Goal: Task Accomplishment & Management: Complete application form

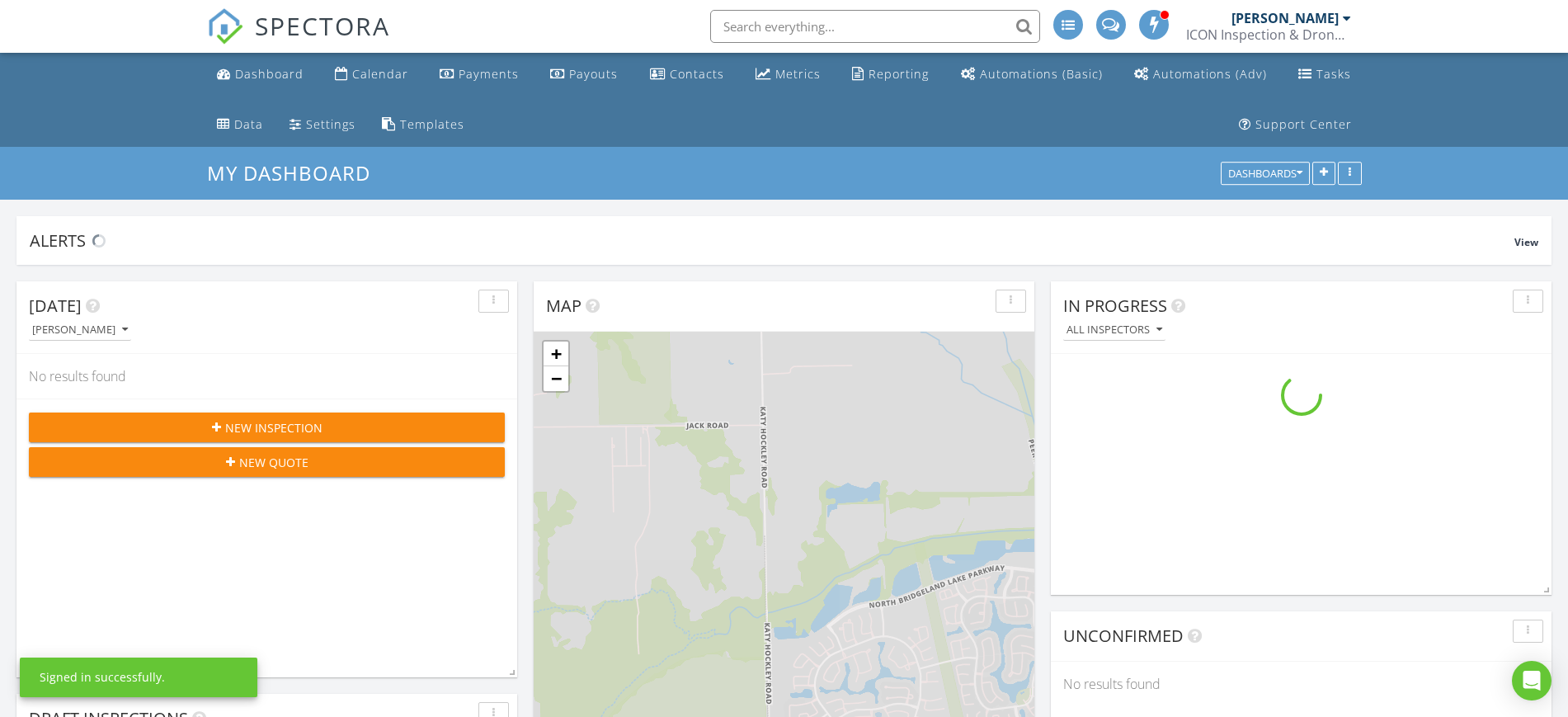
scroll to position [354, 501]
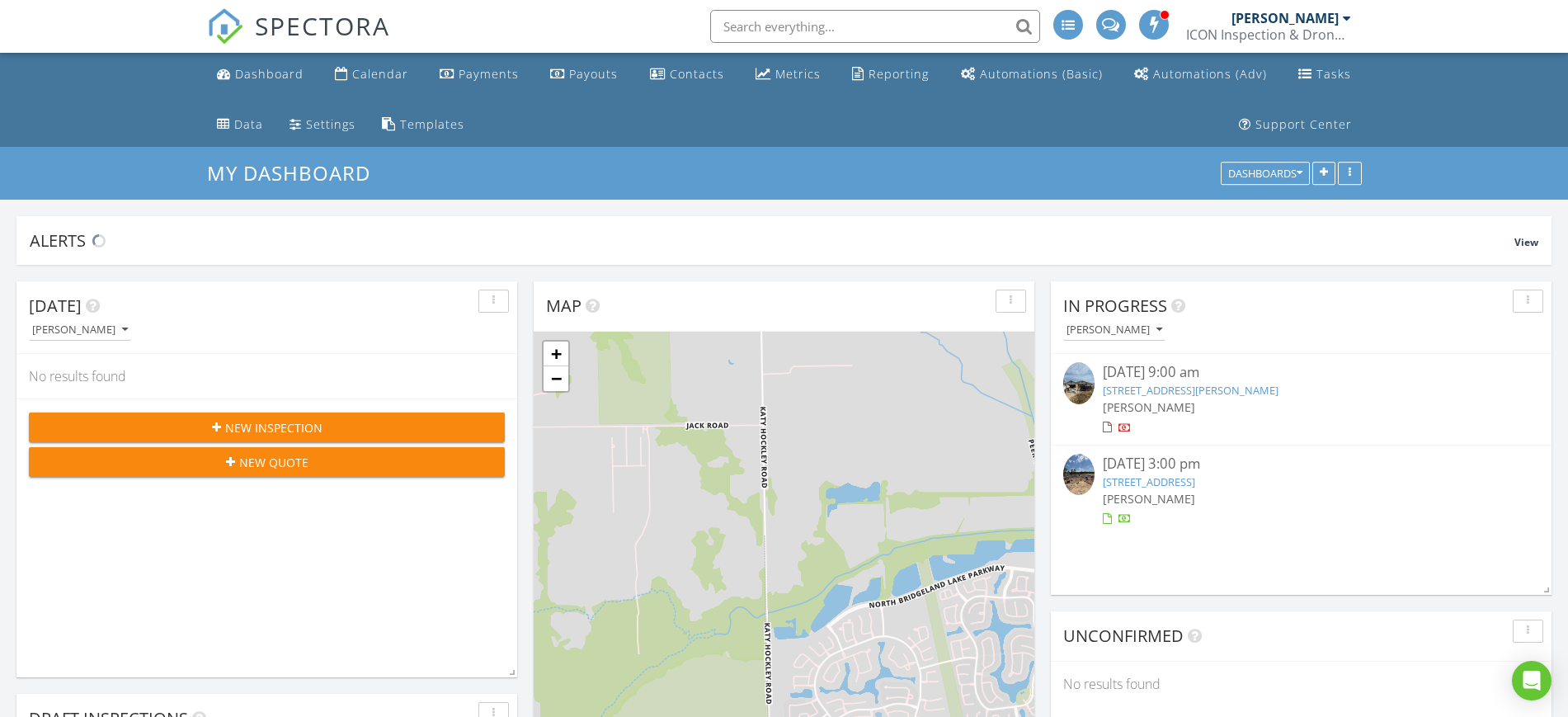
click at [758, 26] on input "text" at bounding box center [875, 27] width 330 height 33
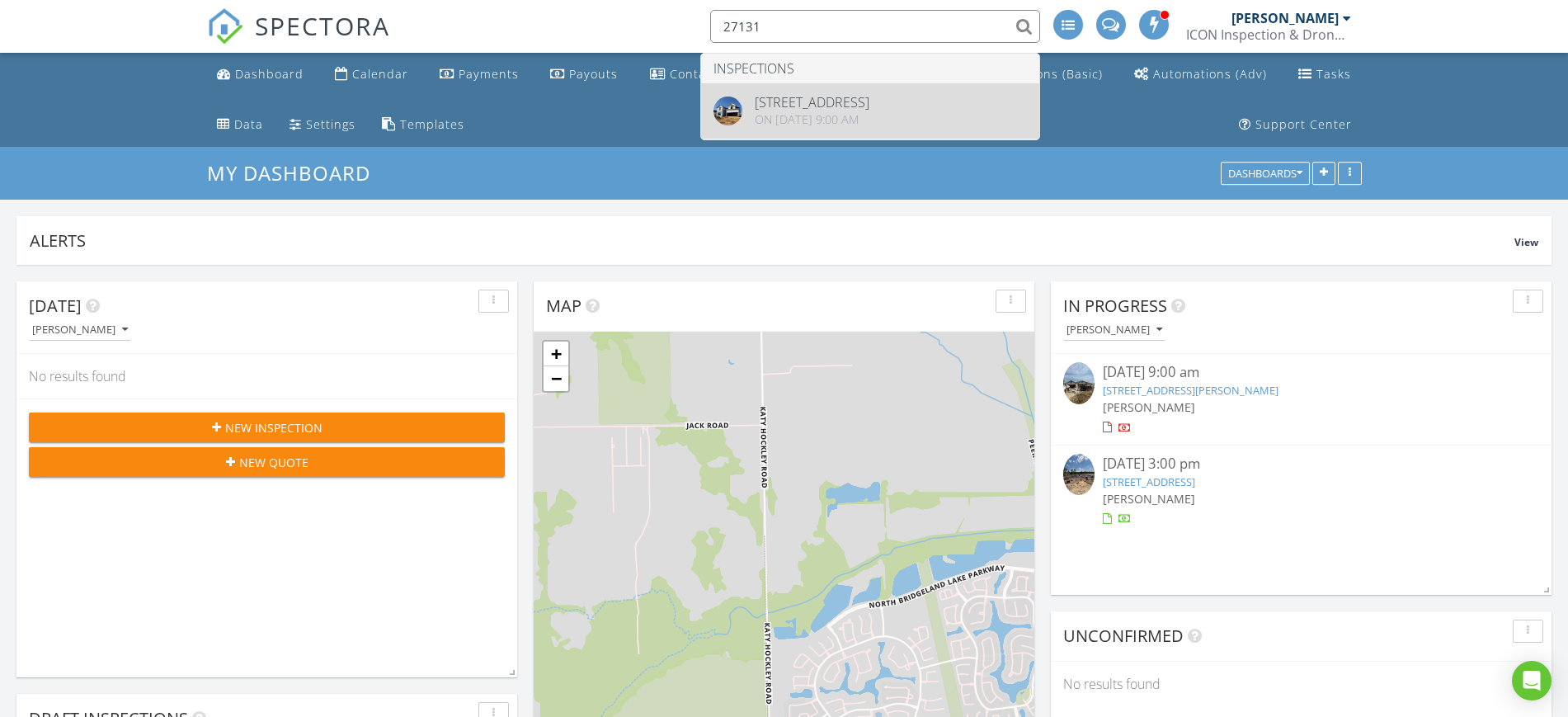
type input "27131"
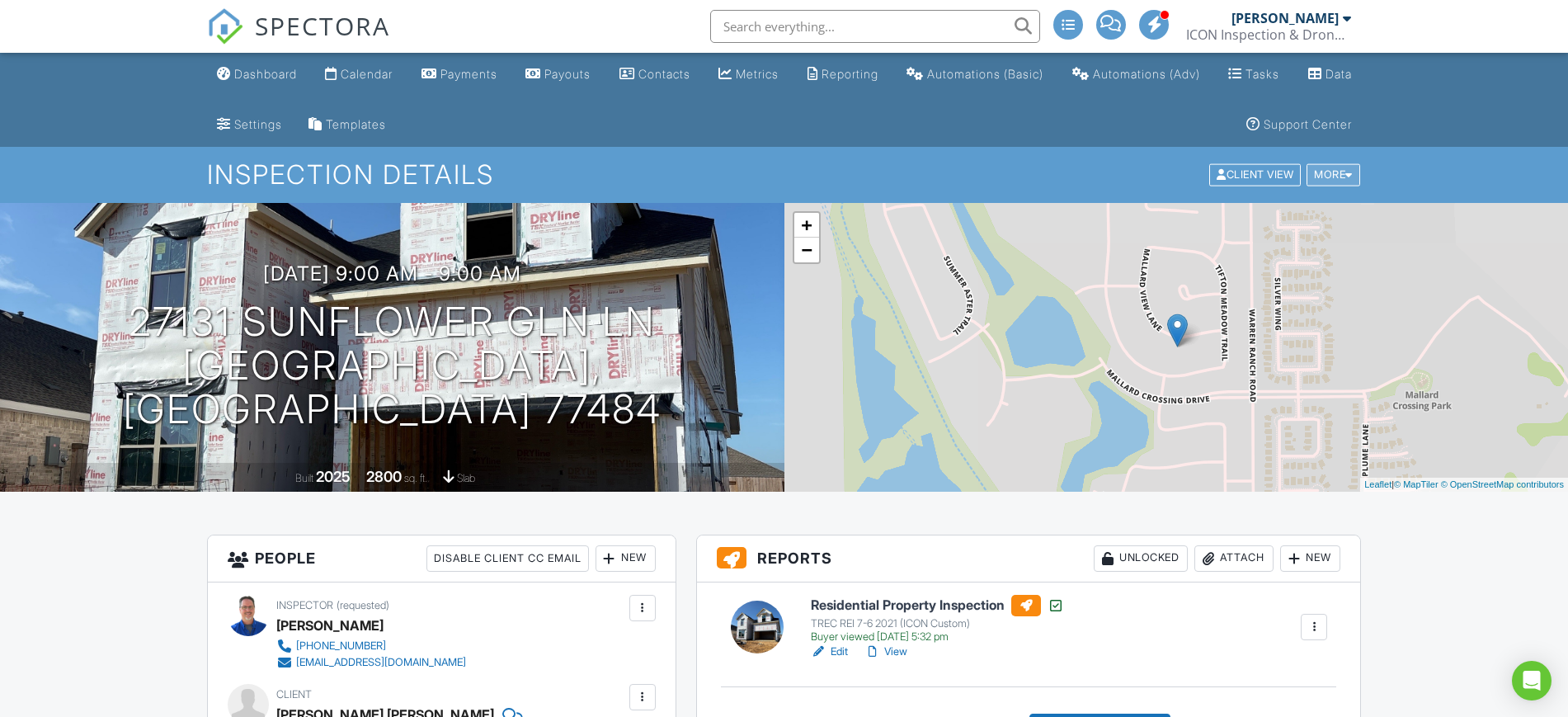
click at [1342, 165] on div "More" at bounding box center [1333, 175] width 54 height 22
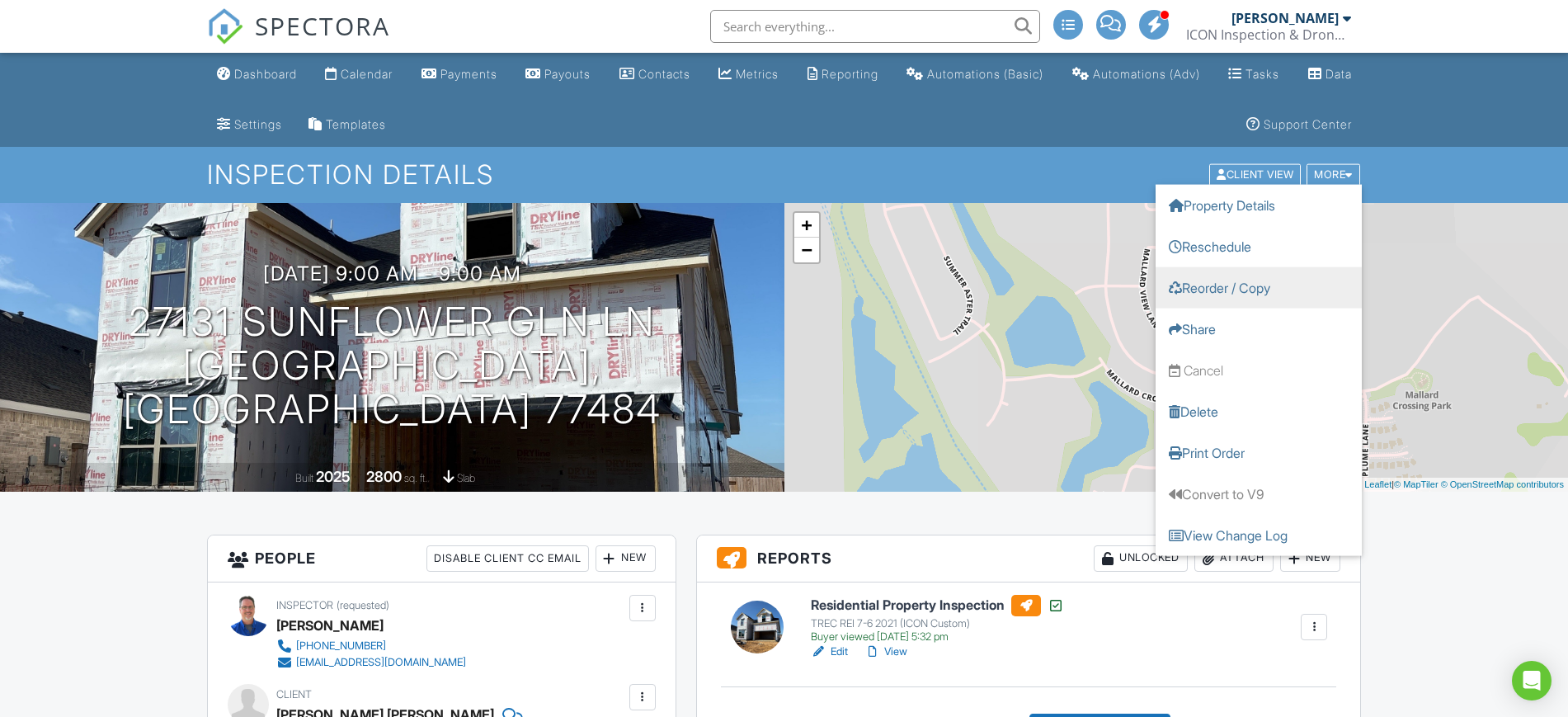
click at [1297, 285] on link "Reorder / Copy" at bounding box center [1259, 288] width 206 height 41
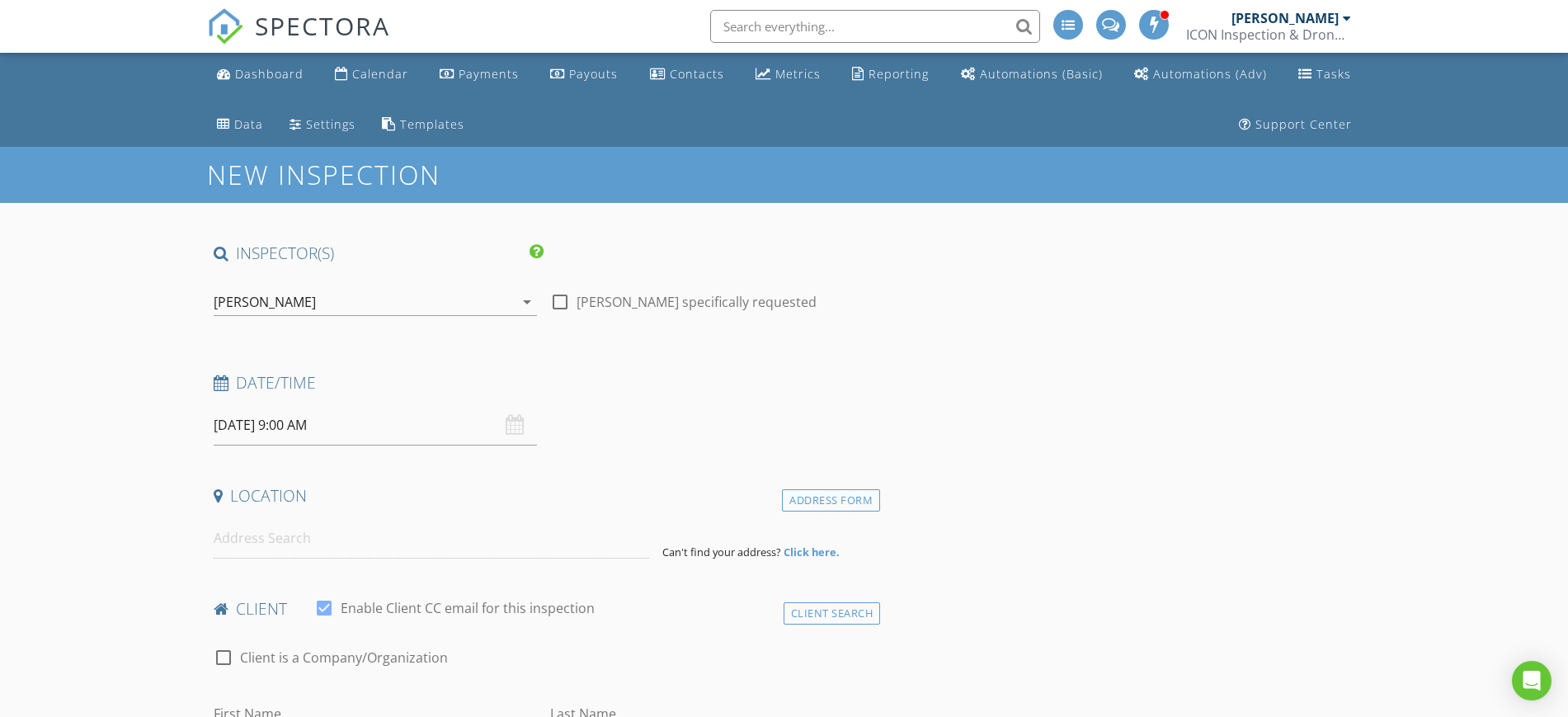
type input "John Luis Beltran"
type input "Gonzalez"
type input "johnluis007@gmail.com"
type input "832-960-0100"
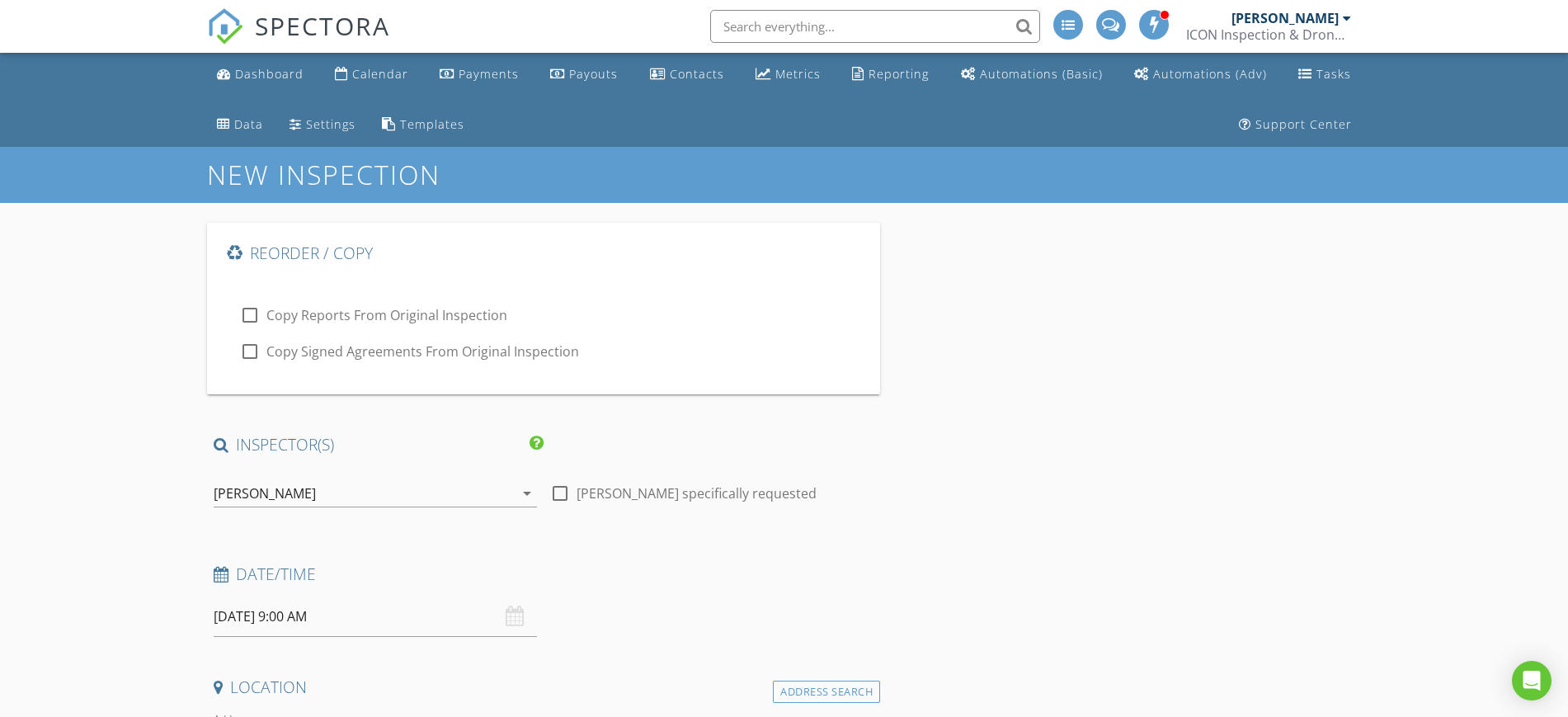
type input "NO"
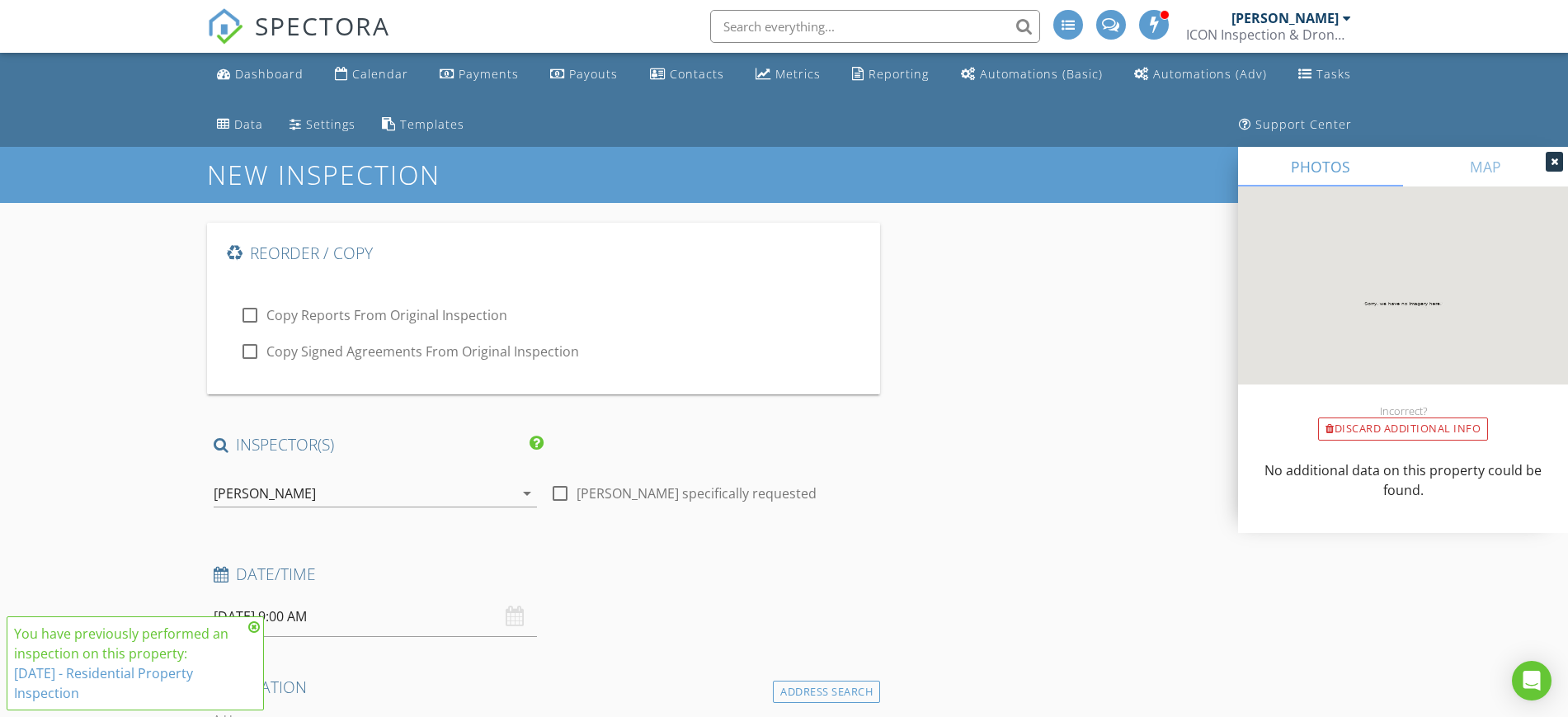
click at [562, 489] on div at bounding box center [560, 493] width 28 height 28
checkbox input "true"
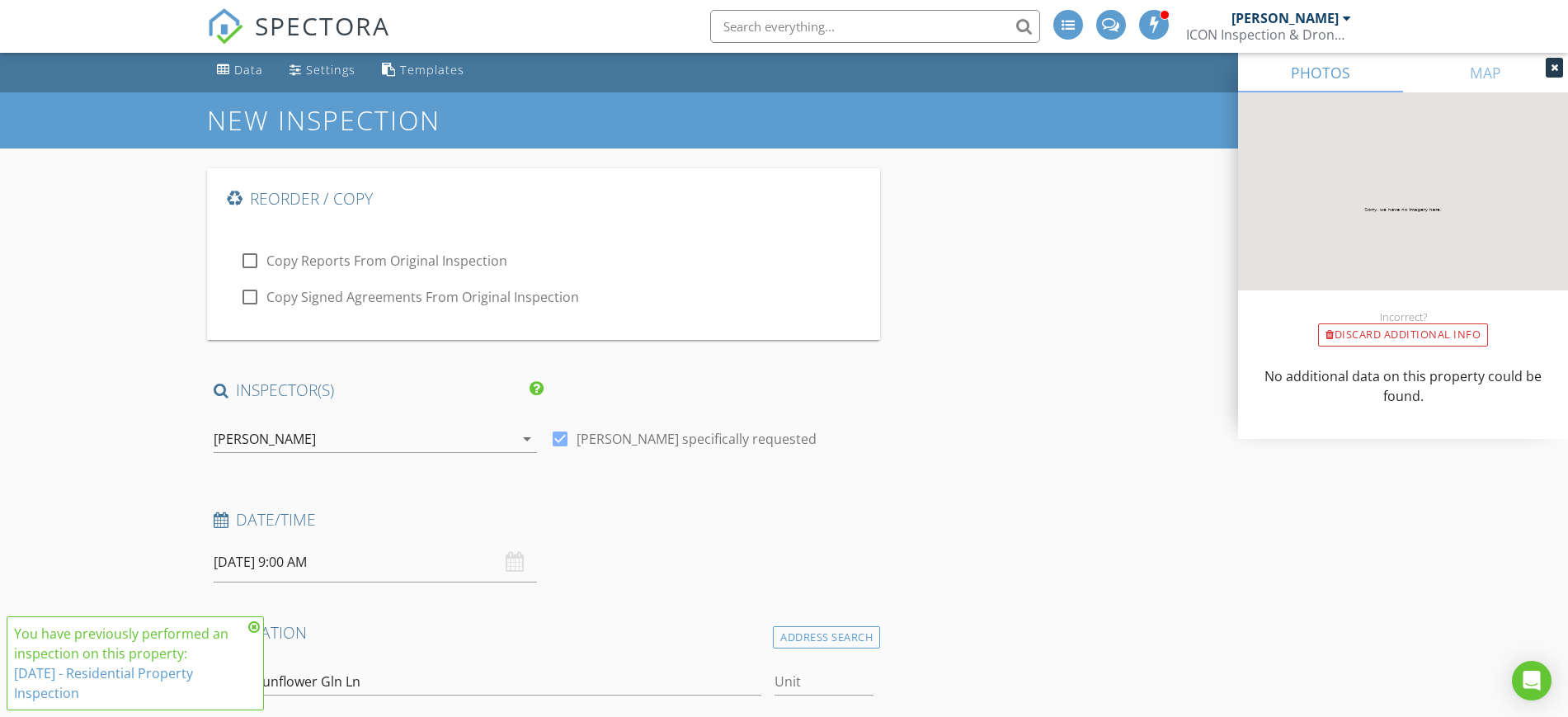
scroll to position [206, 0]
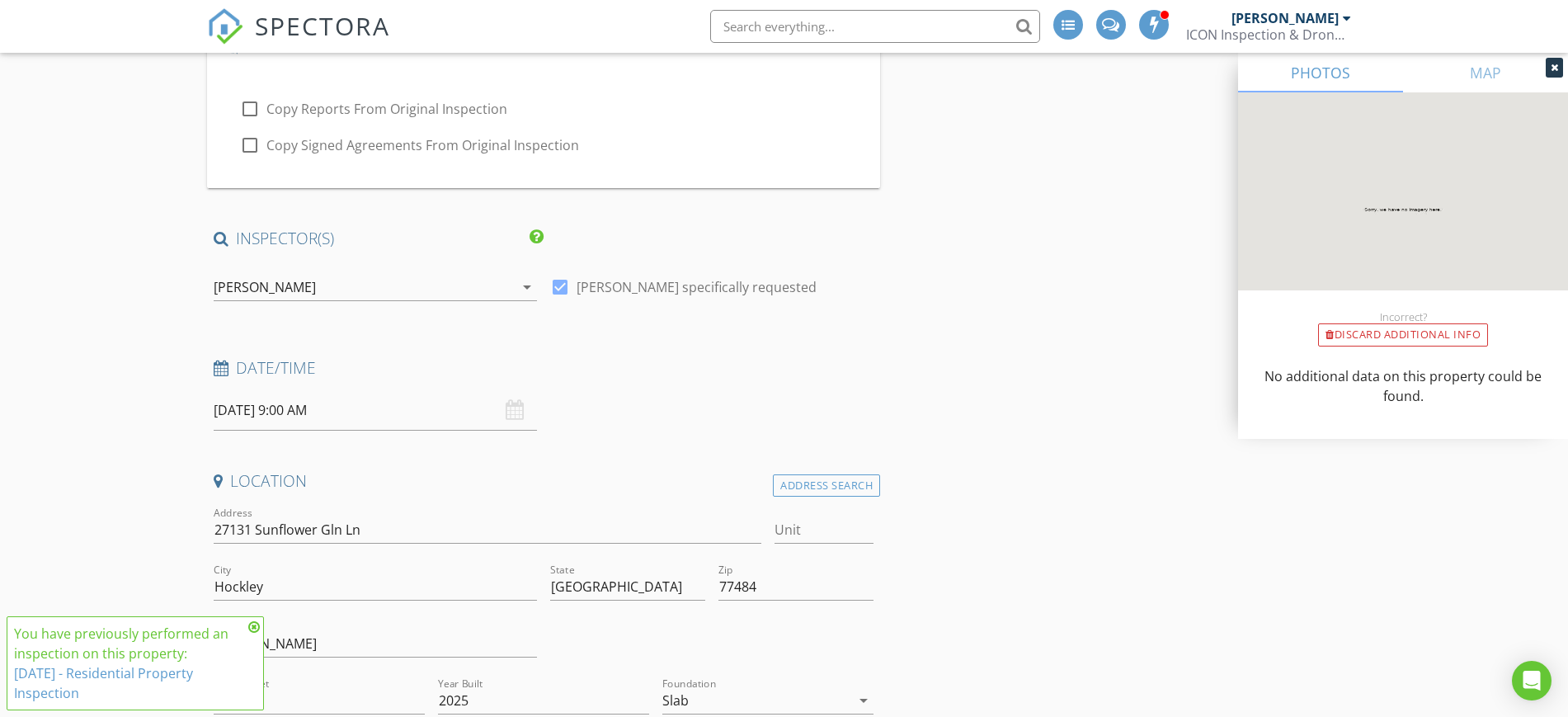
click at [253, 405] on input "08/28/2025 9:00 AM" at bounding box center [375, 411] width 323 height 41
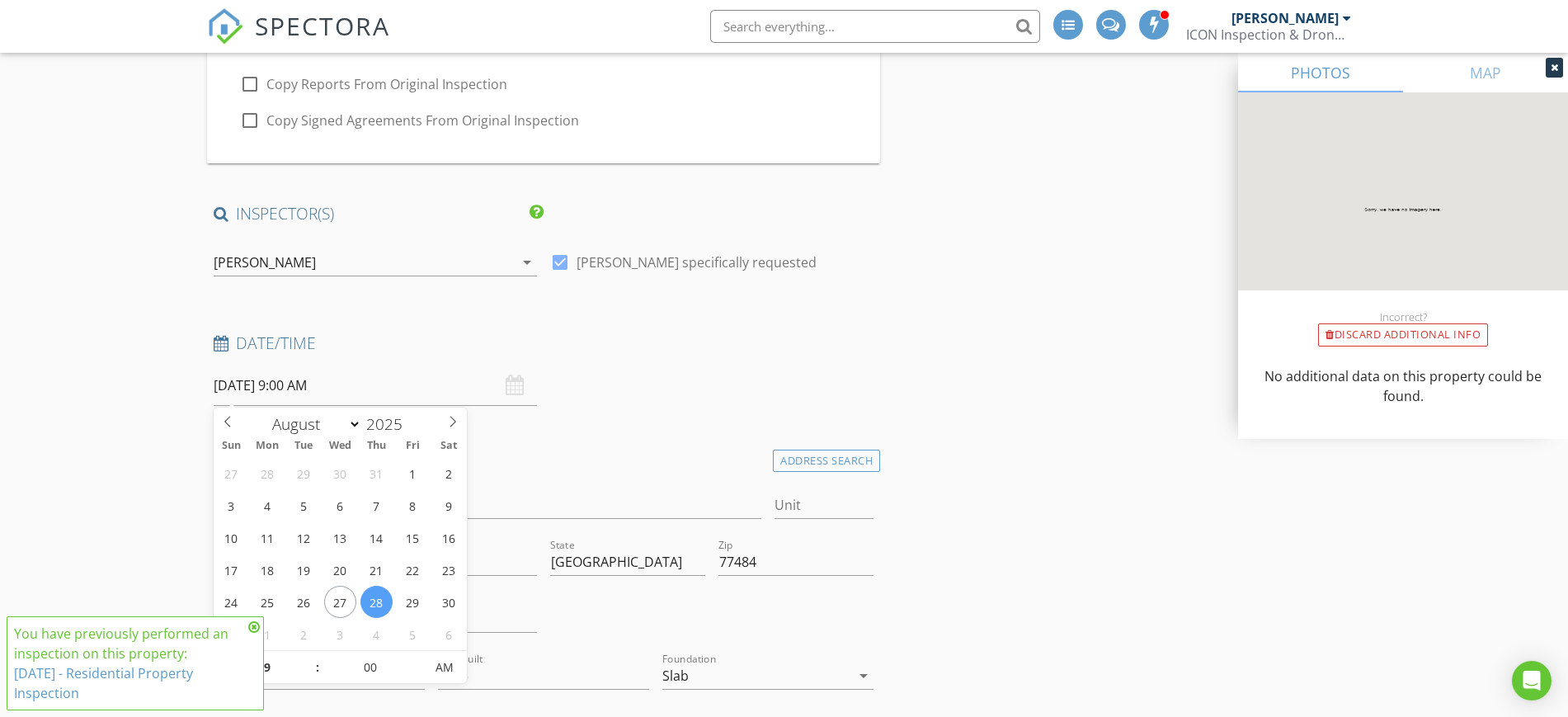
scroll to position [309, 0]
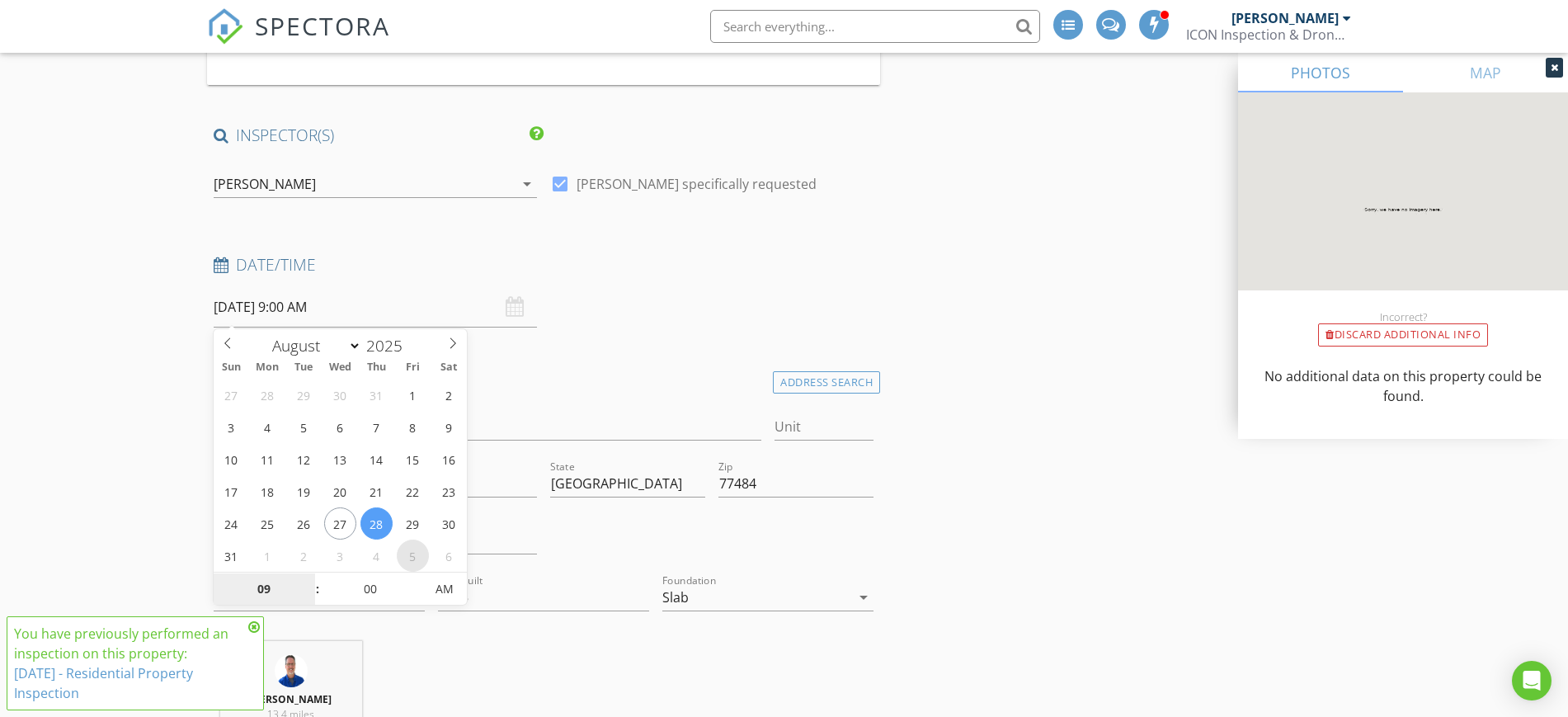
select select "8"
type input "09/05/2025 9:00 AM"
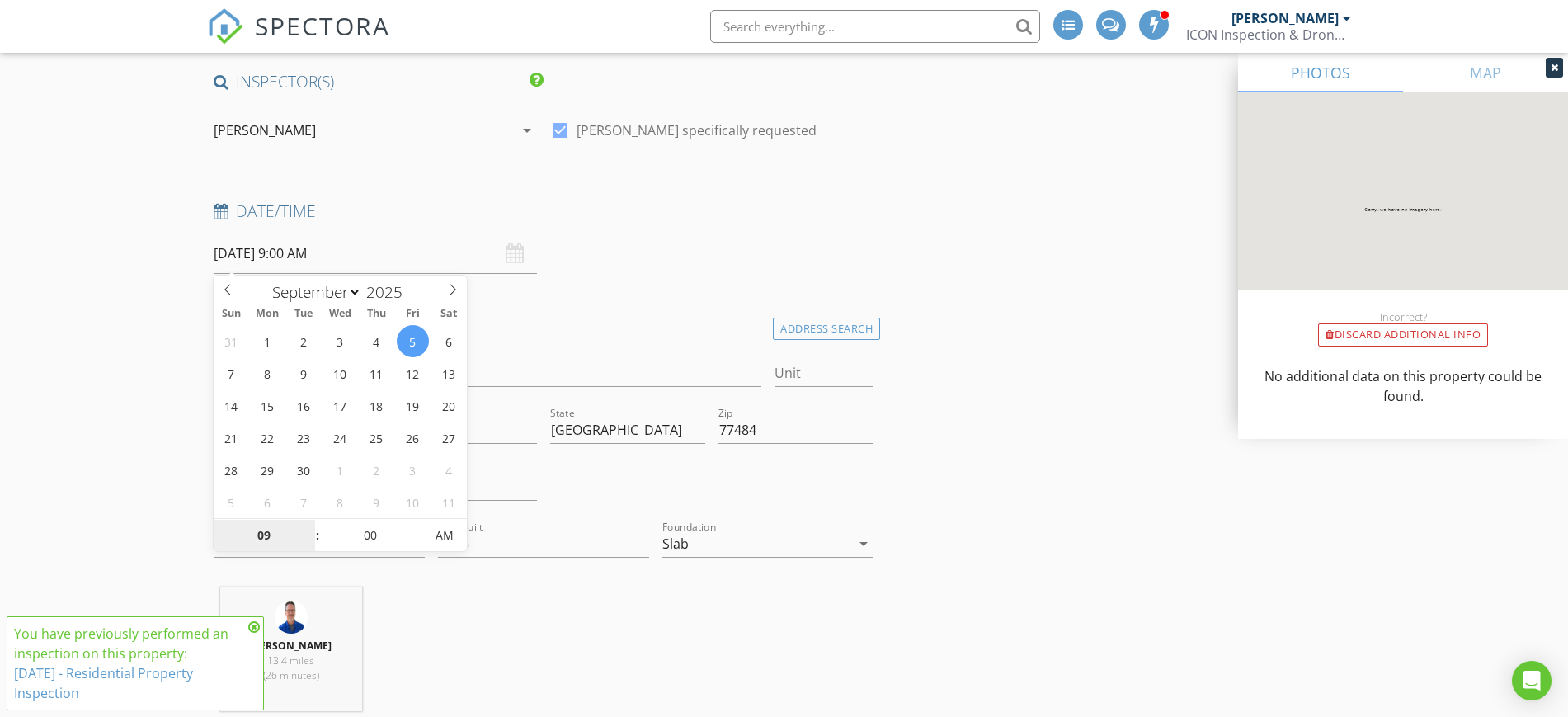
scroll to position [413, 0]
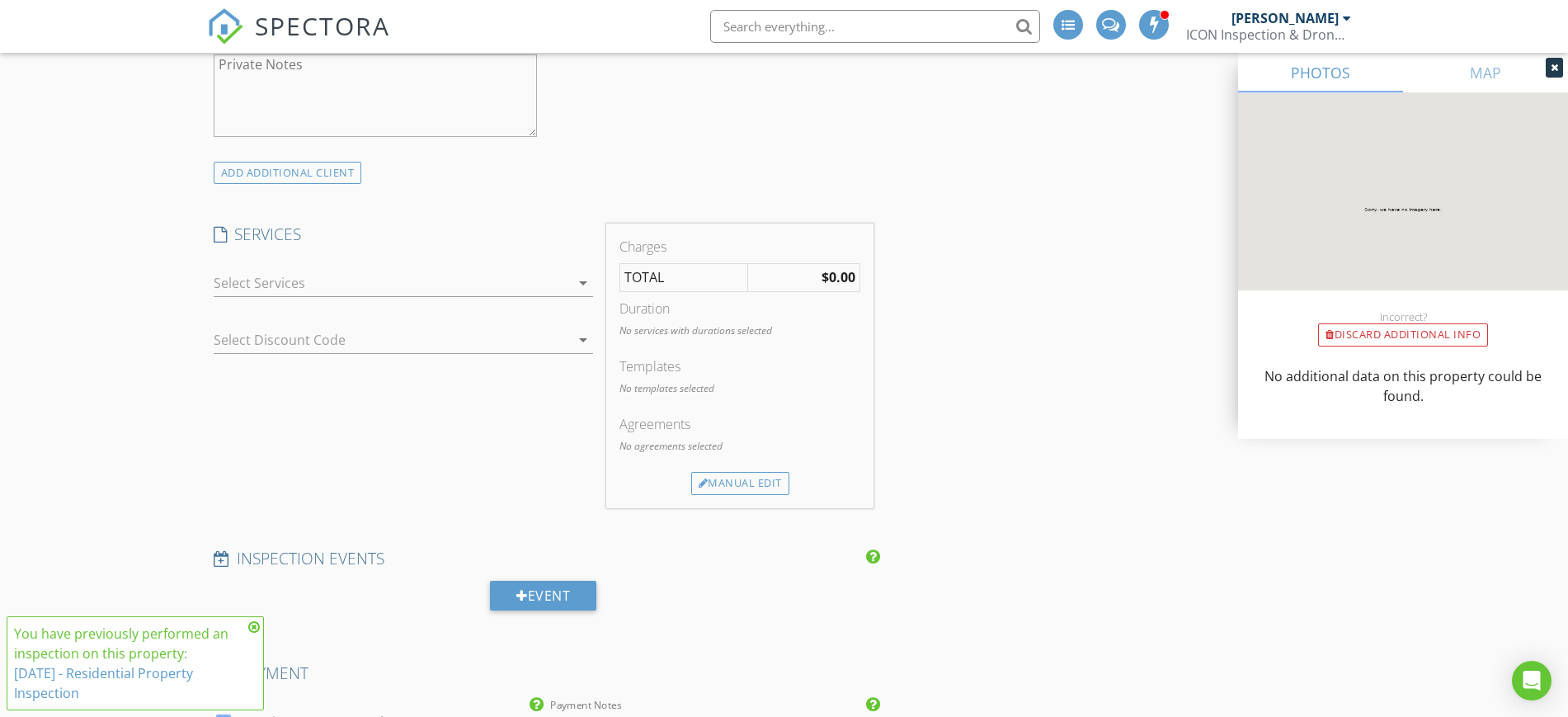
scroll to position [2268, 0]
click at [579, 279] on icon "arrow_drop_down" at bounding box center [583, 281] width 19 height 19
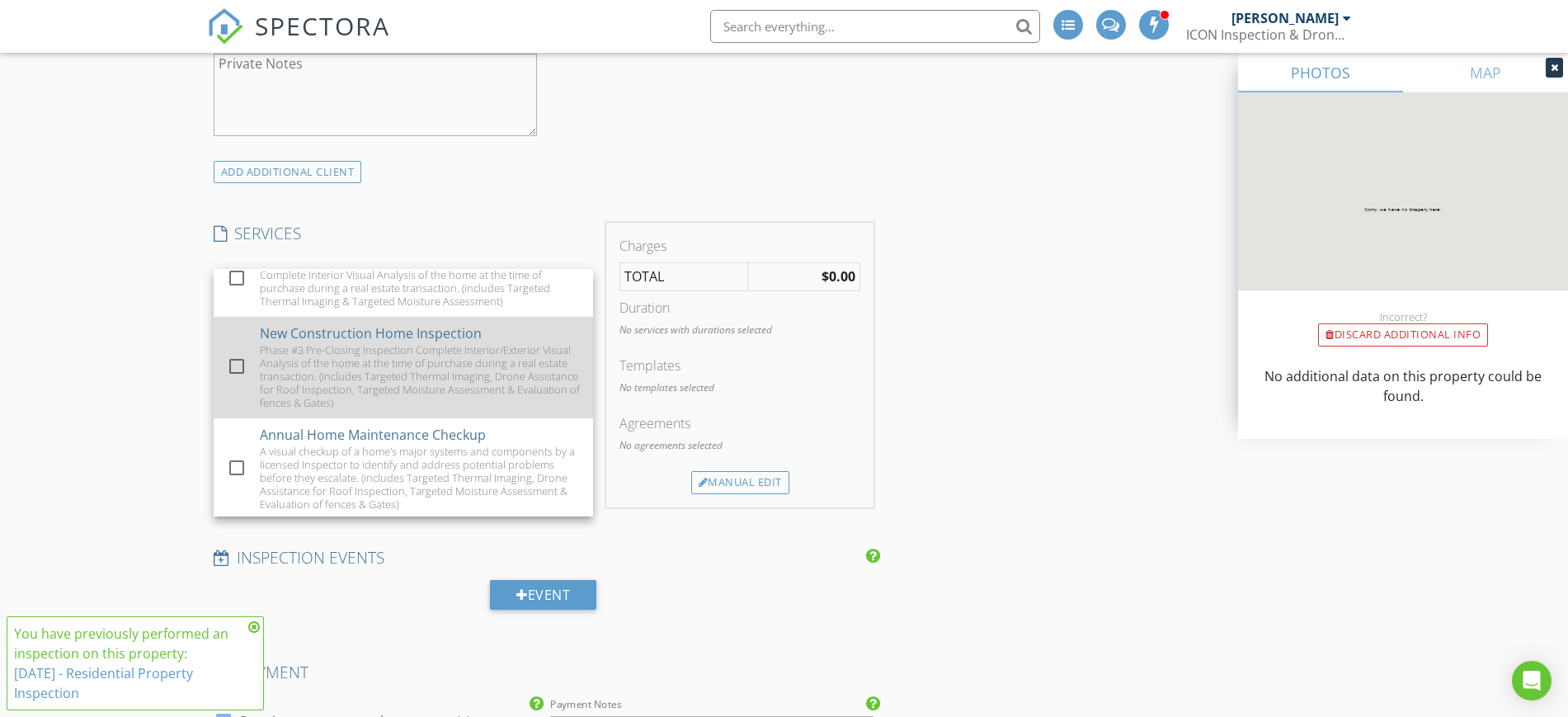
scroll to position [619, 0]
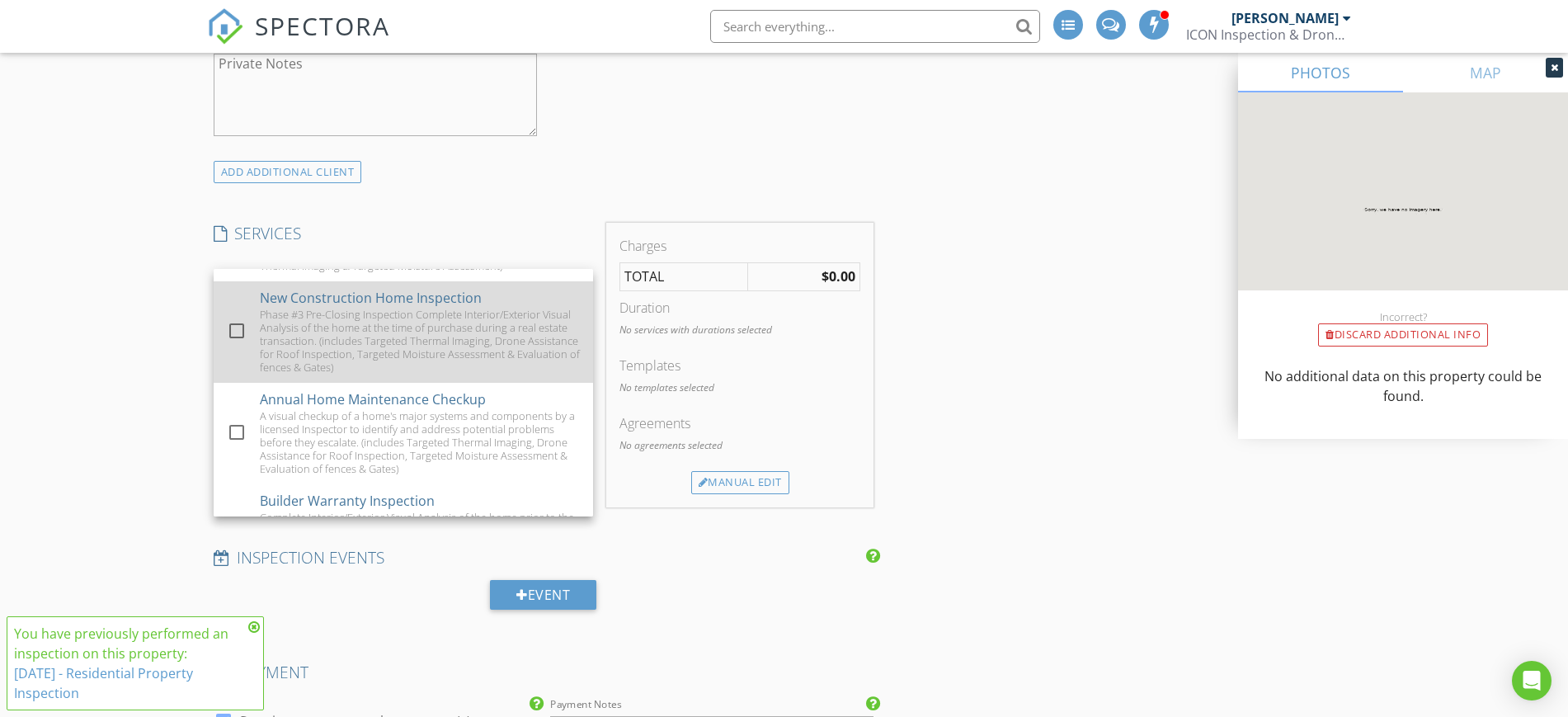
click at [234, 345] on div at bounding box center [237, 330] width 28 height 28
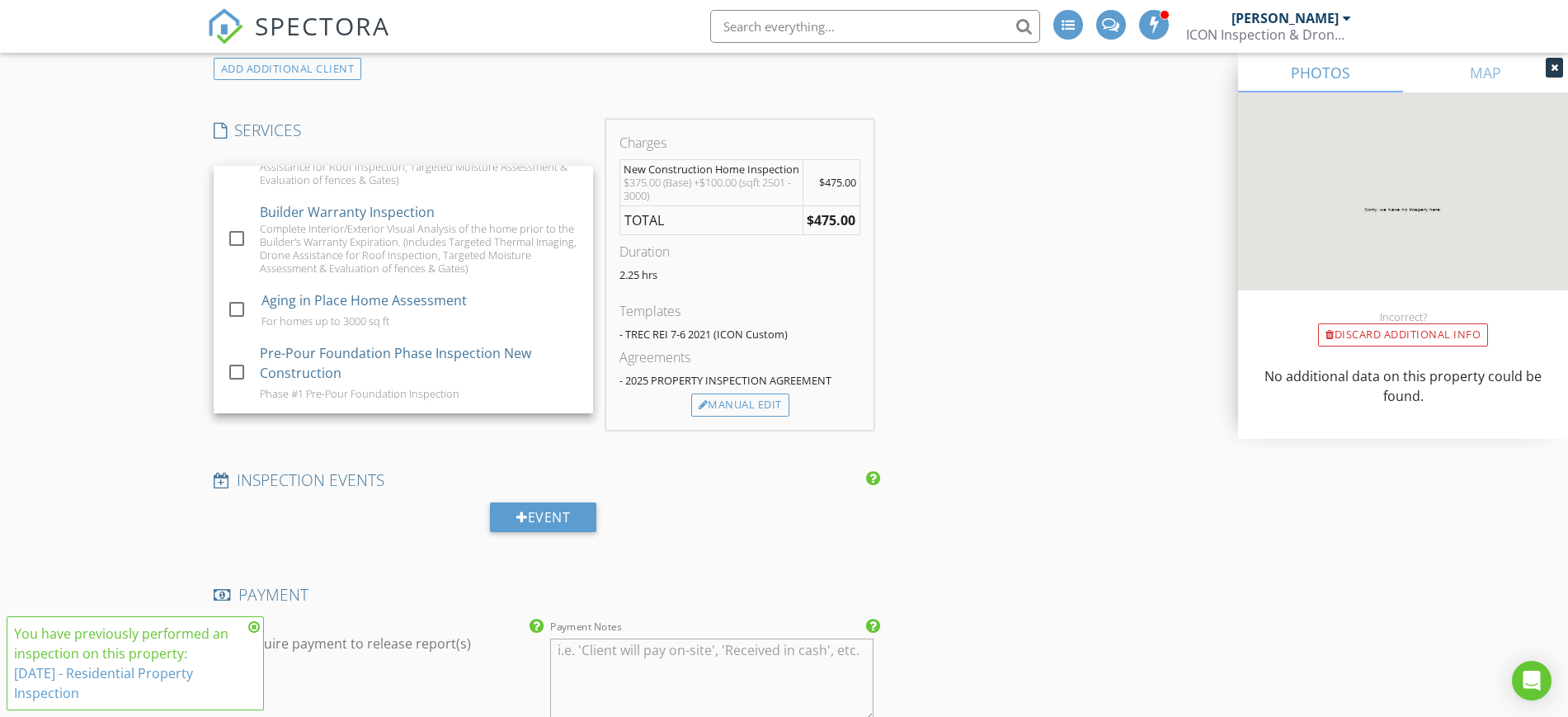
scroll to position [825, 0]
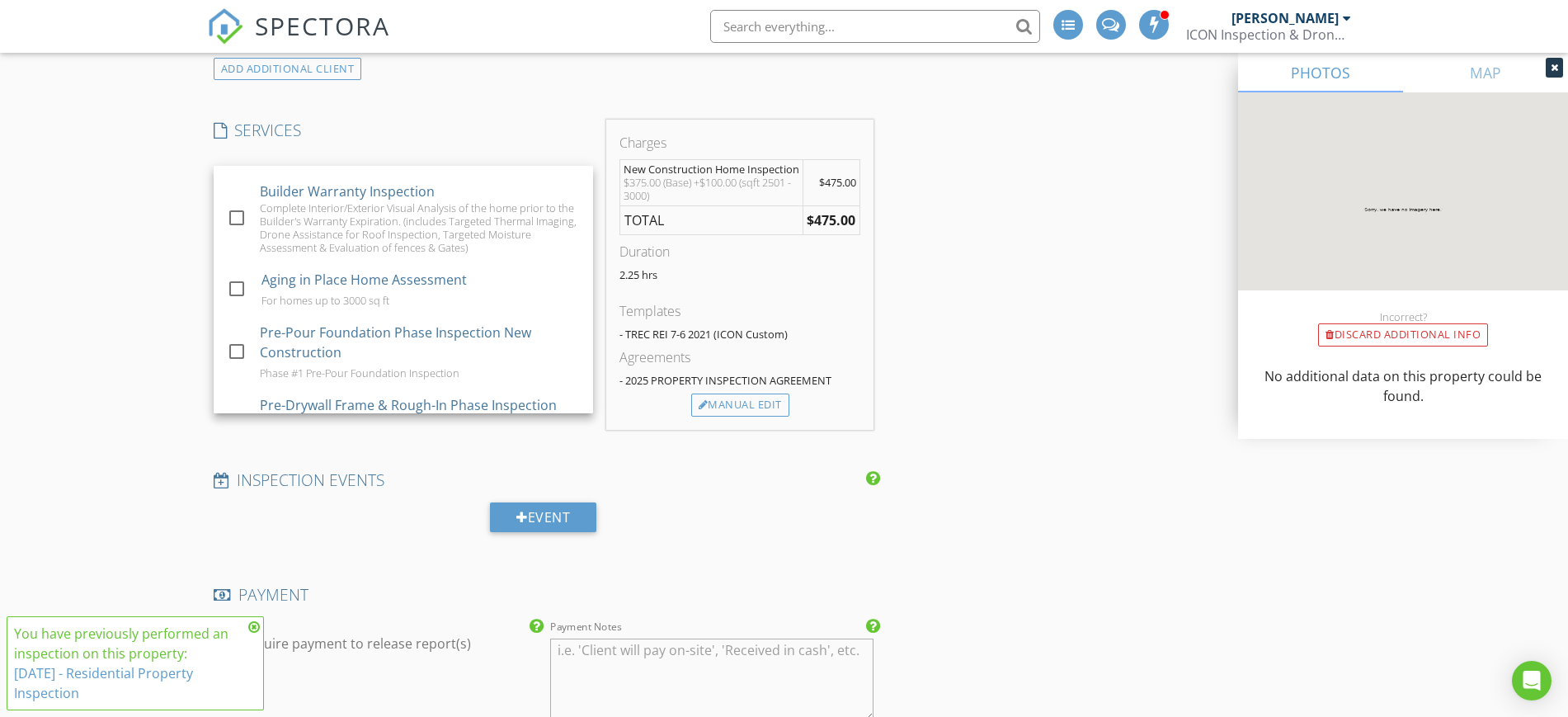
click at [1048, 315] on div "Reorder / Copy check_box_outline_blank Copy Reports From Original Inspection ch…" at bounding box center [784, 391] width 1155 height 5079
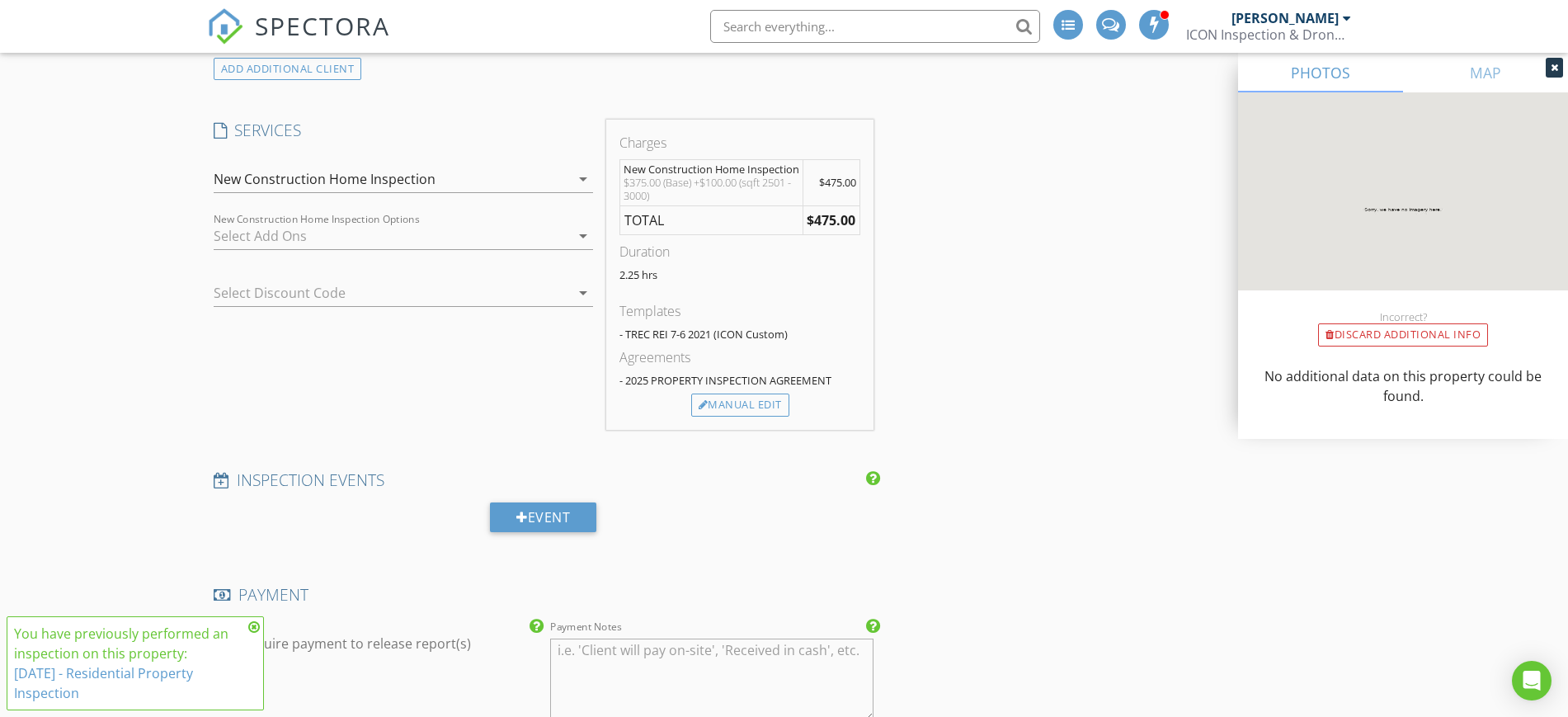
click at [584, 292] on icon "arrow_drop_down" at bounding box center [583, 292] width 19 height 19
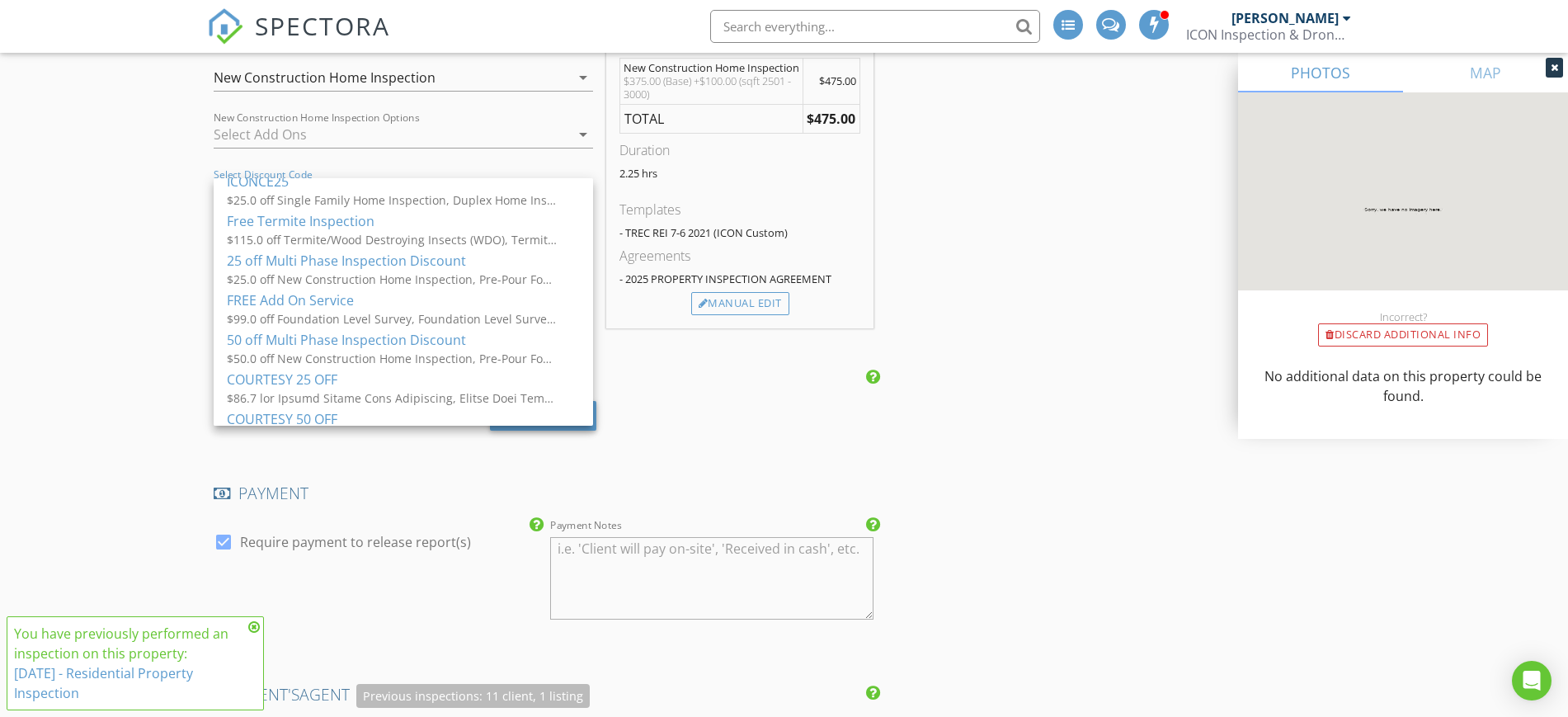
scroll to position [2474, 0]
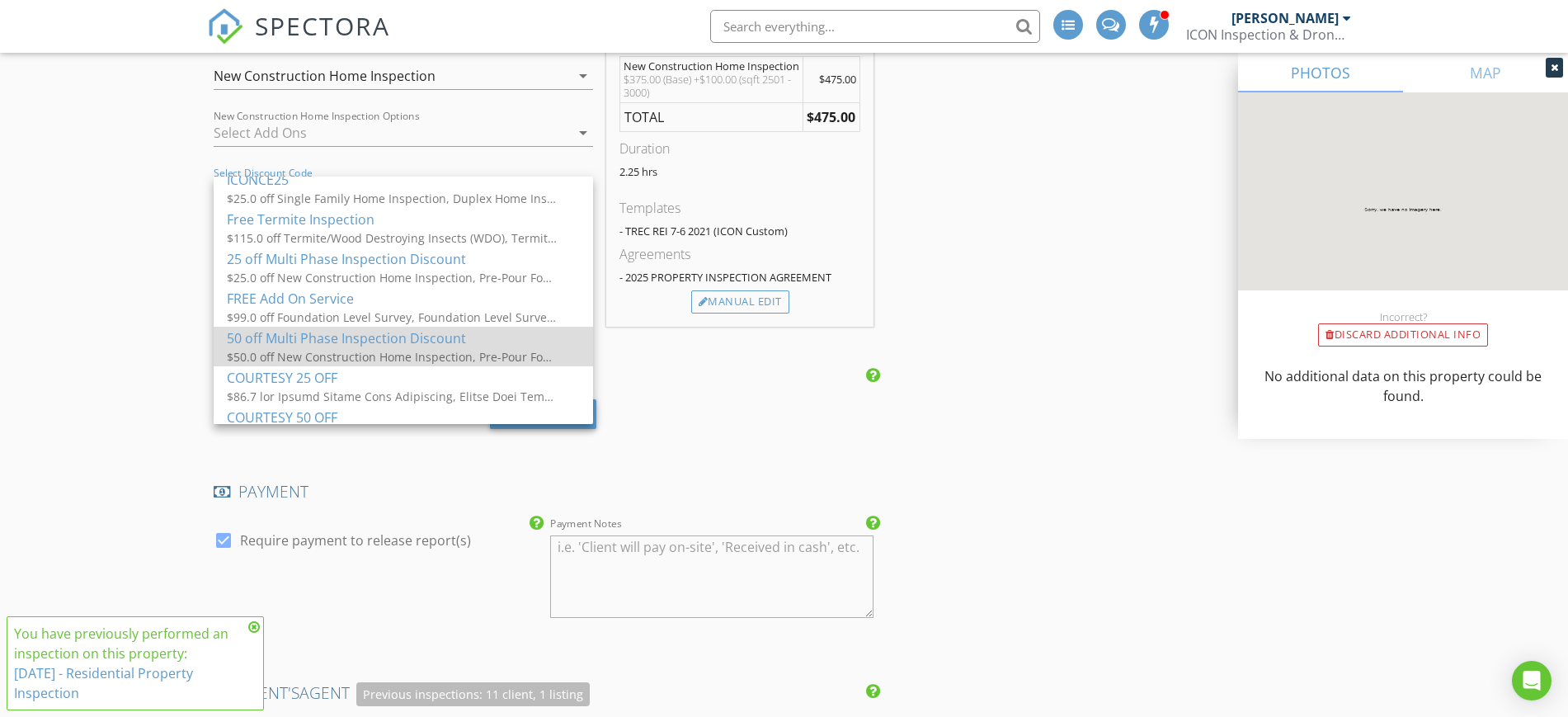
click at [353, 340] on div "50 off Multi Phase Inspection Discount" at bounding box center [403, 338] width 353 height 19
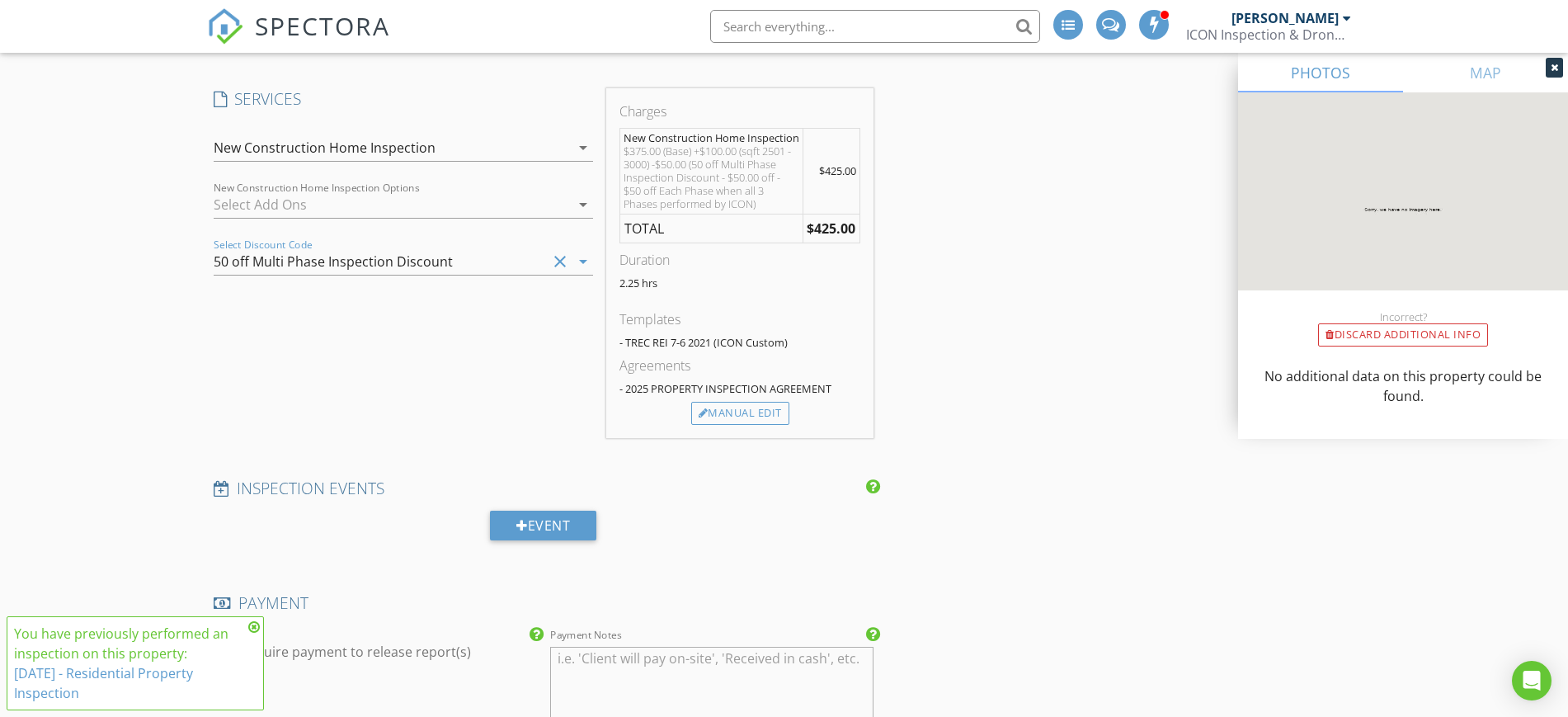
scroll to position [2371, 0]
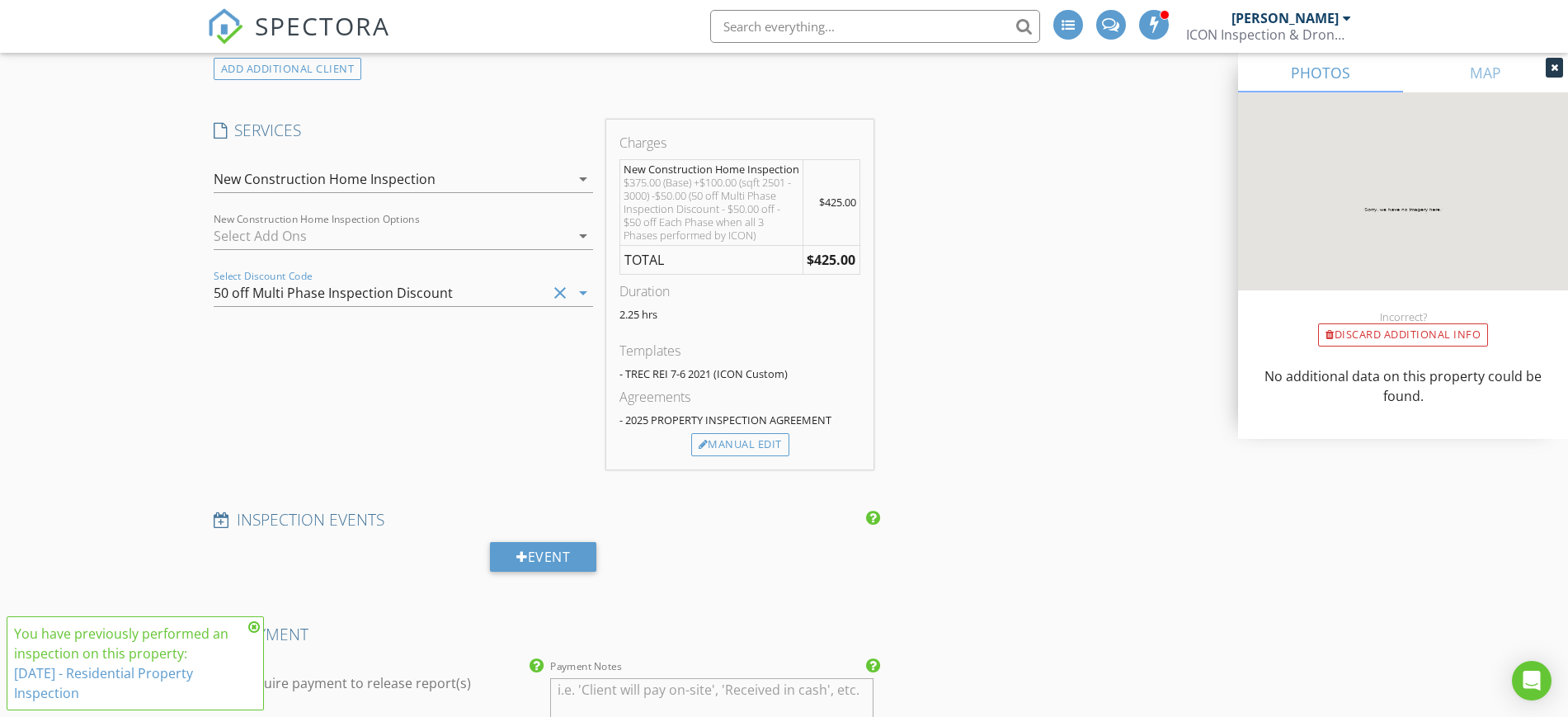
click at [961, 322] on div "Reorder / Copy check_box_outline_blank Copy Reports From Original Inspection ch…" at bounding box center [784, 411] width 1155 height 5119
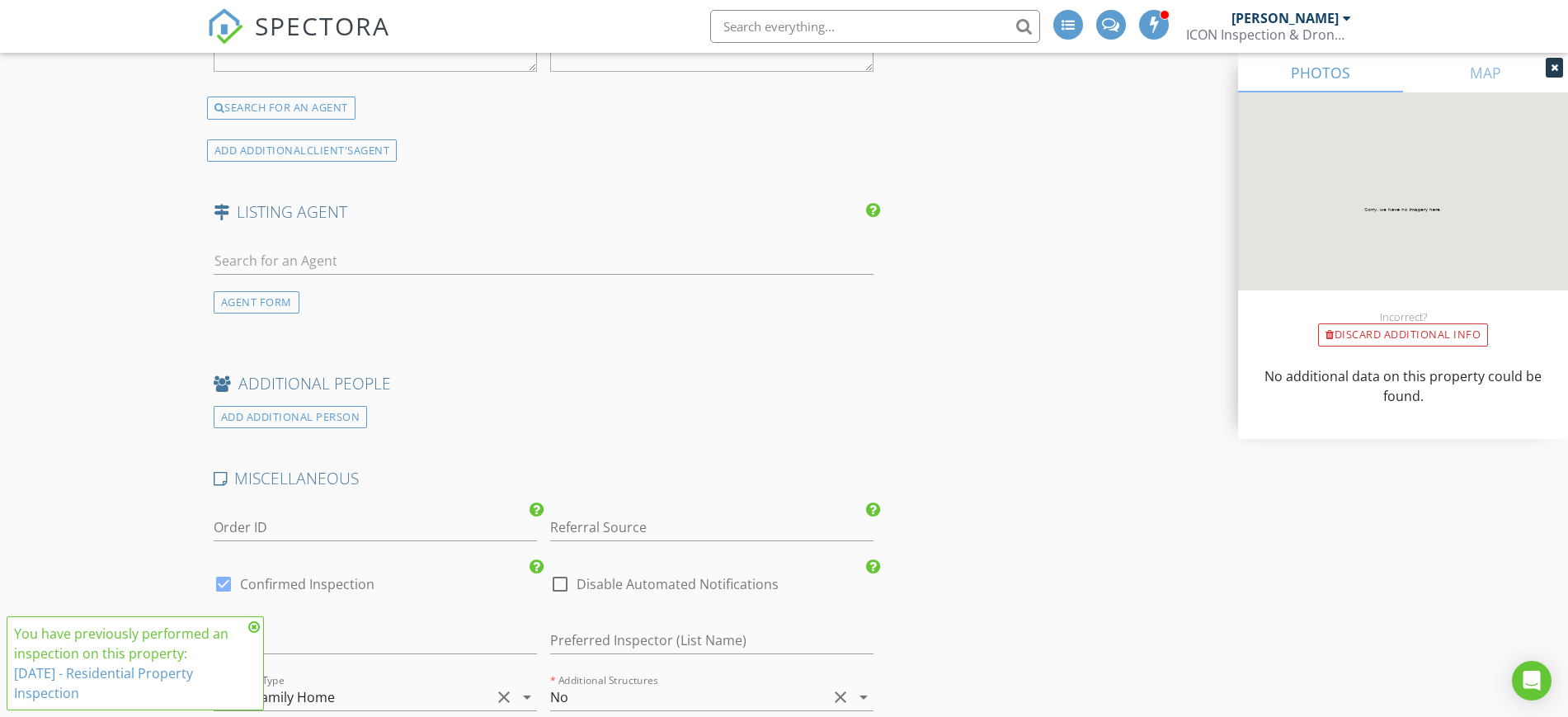
scroll to position [3814, 0]
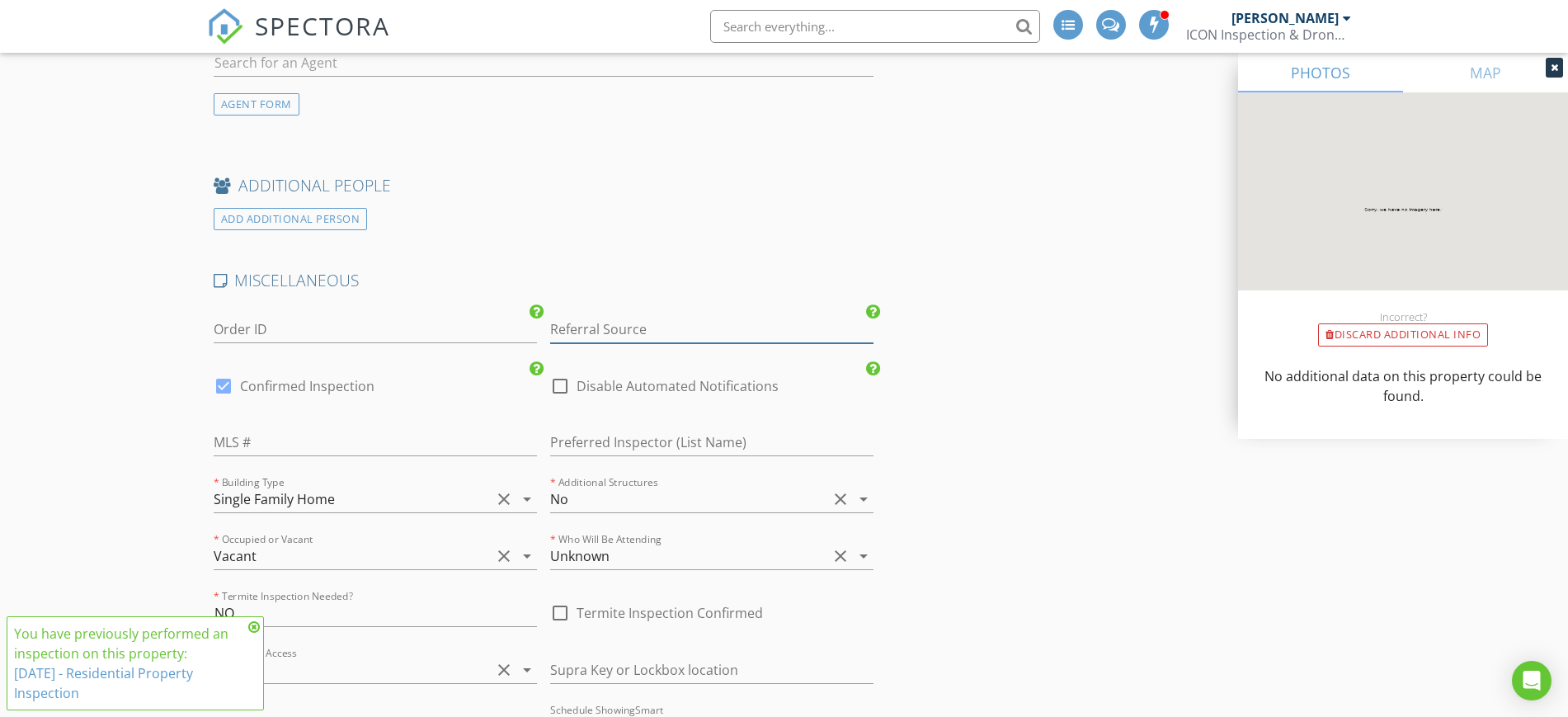
click at [673, 326] on input "Referral Source" at bounding box center [712, 328] width 323 height 27
type input "r"
click at [653, 349] on div "Rose Gibson" at bounding box center [712, 363] width 322 height 33
type input "Rose Gibson"
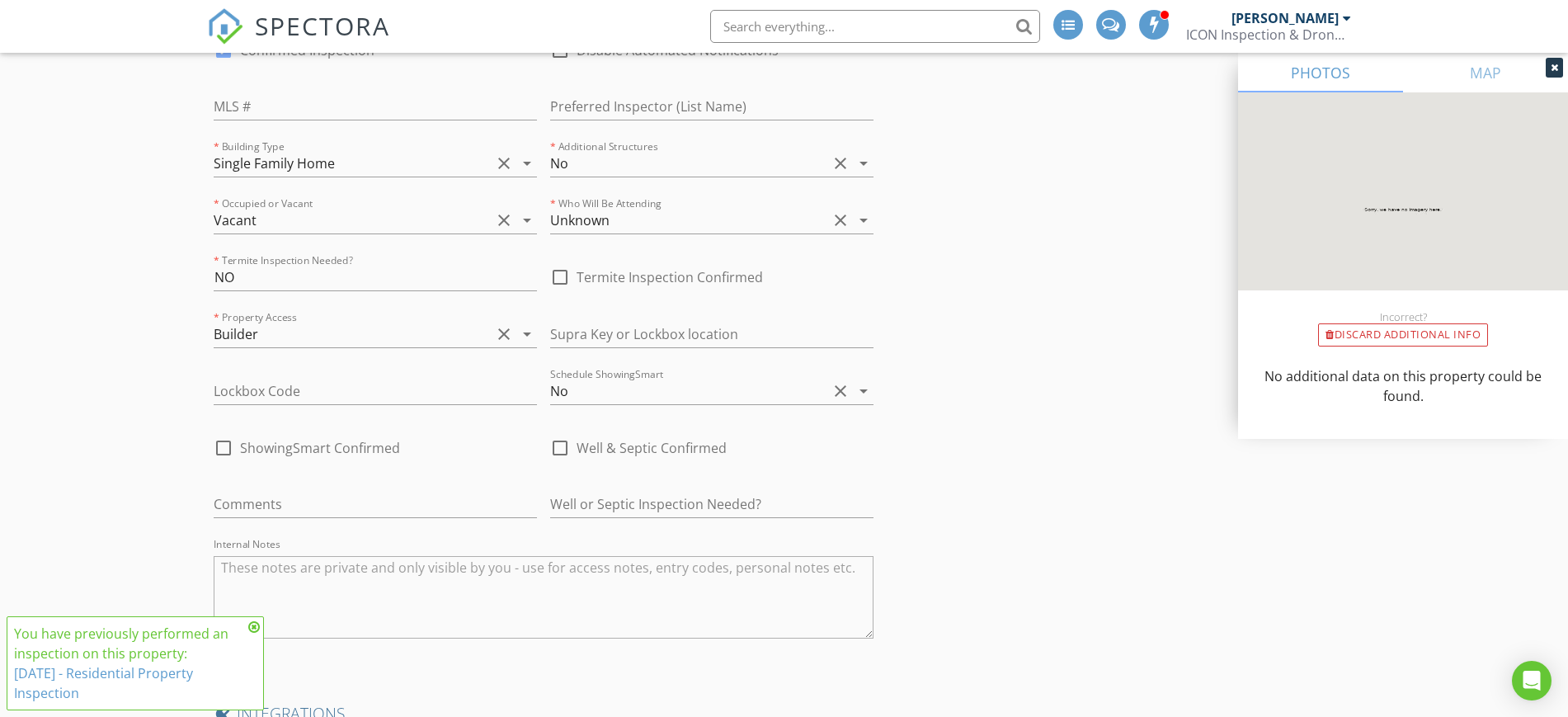
scroll to position [4665, 0]
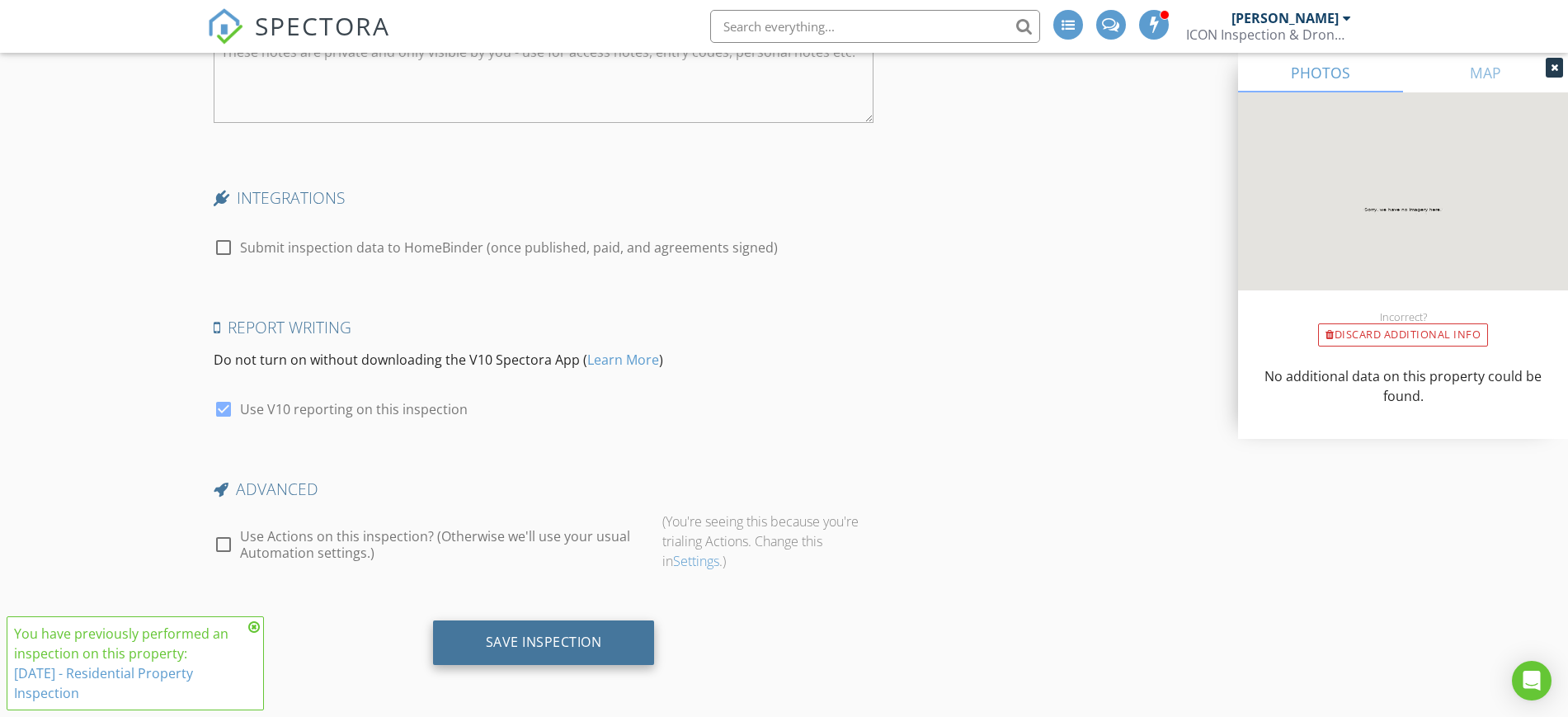
click at [598, 641] on div "Save Inspection" at bounding box center [544, 642] width 116 height 17
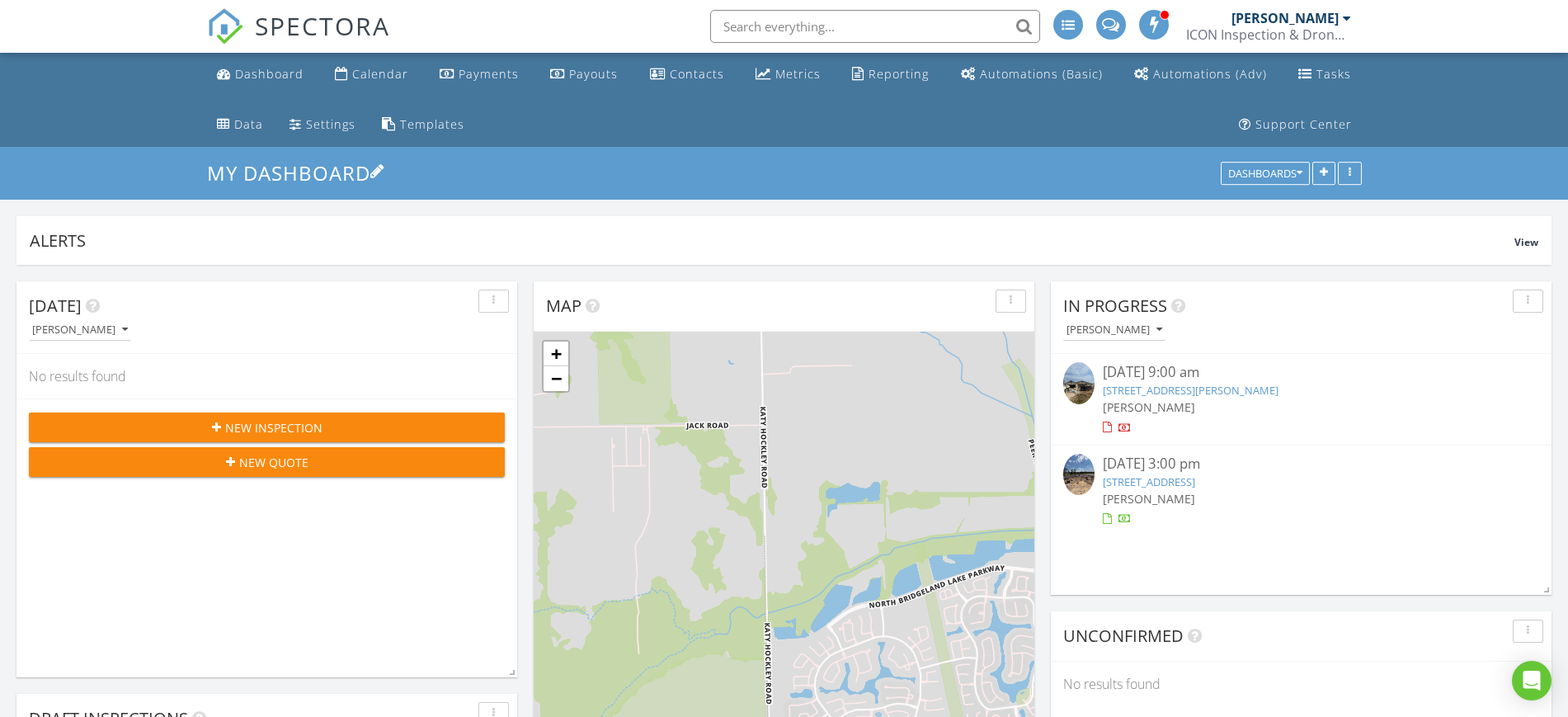
scroll to position [354, 501]
click at [791, 19] on input "text" at bounding box center [875, 27] width 330 height 33
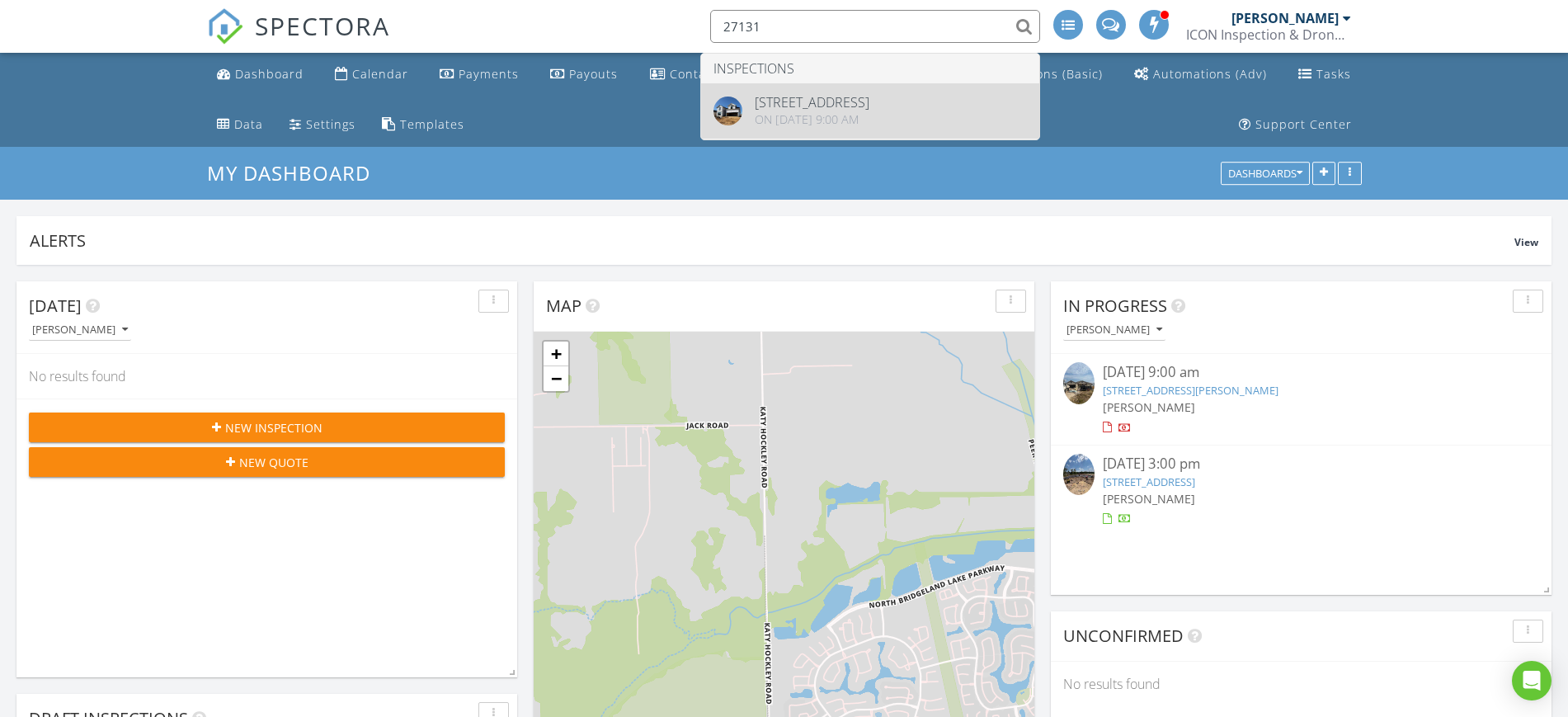
type input "27131"
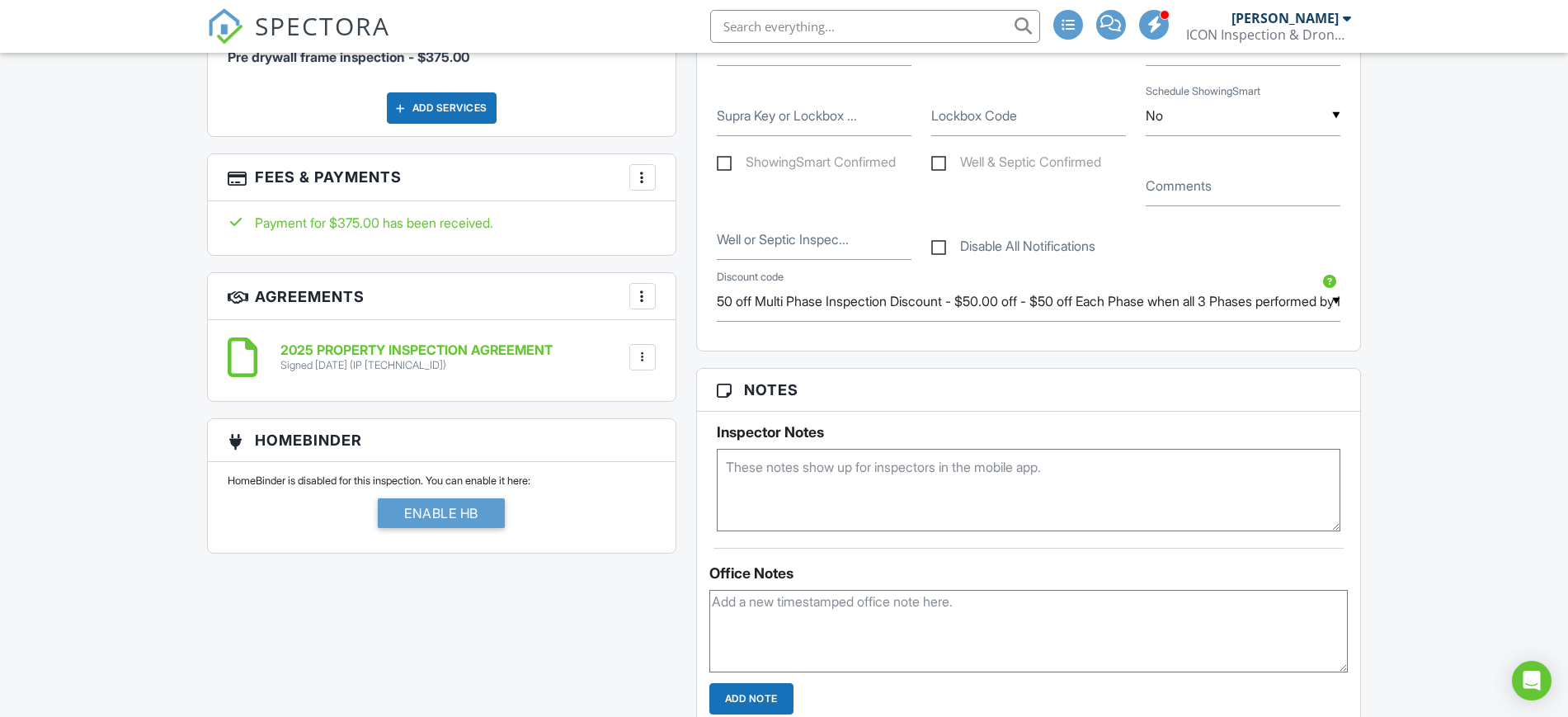
click at [555, 167] on h3 "Fees & Payments More Edit Fees & Payments Add Services View Invoice" at bounding box center [442, 177] width 468 height 47
click at [558, 224] on div "Payment for $375.00 has been received." at bounding box center [441, 223] width 428 height 19
click at [341, 173] on h3 "Fees & Payments More Edit Fees & Payments Add Services View Invoice" at bounding box center [442, 177] width 468 height 47
click at [647, 180] on div at bounding box center [643, 177] width 17 height 17
click at [759, 315] on li "View Invoice" at bounding box center [726, 310] width 173 height 41
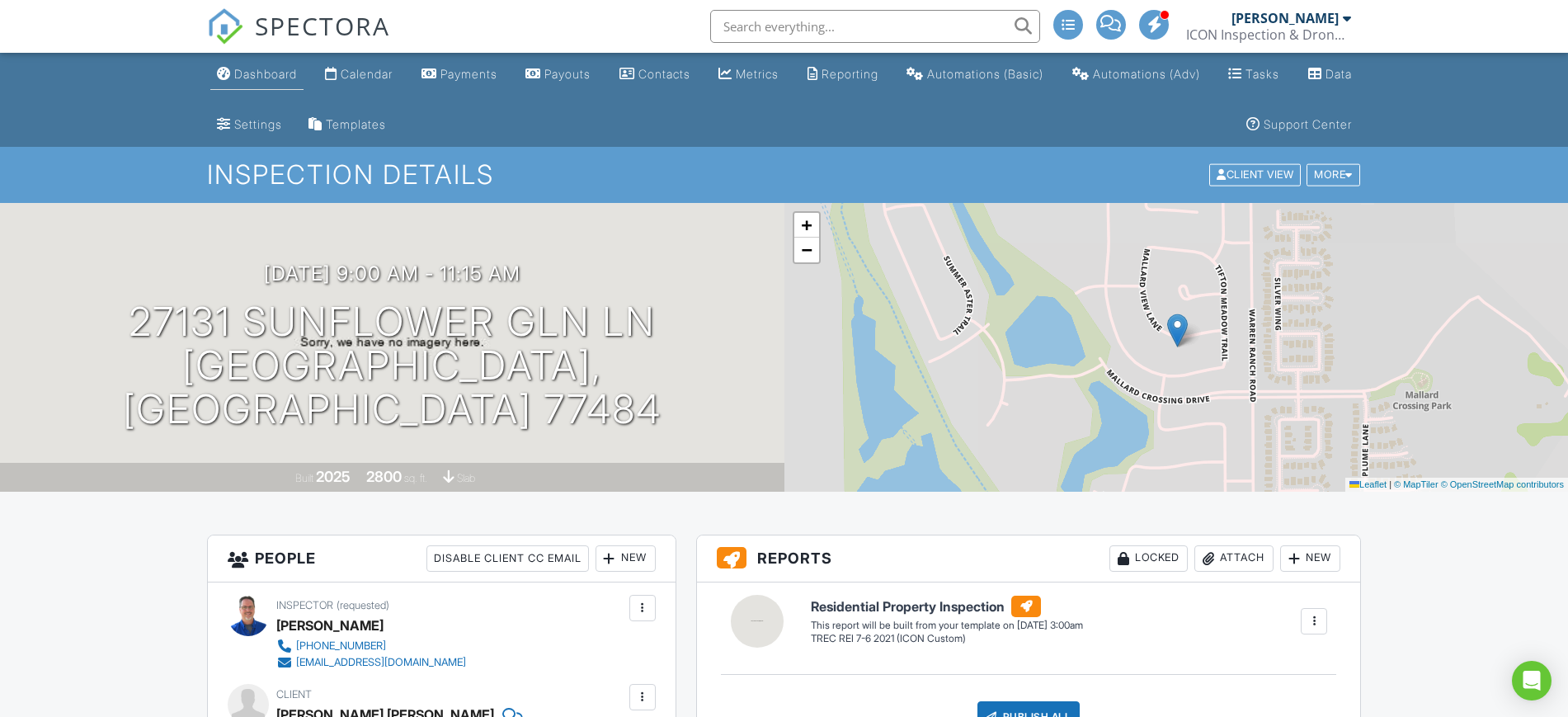
click at [290, 80] on div "Dashboard" at bounding box center [265, 73] width 63 height 14
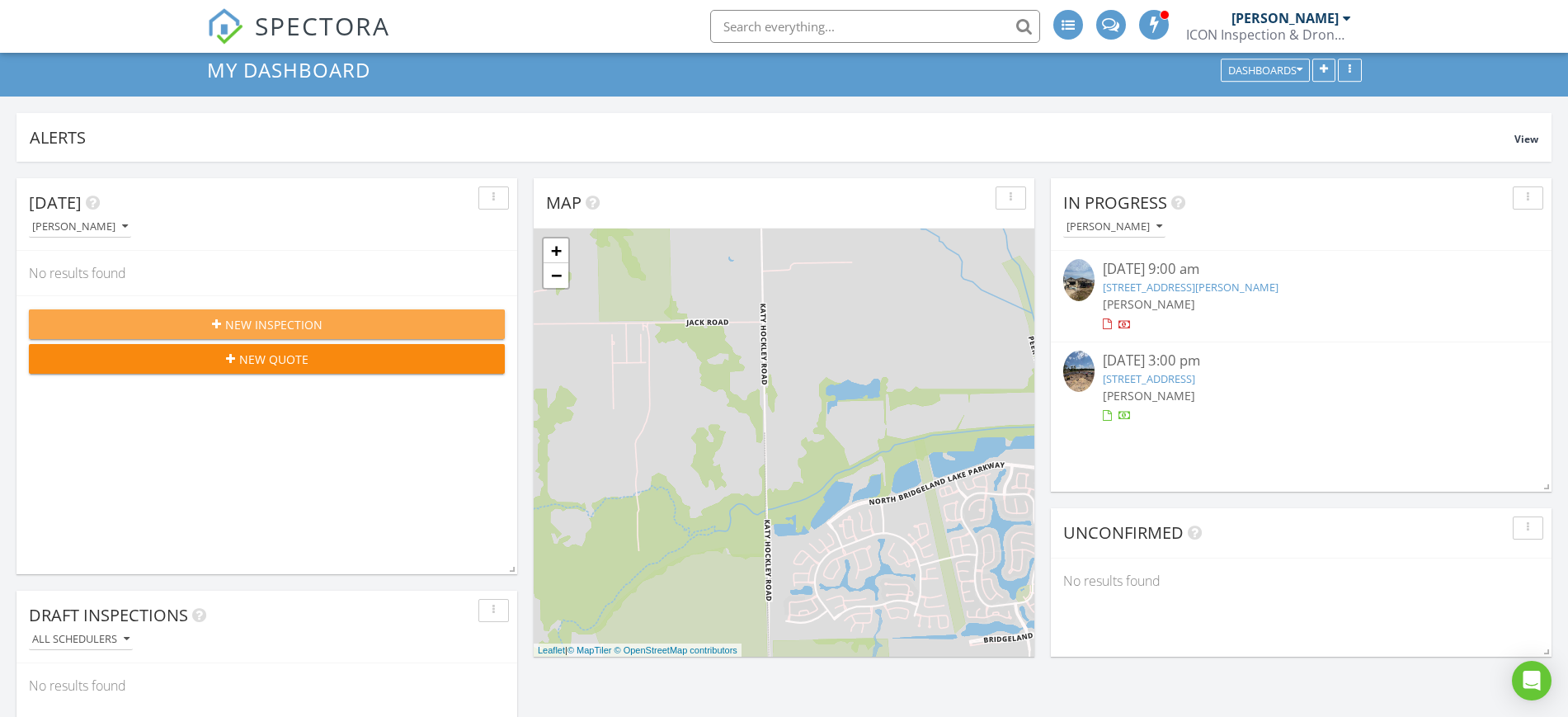
click at [323, 326] on div "New Inspection" at bounding box center [266, 324] width 450 height 18
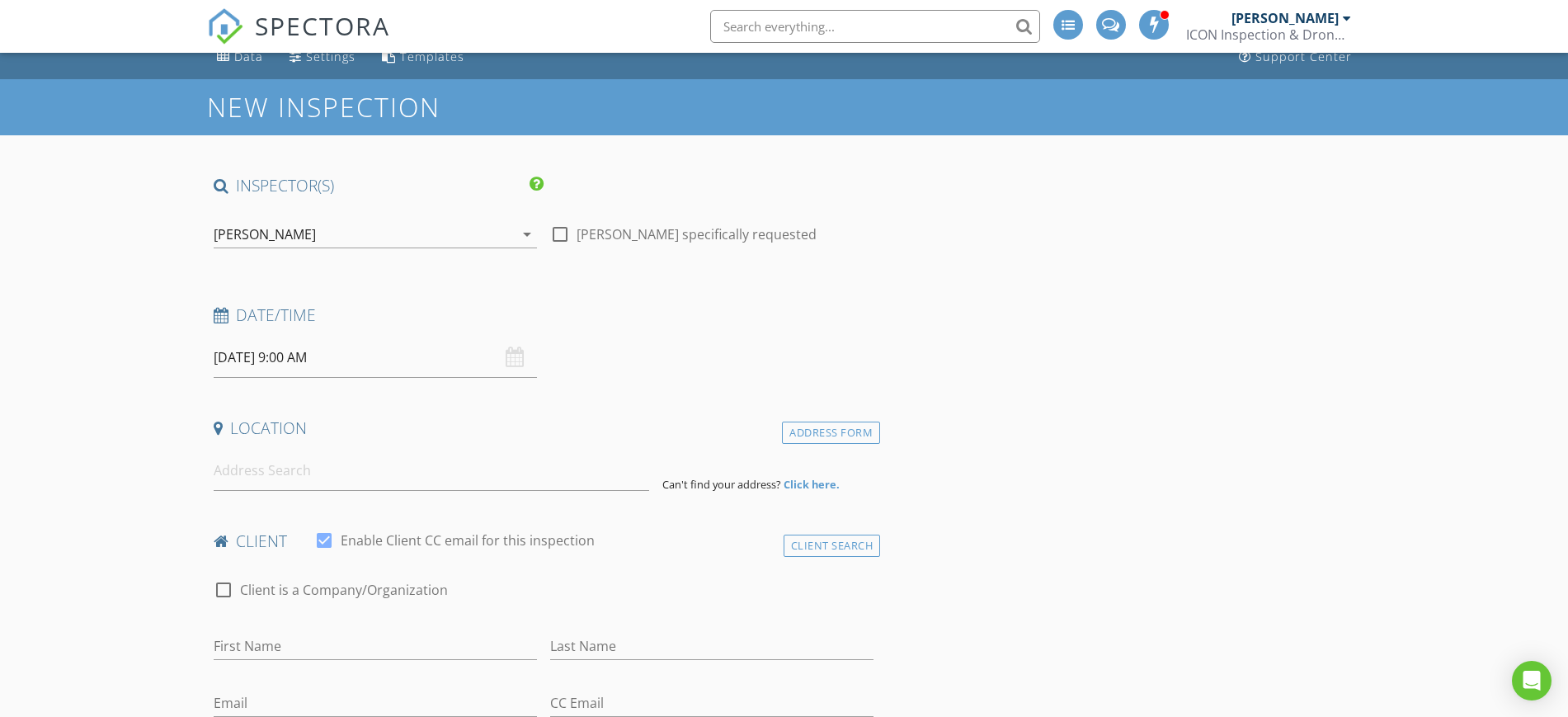
scroll to position [103, 0]
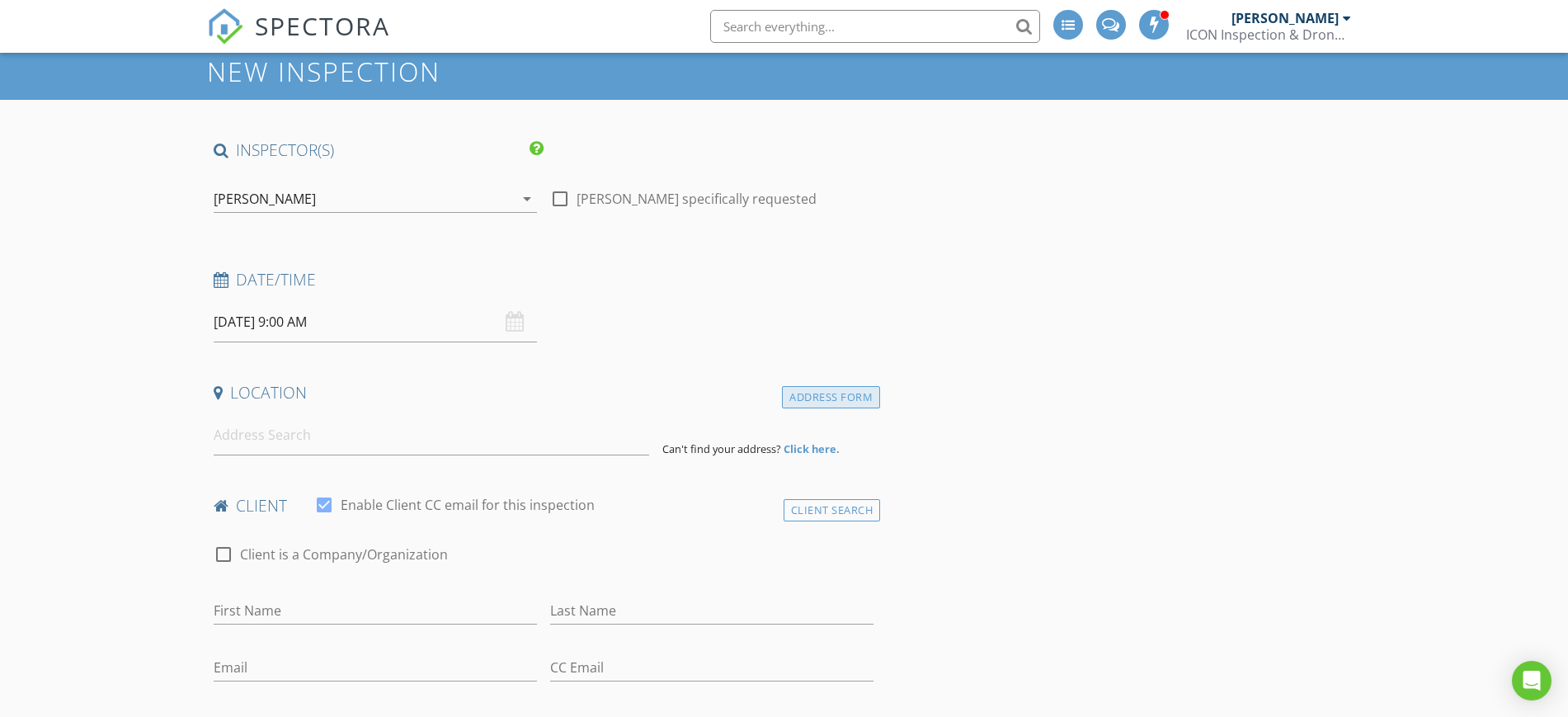
click at [867, 391] on div "Address Form" at bounding box center [831, 397] width 98 height 22
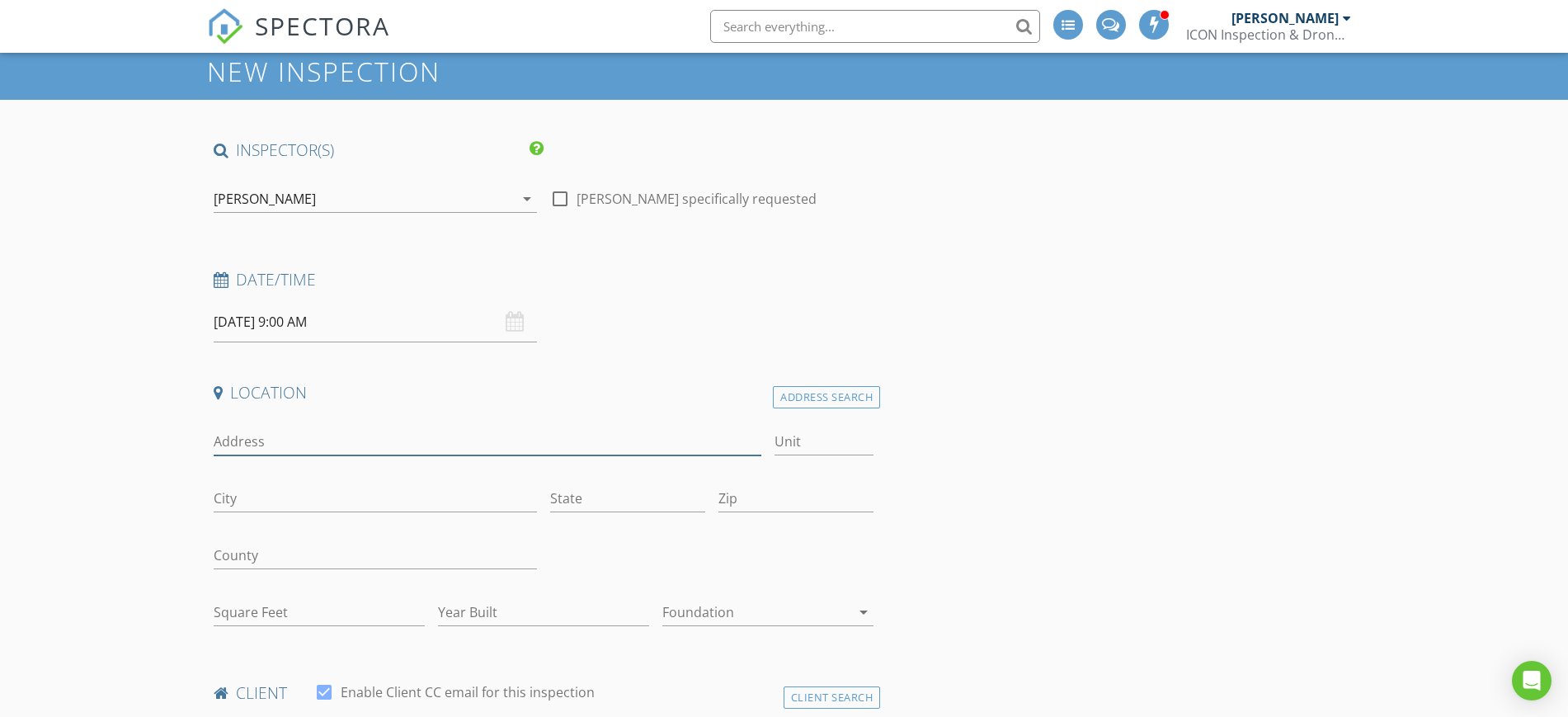
click at [316, 431] on input "Address" at bounding box center [487, 441] width 548 height 27
type input "8226 almera drive"
click at [450, 490] on input "City" at bounding box center [375, 498] width 323 height 27
click at [824, 391] on div "Address Search" at bounding box center [827, 397] width 108 height 22
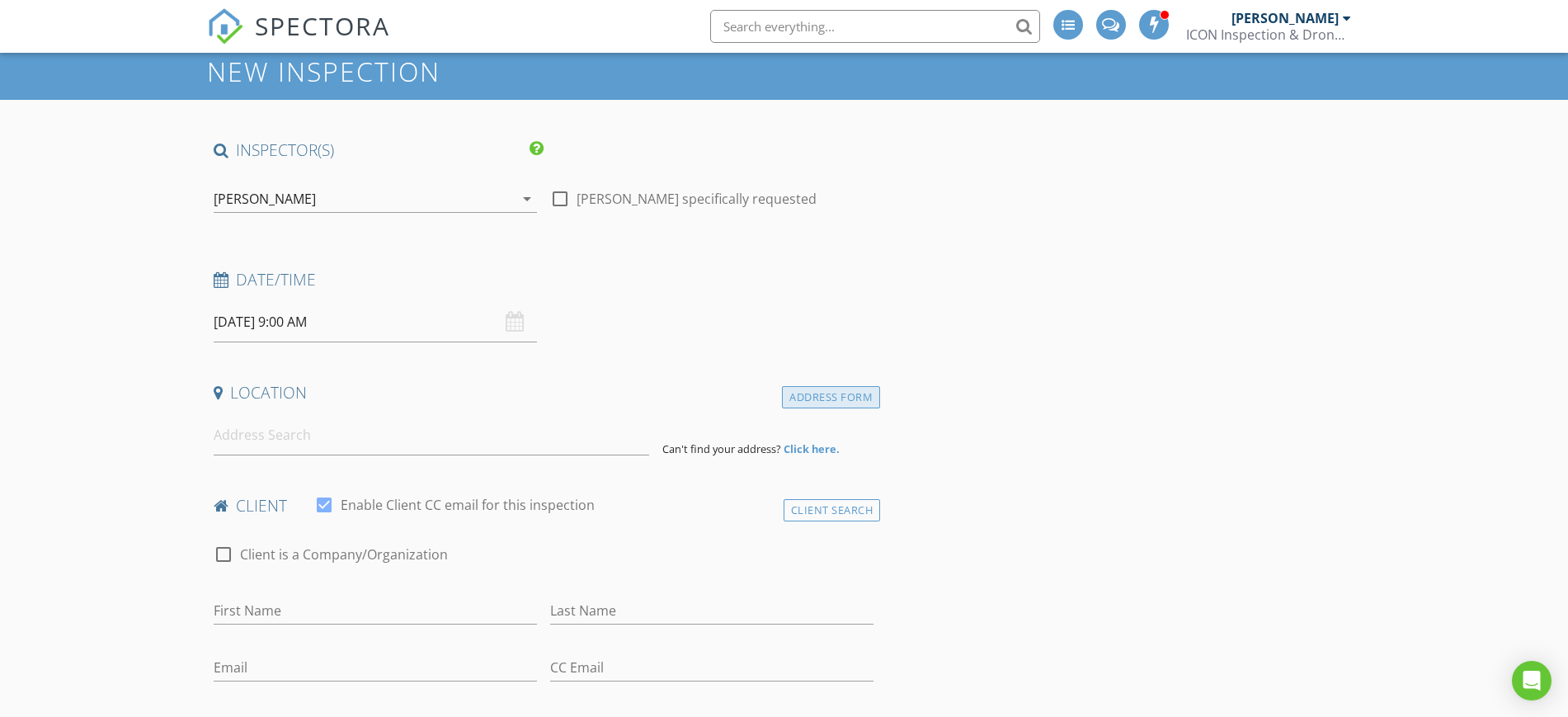
click at [824, 391] on div "Address Form" at bounding box center [831, 397] width 98 height 22
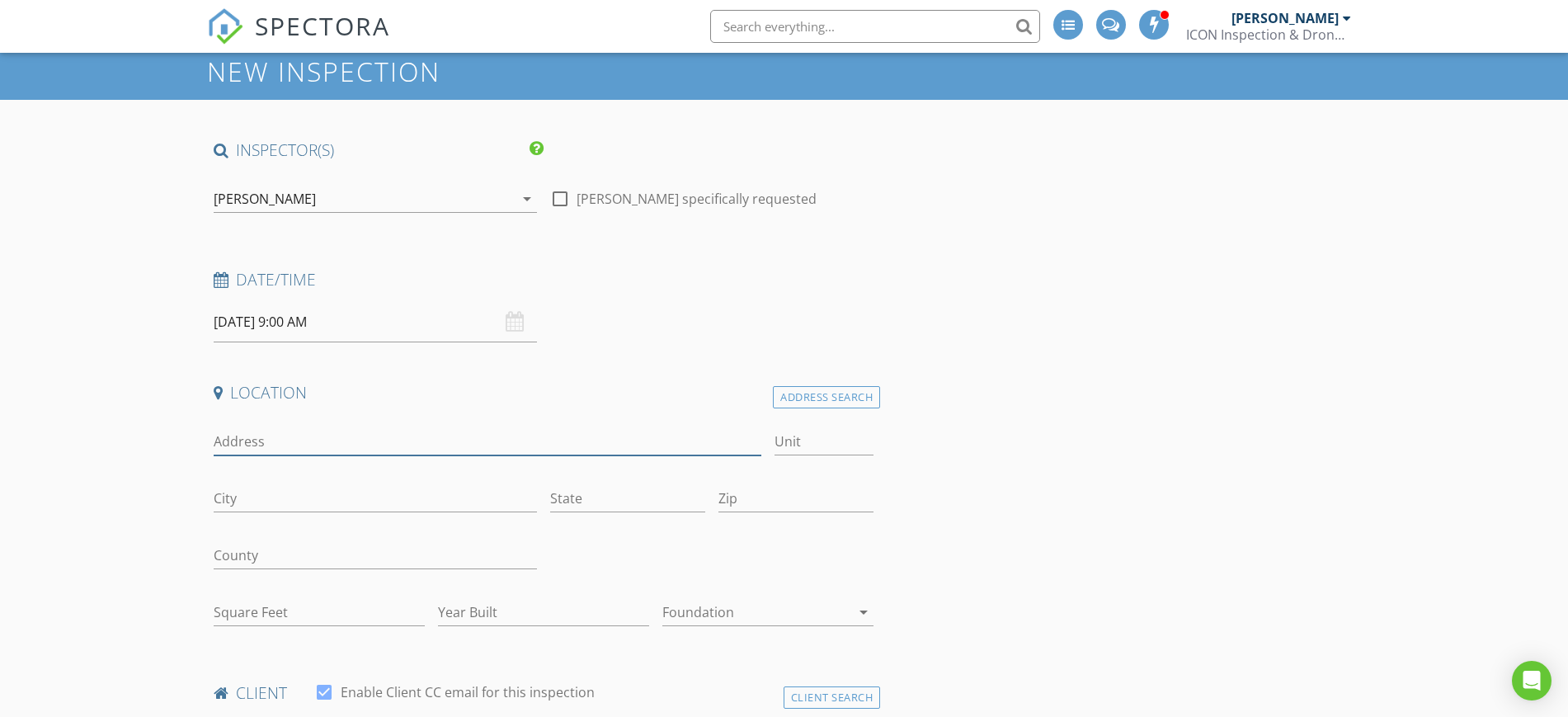
drag, startPoint x: 249, startPoint y: 430, endPoint x: 256, endPoint y: 419, distance: 13.0
click at [250, 430] on input "Address" at bounding box center [487, 441] width 548 height 27
drag, startPoint x: 295, startPoint y: 438, endPoint x: 327, endPoint y: 393, distance: 55.2
click at [295, 438] on input "8226 almera drive" at bounding box center [487, 441] width 548 height 27
type input "[STREET_ADDRESS]"
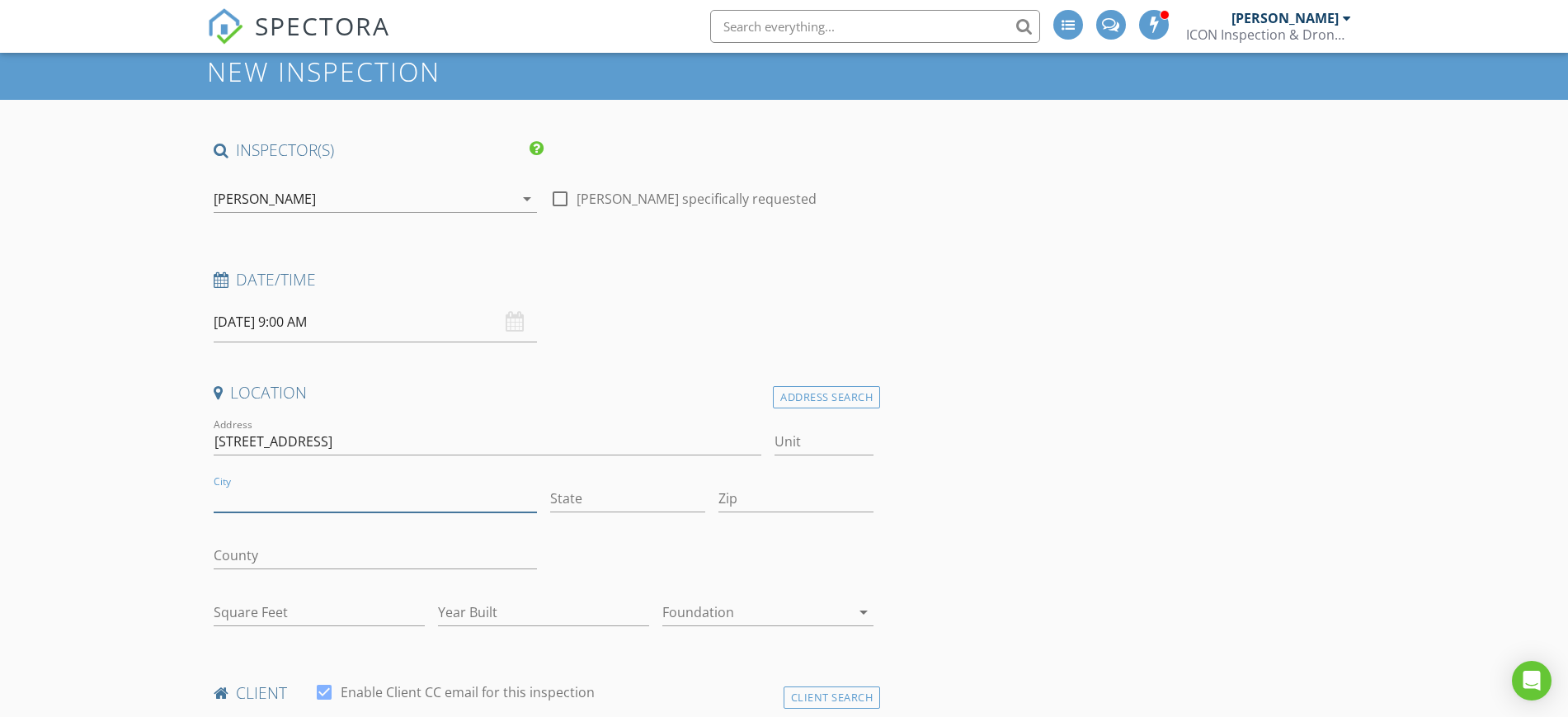
click at [244, 499] on input "City" at bounding box center [375, 498] width 323 height 27
type input "cypress"
type input "77433"
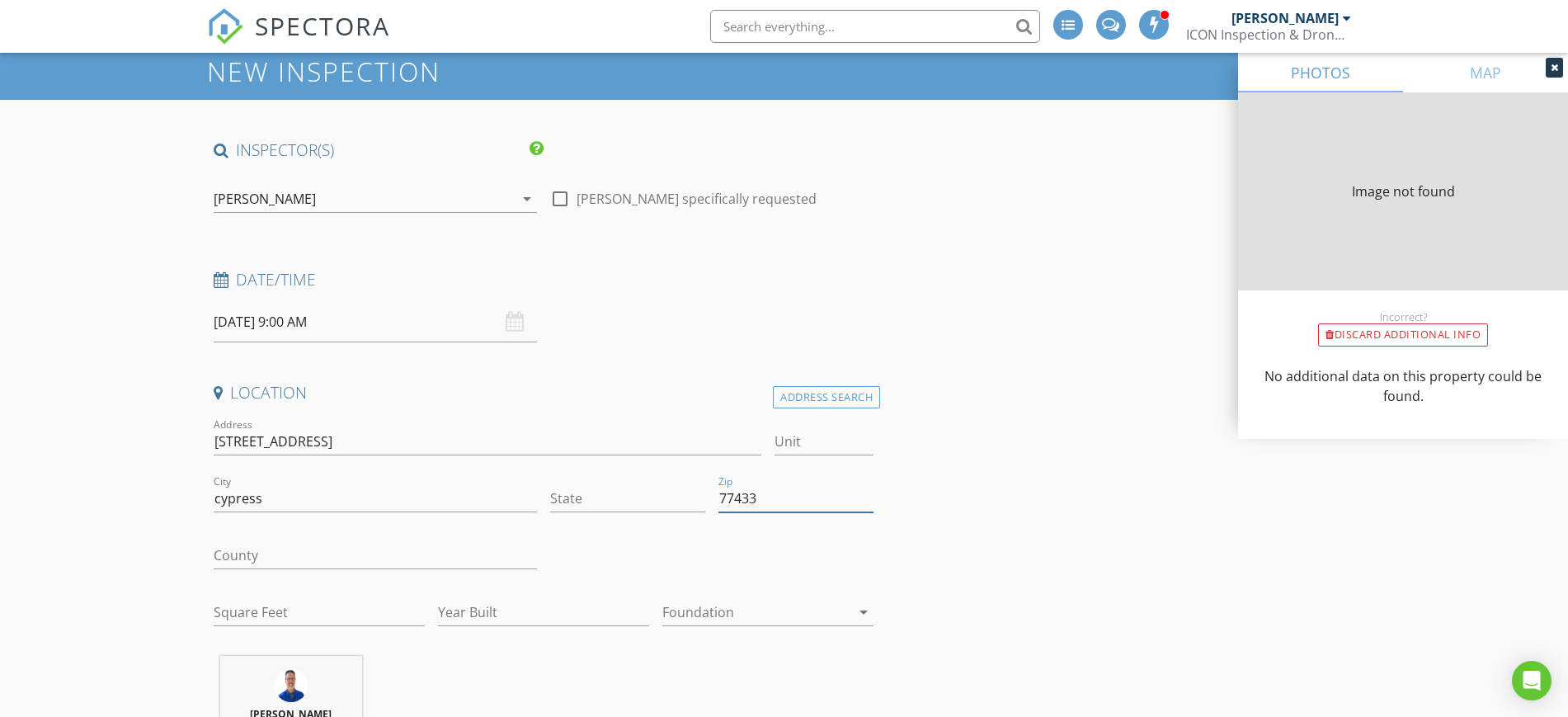
type input "[GEOGRAPHIC_DATA]"
type input "1528"
type input "2013"
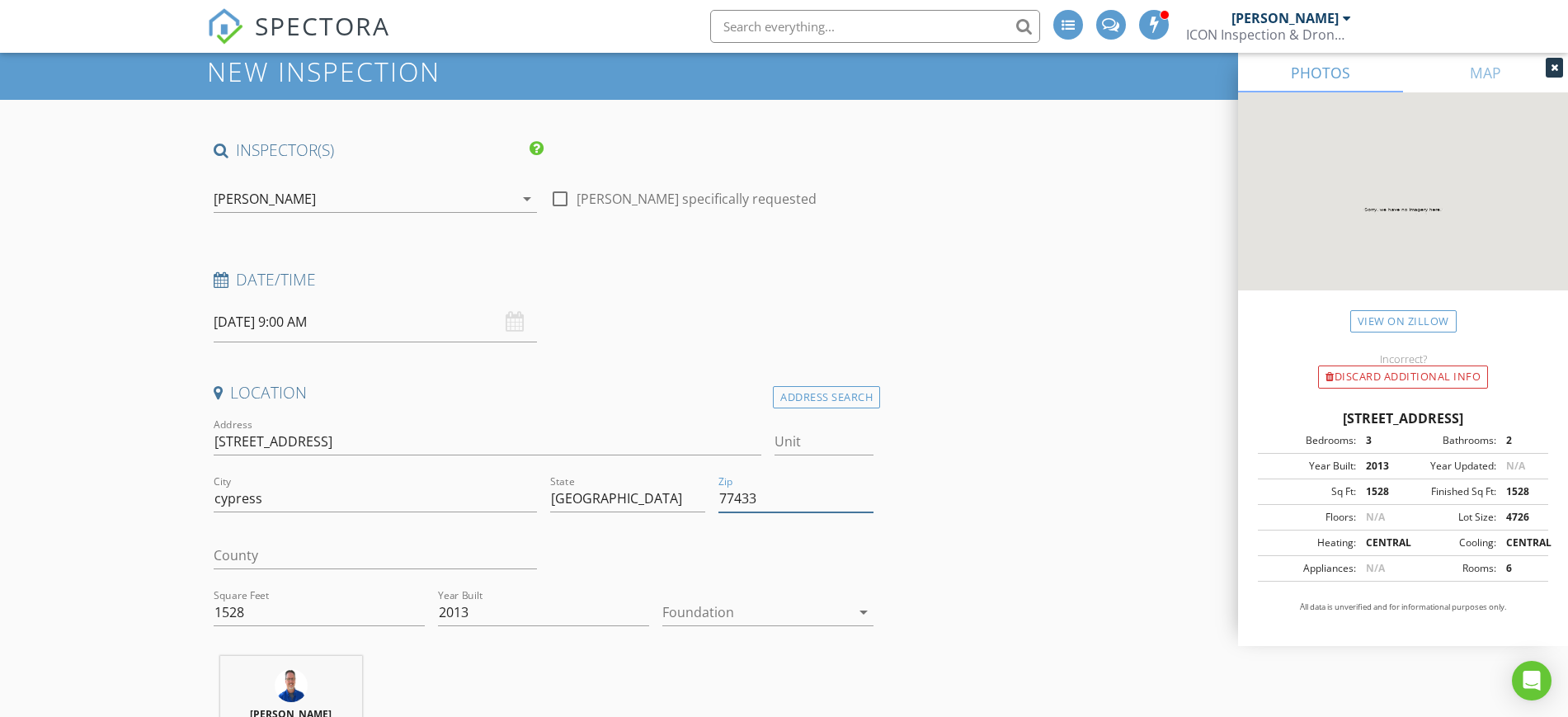
type input "77433"
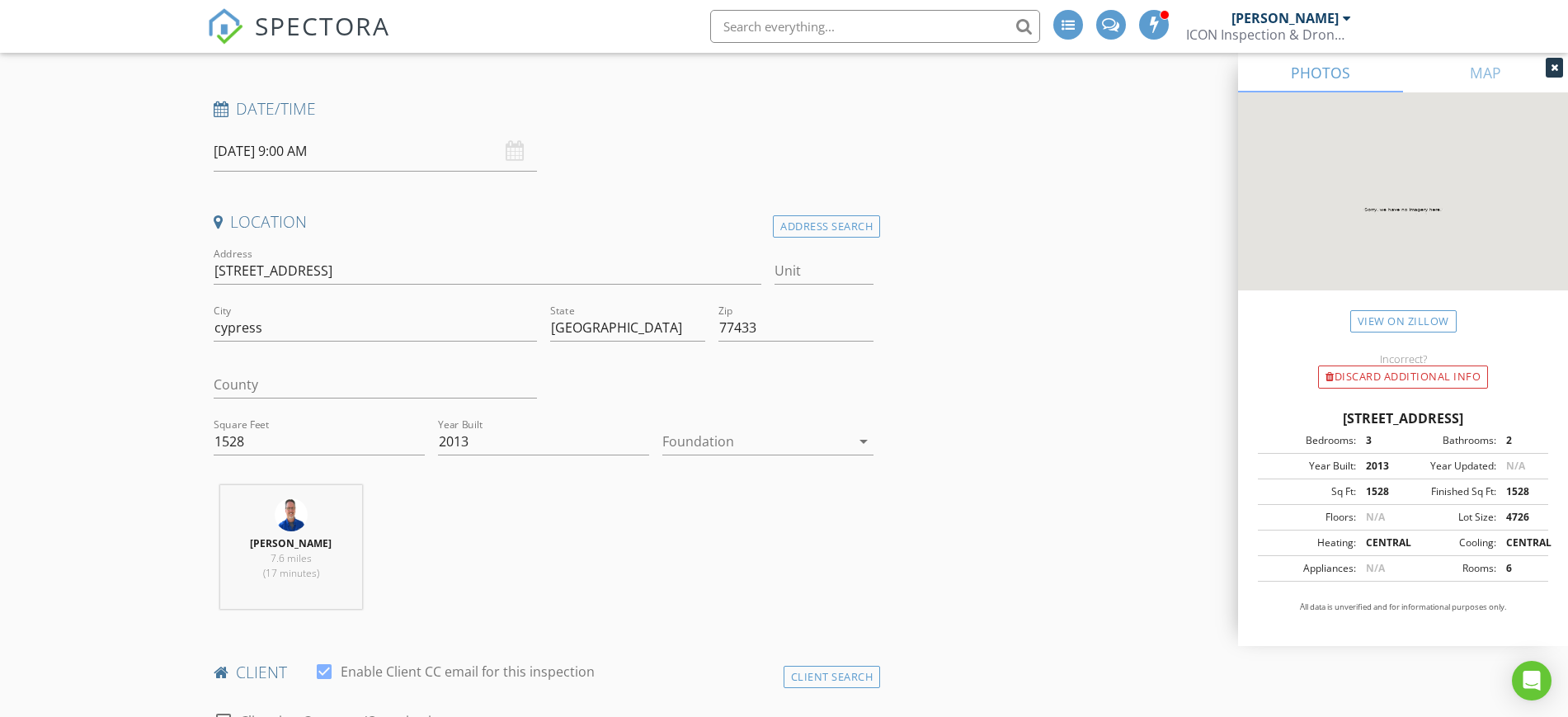
scroll to position [309, 0]
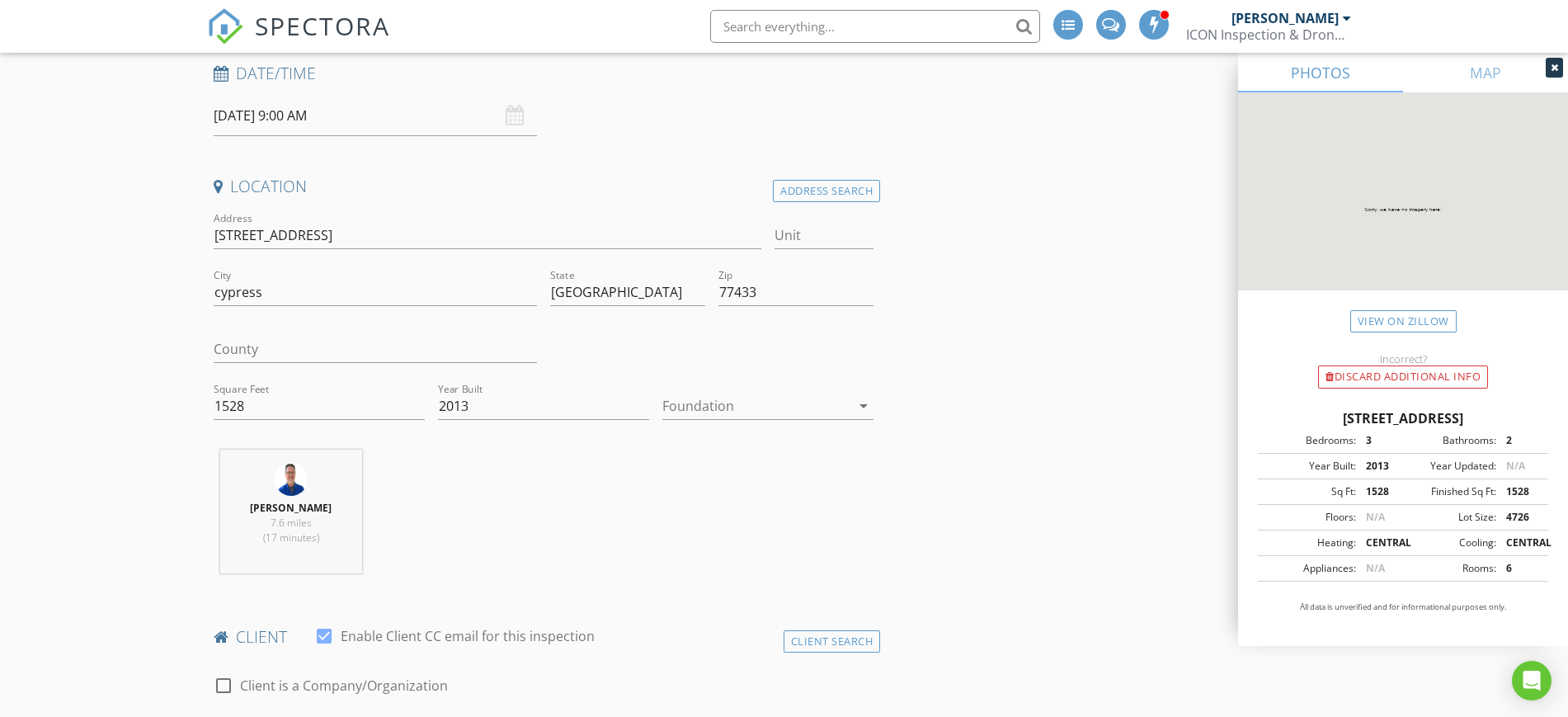
click at [752, 399] on div at bounding box center [756, 405] width 188 height 26
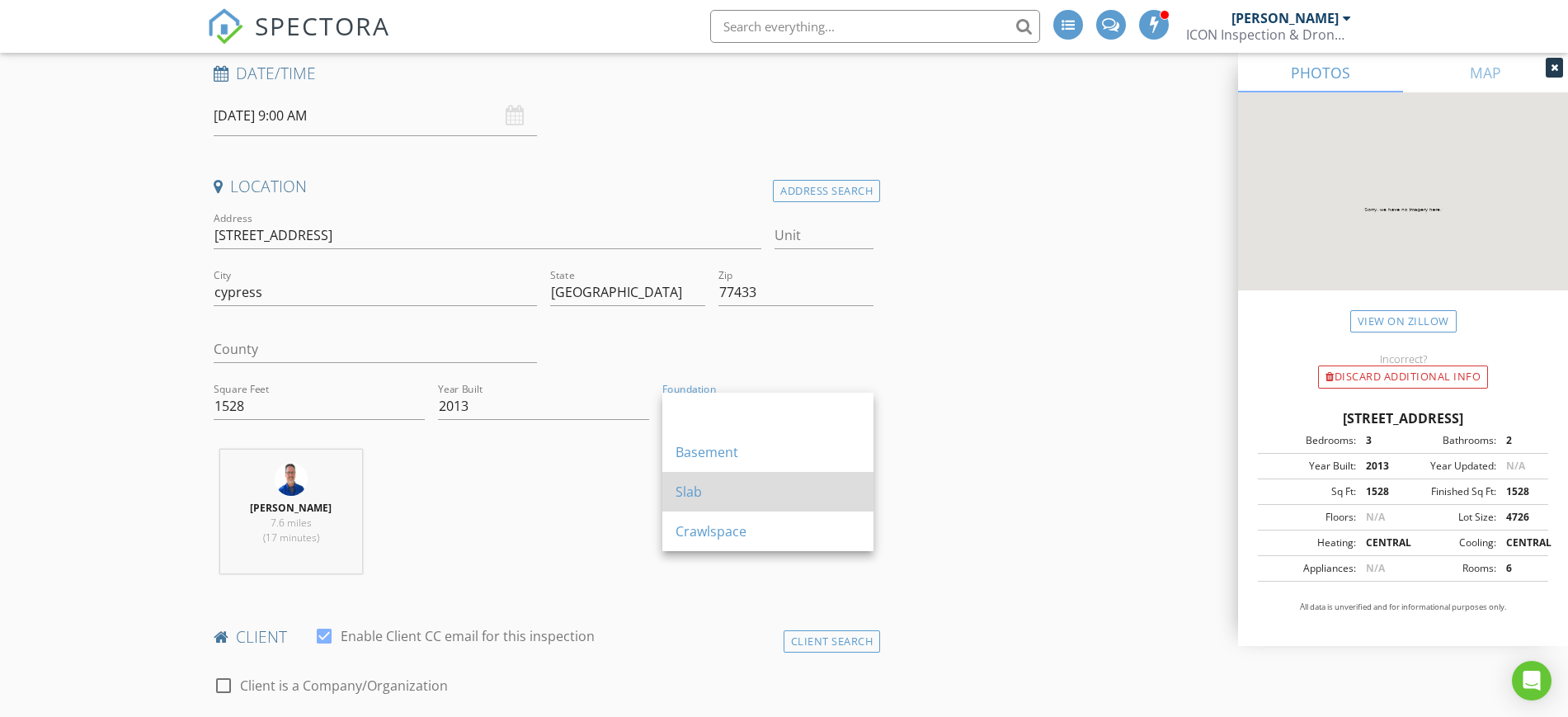
click at [725, 507] on div "Slab" at bounding box center [767, 492] width 185 height 40
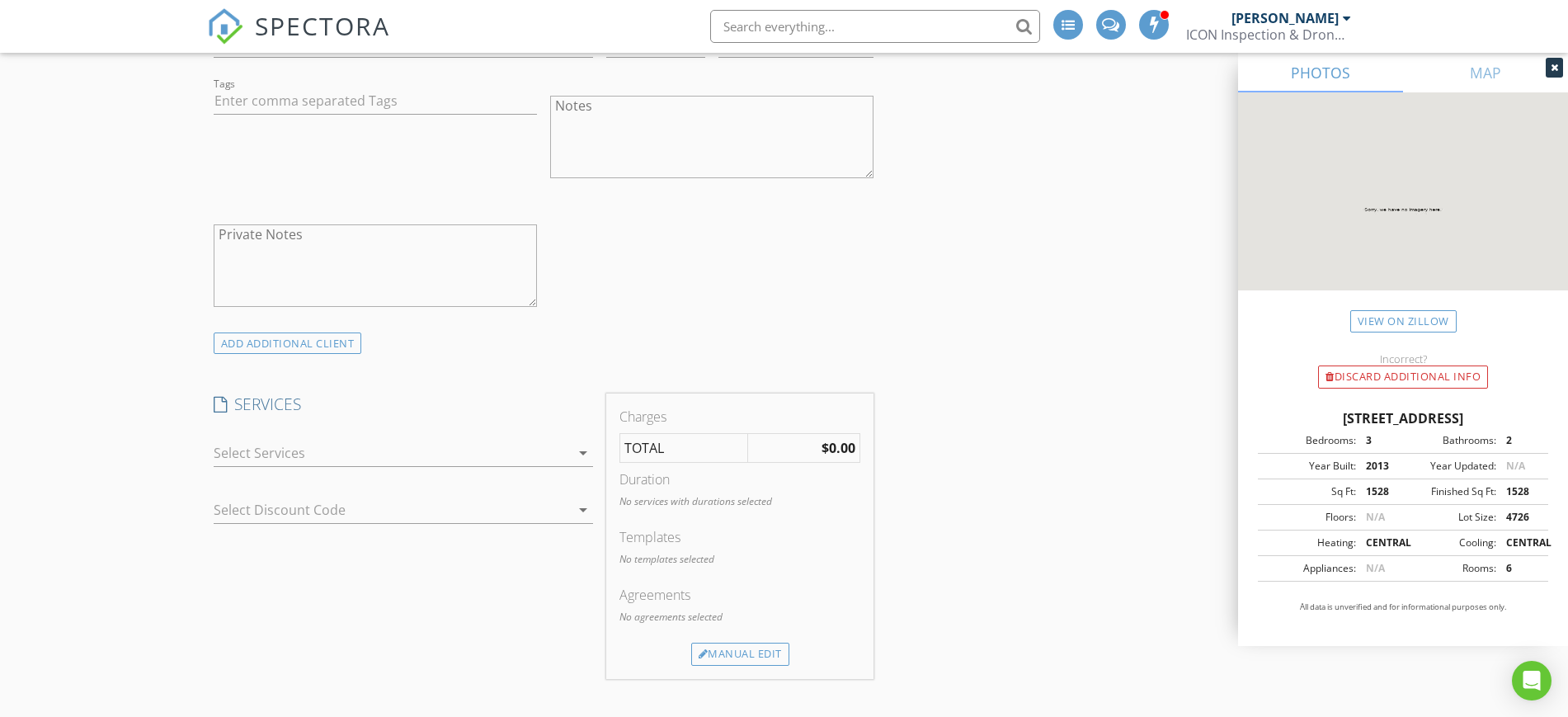
scroll to position [1237, 0]
click at [582, 445] on icon "arrow_drop_down" at bounding box center [583, 450] width 19 height 19
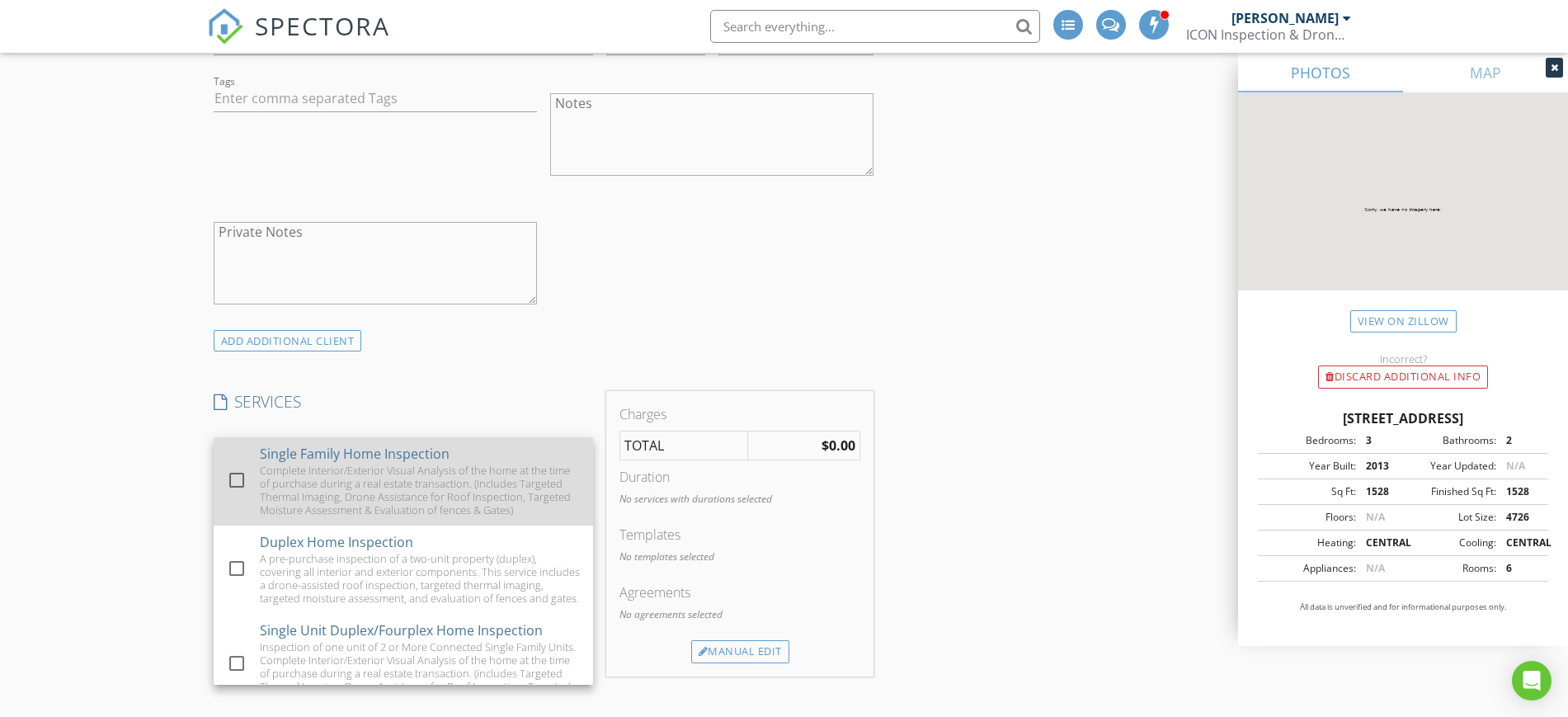
click at [234, 483] on div at bounding box center [237, 480] width 28 height 28
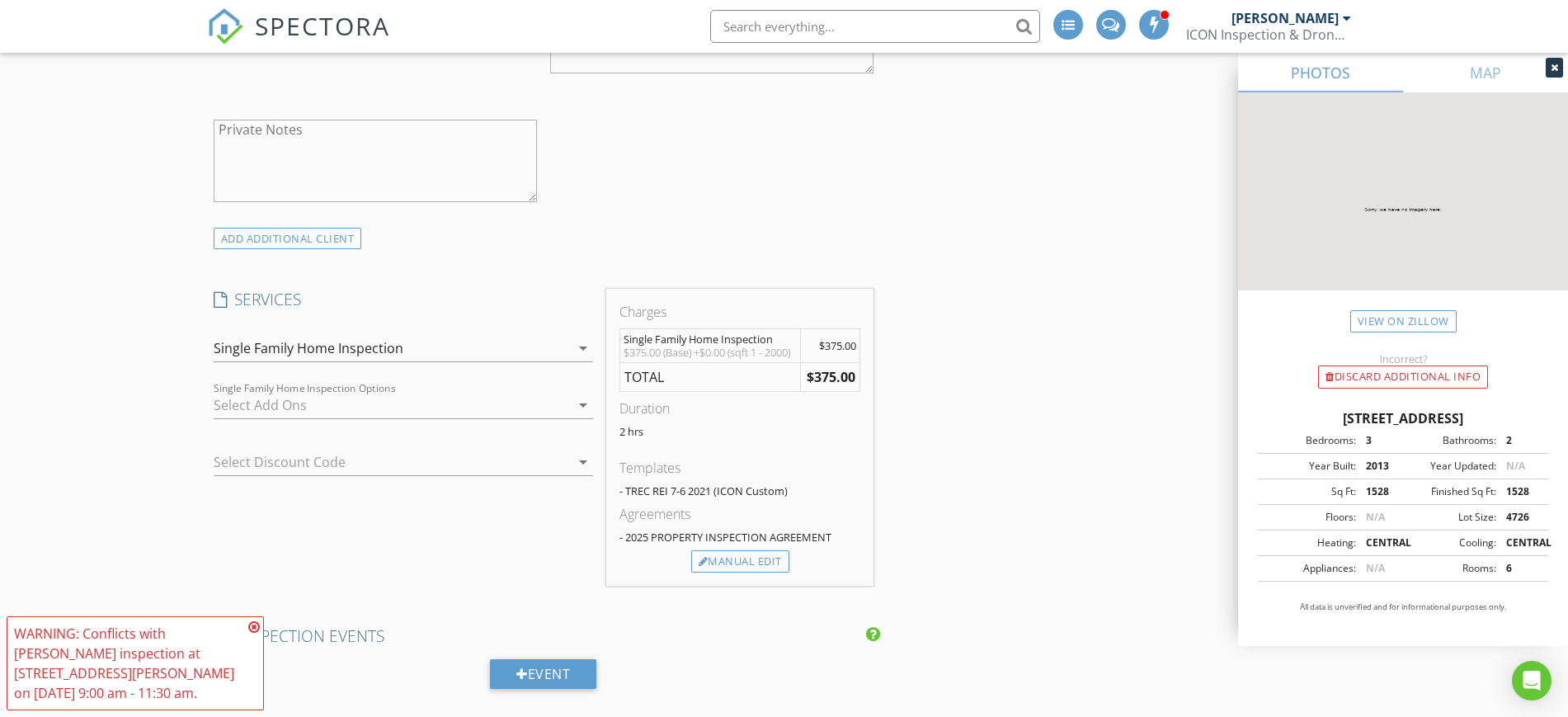
scroll to position [1340, 0]
click at [254, 628] on icon at bounding box center [254, 627] width 11 height 13
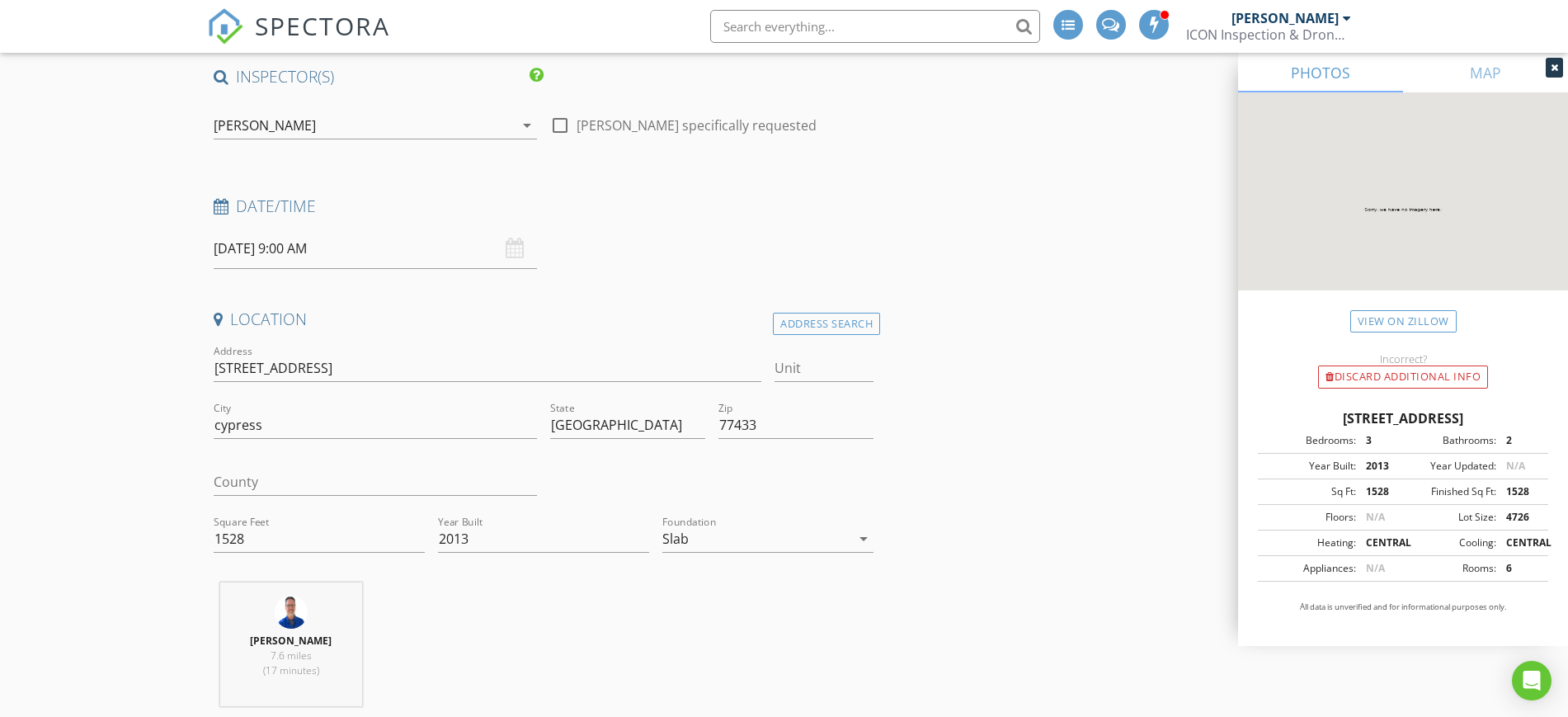
scroll to position [0, 0]
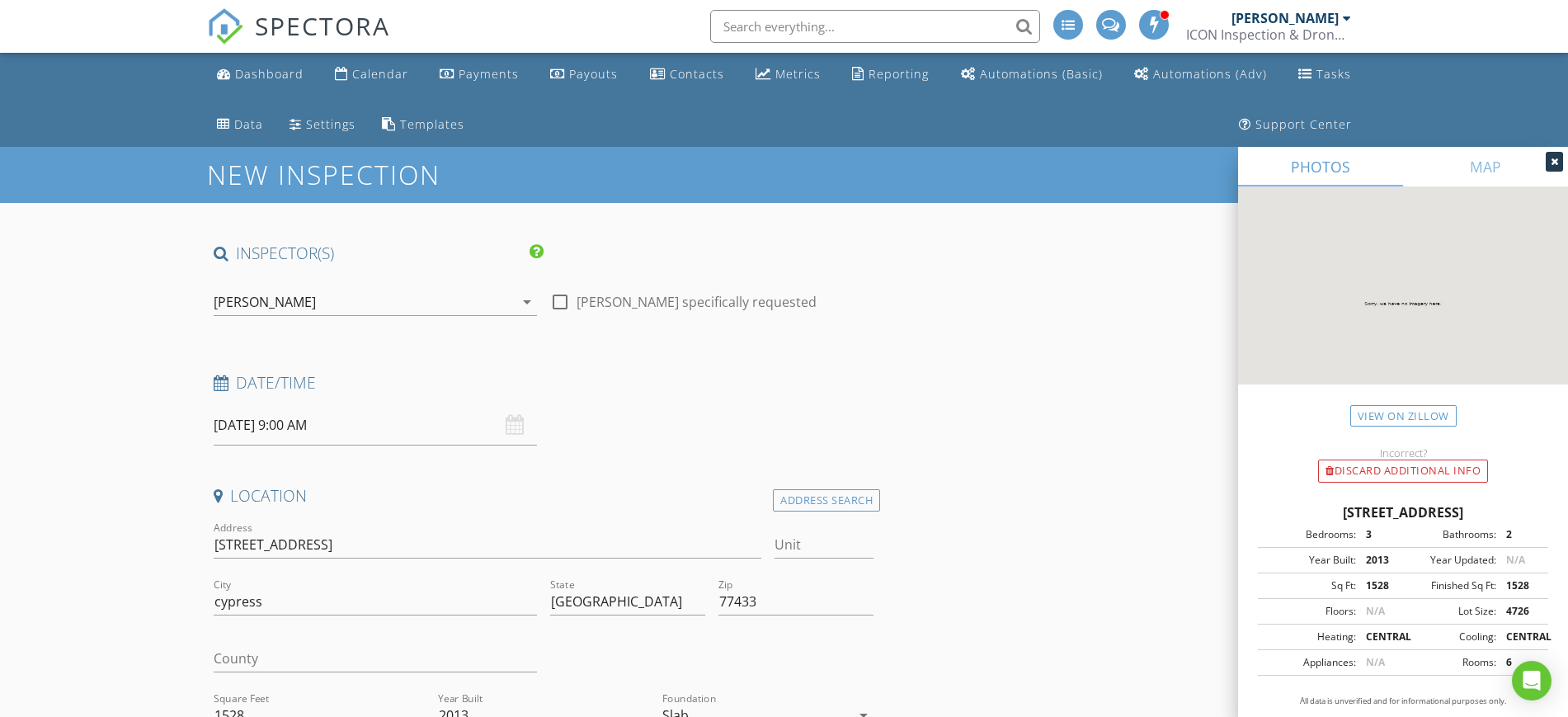
click at [560, 302] on div at bounding box center [560, 301] width 28 height 28
checkbox input "true"
click at [519, 428] on div "08/28/2025 9:00 AM" at bounding box center [375, 426] width 323 height 41
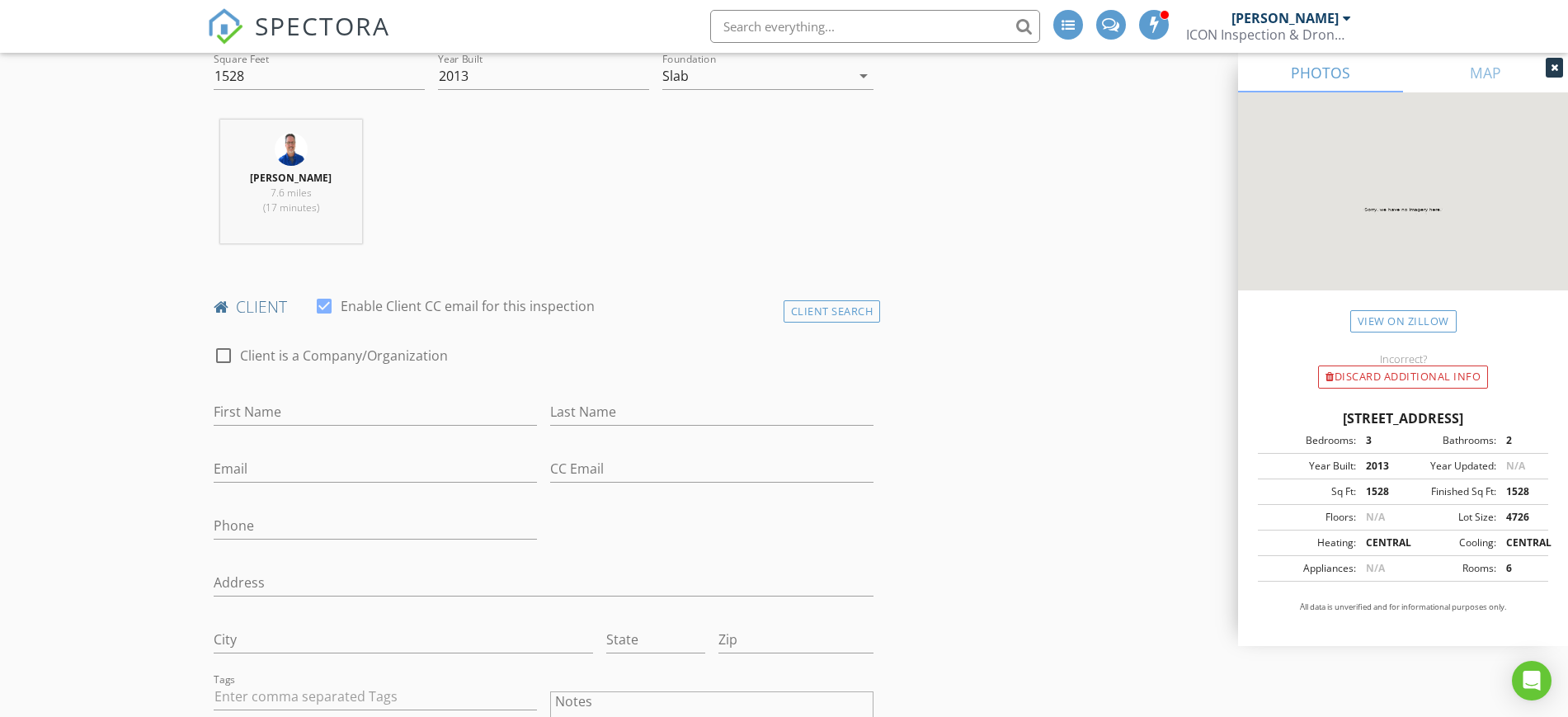
scroll to position [635, 0]
drag, startPoint x: 258, startPoint y: 408, endPoint x: 362, endPoint y: 361, distance: 114.1
click at [258, 408] on input "First Name" at bounding box center [375, 416] width 323 height 27
type input "Mark"
type input "Park"
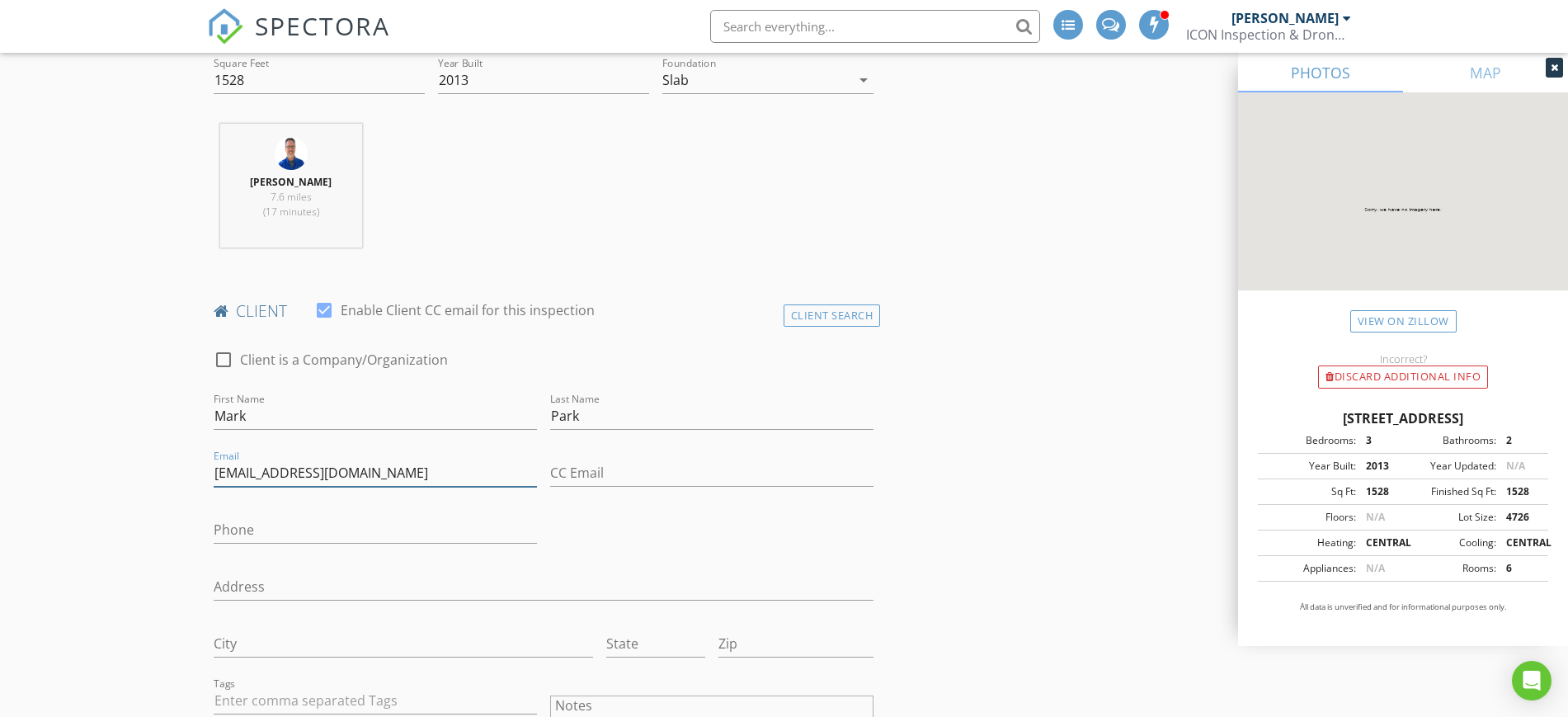
type input "mark.wynnpark@gmail.com"
click at [348, 533] on input "Phone" at bounding box center [375, 530] width 323 height 27
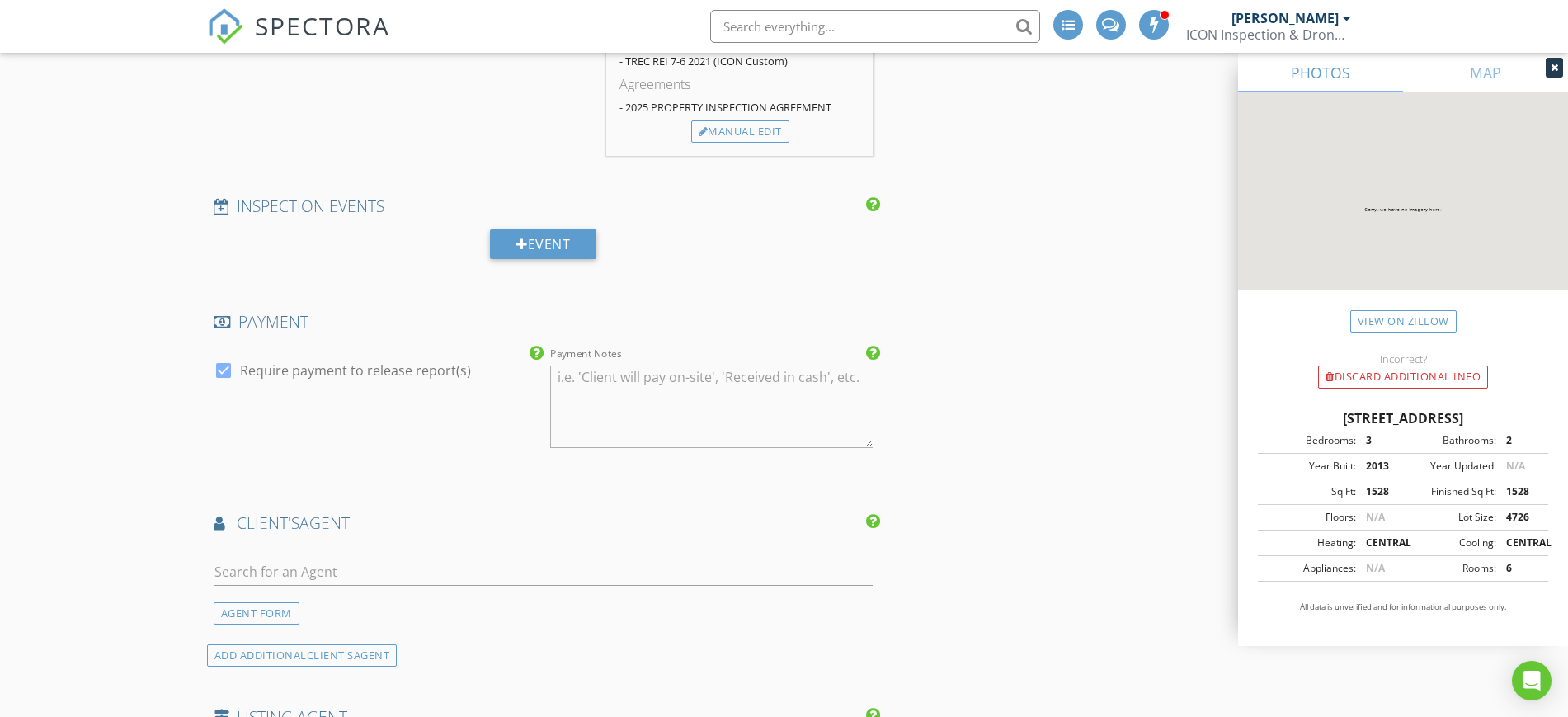
scroll to position [1872, 0]
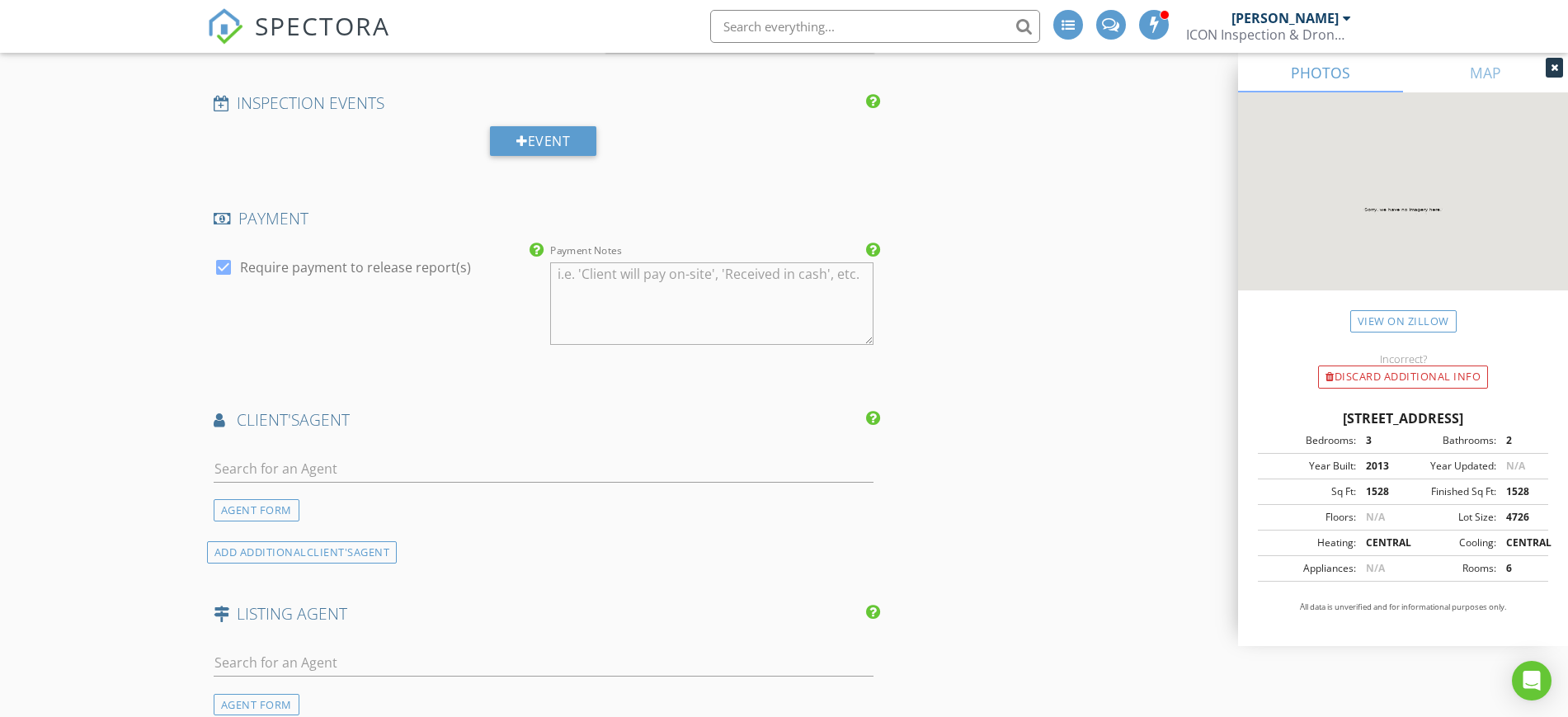
type input "405-255-0955"
click at [318, 464] on input "text" at bounding box center [544, 468] width 661 height 27
drag, startPoint x: 276, startPoint y: 465, endPoint x: 286, endPoint y: 446, distance: 21.5
click at [276, 465] on input "text" at bounding box center [544, 468] width 661 height 27
click at [172, 514] on div "New Inspection INSPECTOR(S) check_box Trent Barnes PRIMARY Trent Barnes arrow_d…" at bounding box center [784, 221] width 1568 height 3892
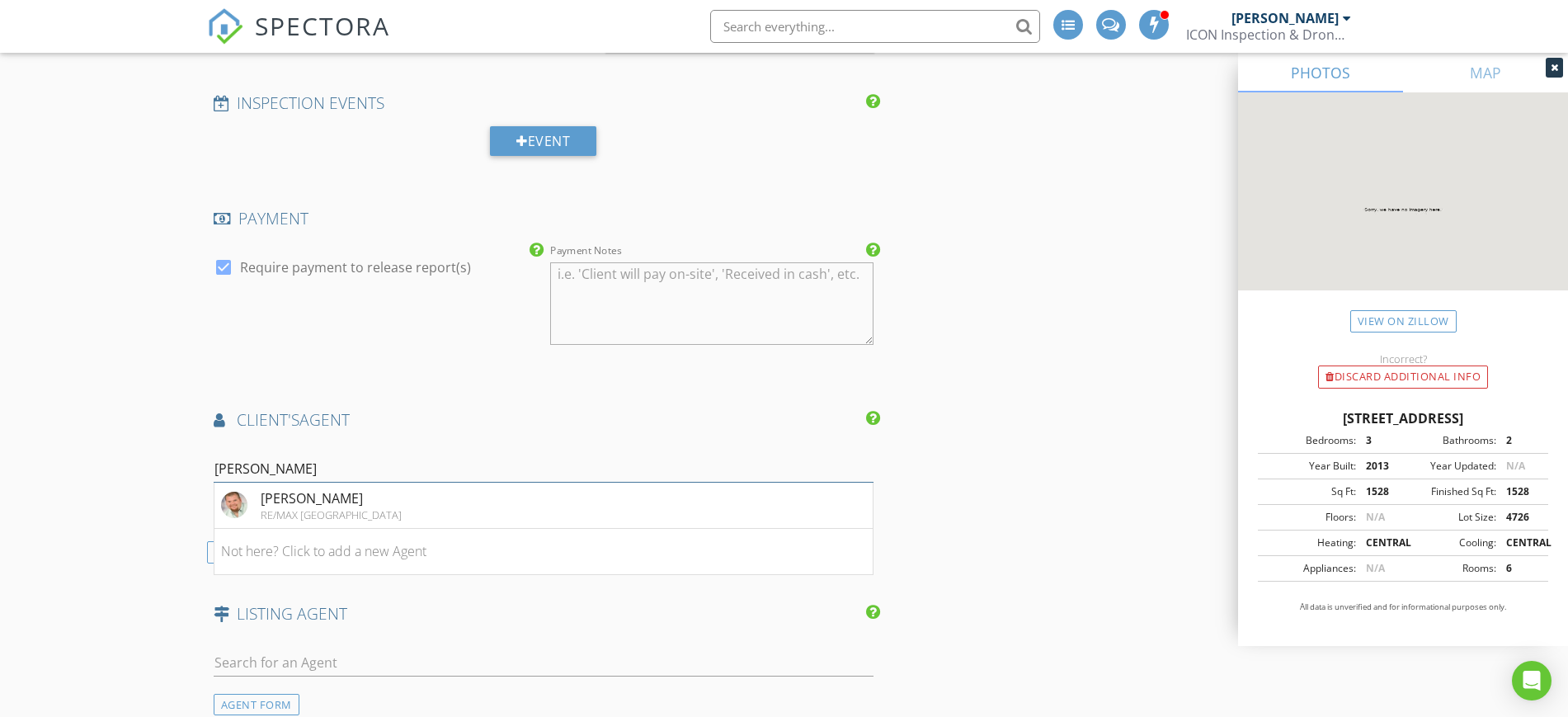
click at [246, 466] on input "Kyle" at bounding box center [544, 468] width 661 height 27
type input "Kil"
click at [355, 503] on li "Kiley Rapier Styled Real Estate" at bounding box center [544, 506] width 659 height 46
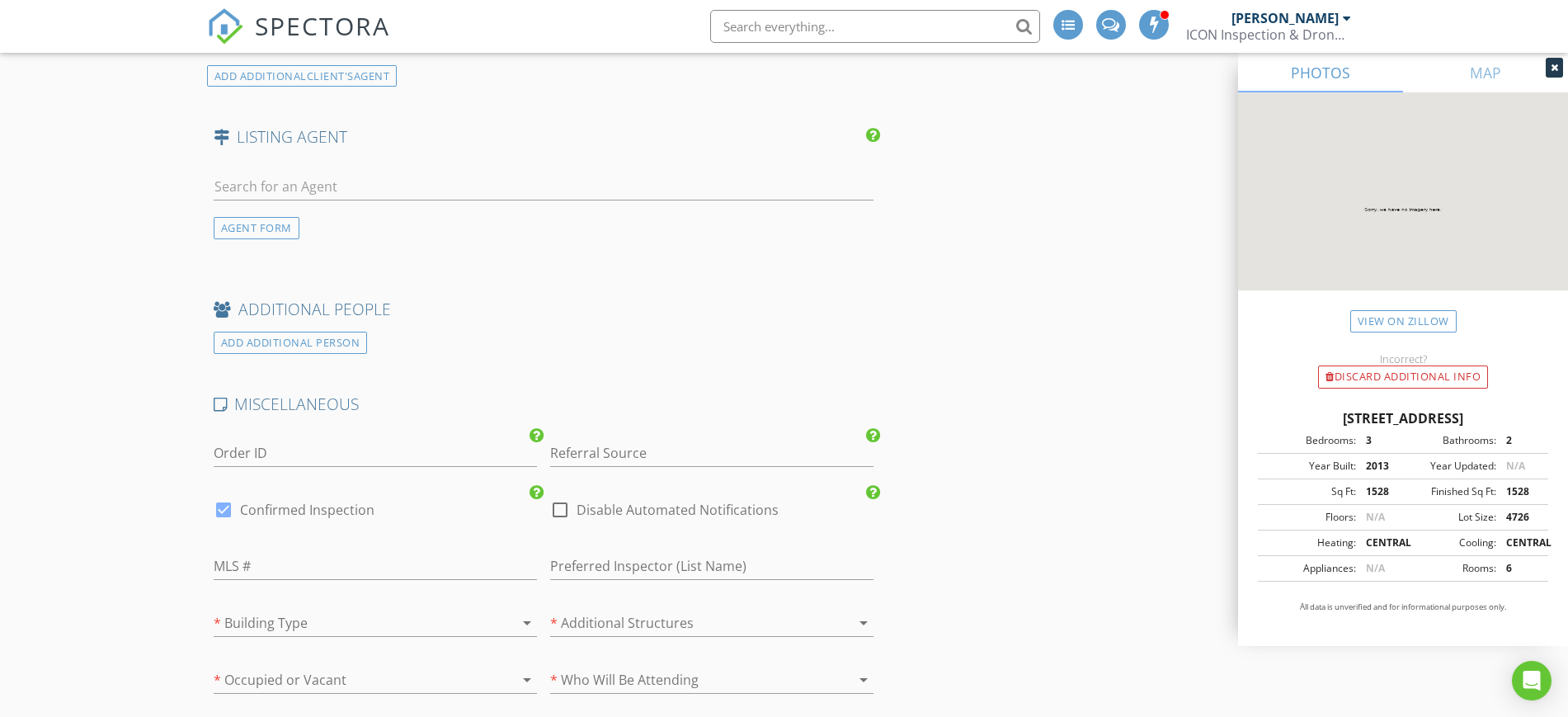
scroll to position [2799, 0]
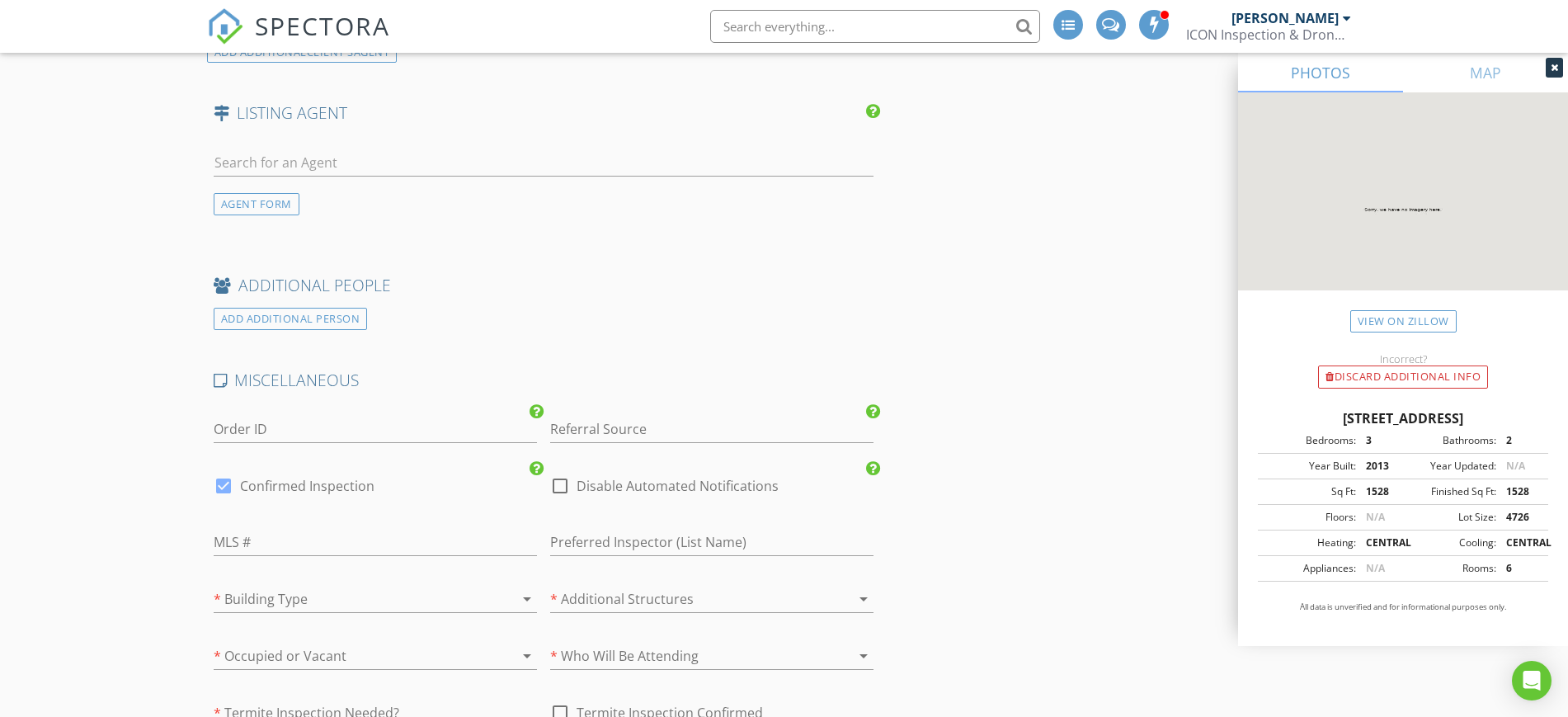
click at [561, 486] on div at bounding box center [560, 486] width 28 height 28
checkbox input "true"
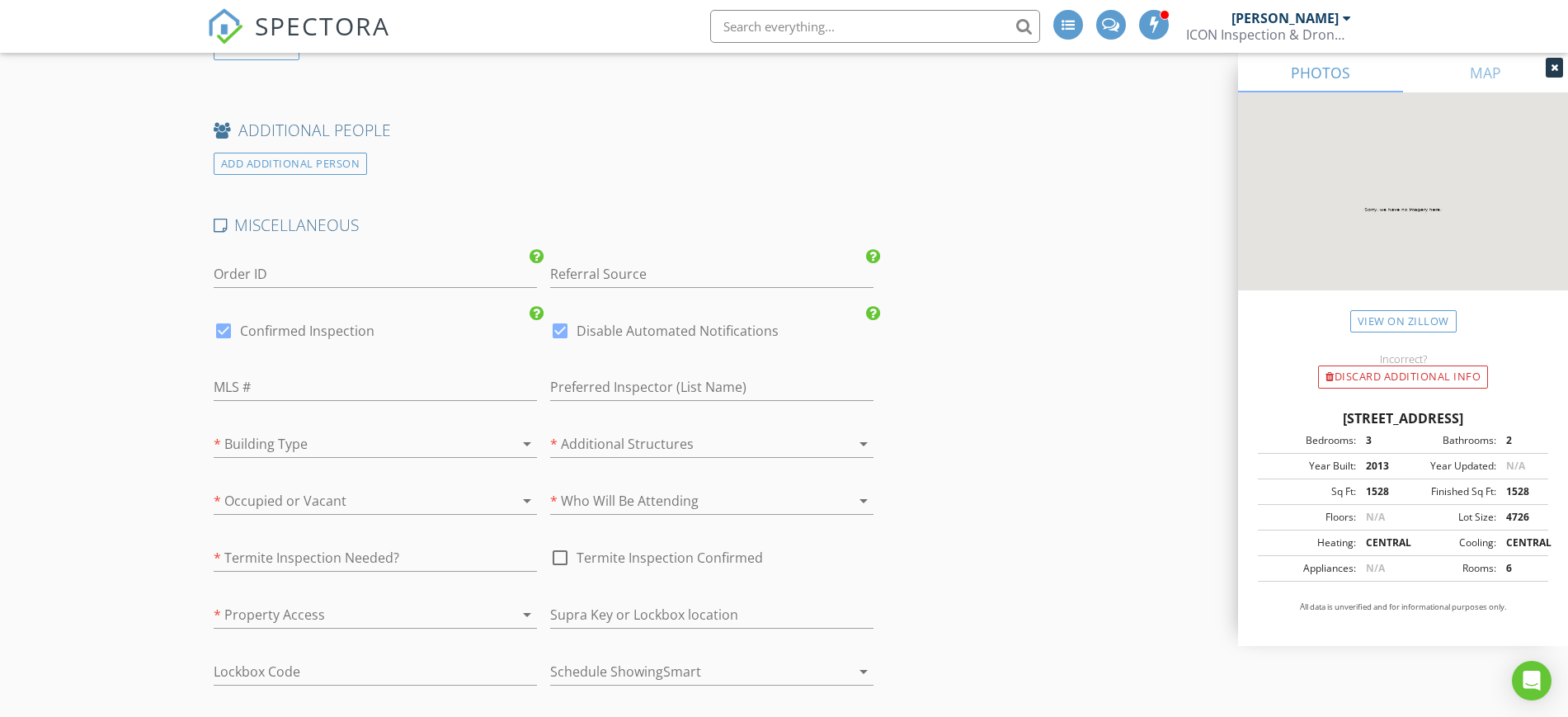
scroll to position [3005, 0]
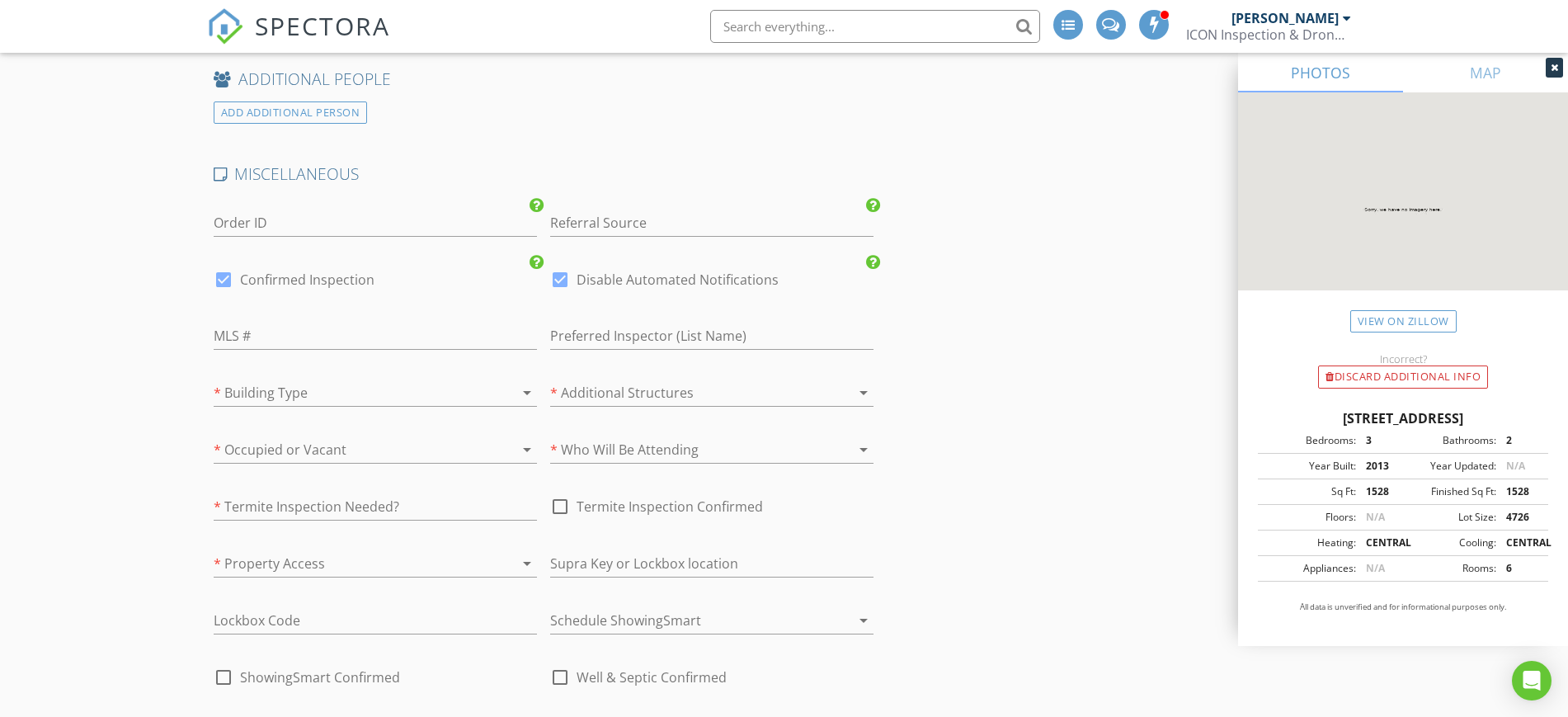
click at [468, 385] on div at bounding box center [352, 392] width 277 height 26
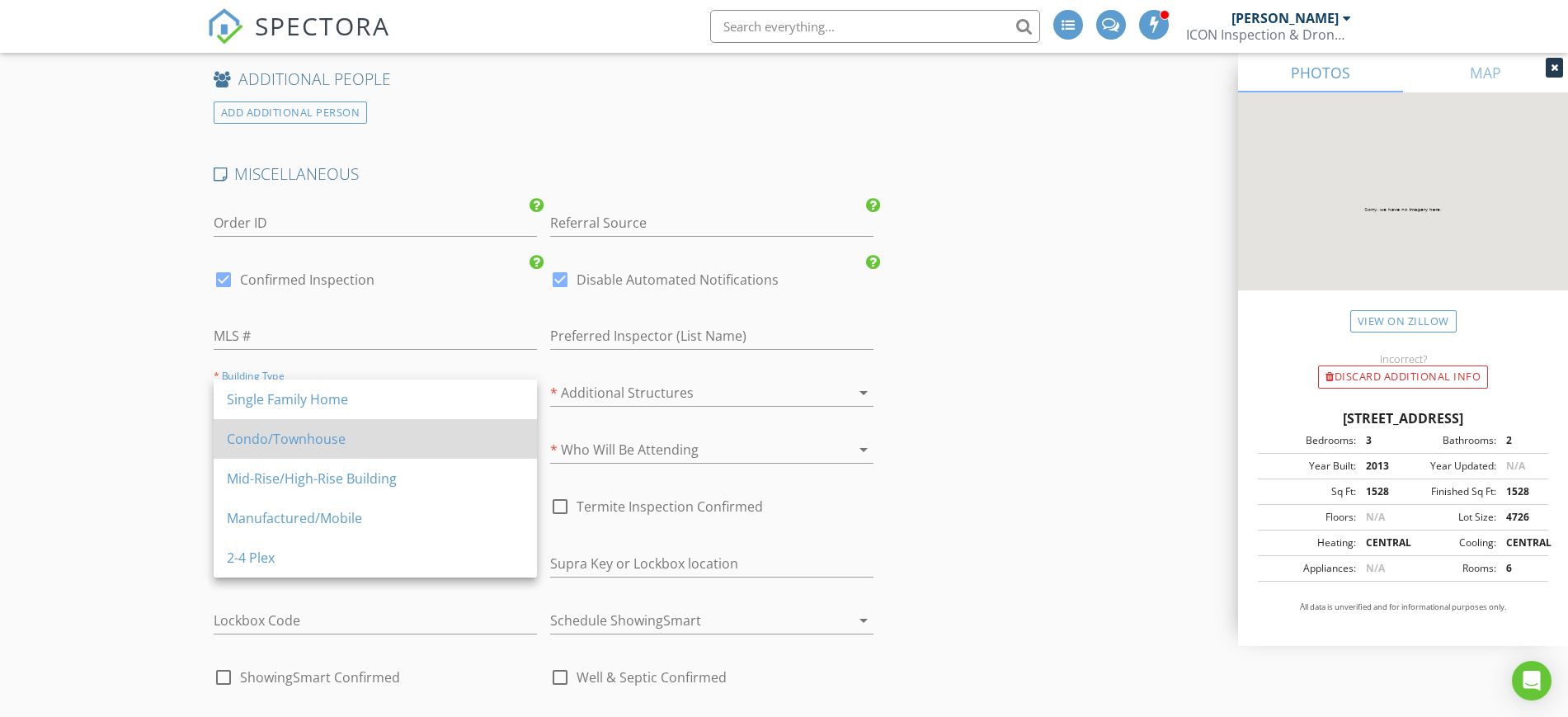
click at [408, 419] on div "Condo/Townhouse" at bounding box center [375, 439] width 297 height 40
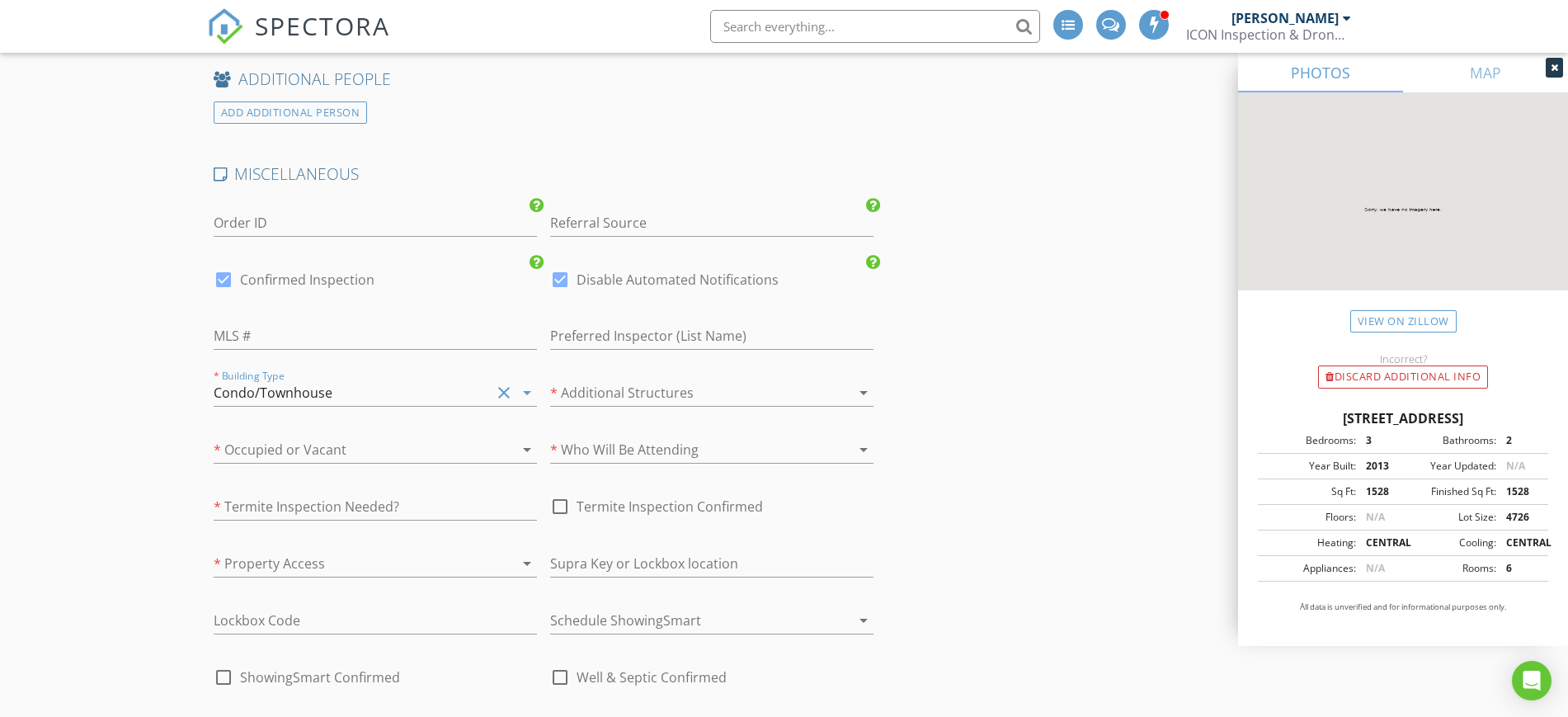
click at [405, 395] on div "Condo/Townhouse" at bounding box center [352, 392] width 277 height 26
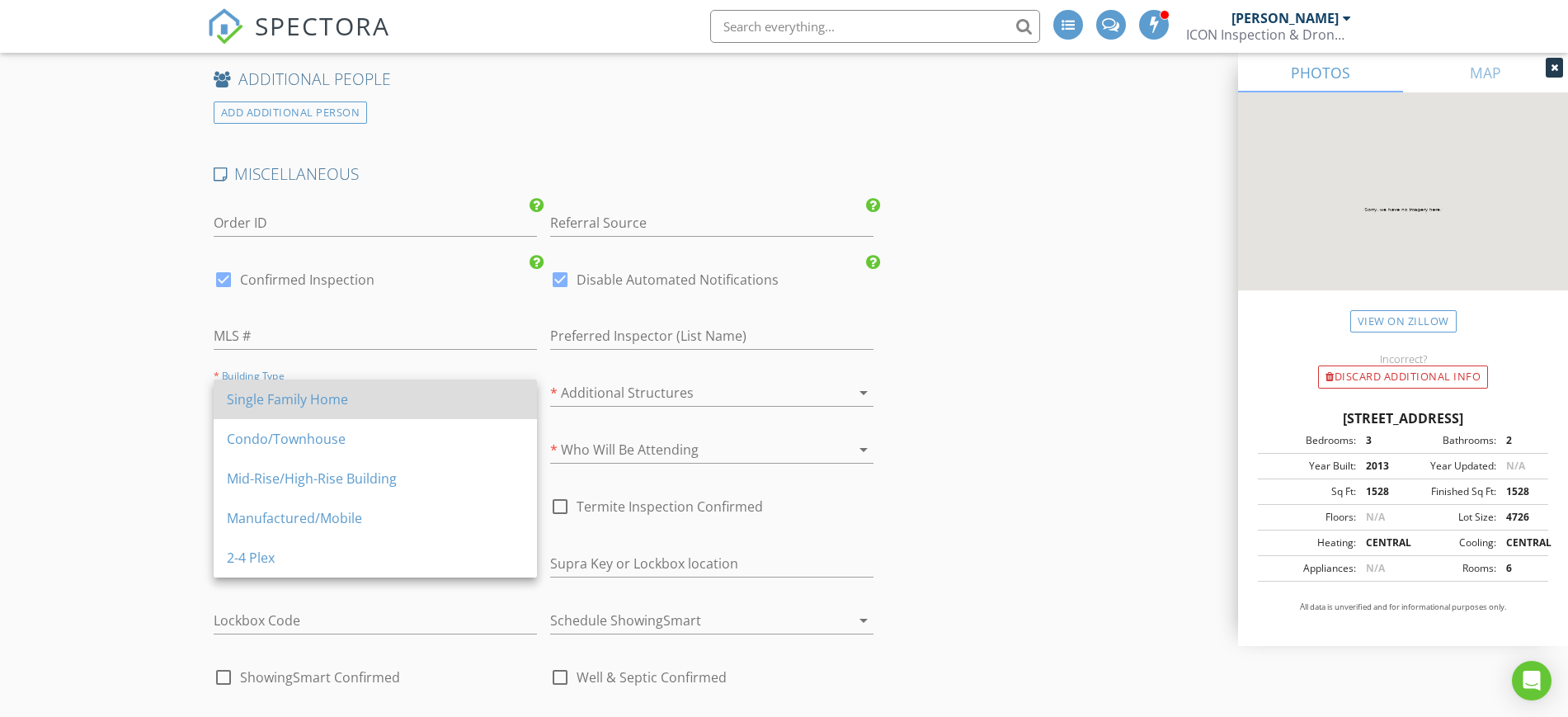
click at [395, 405] on div "Single Family Home" at bounding box center [375, 399] width 297 height 19
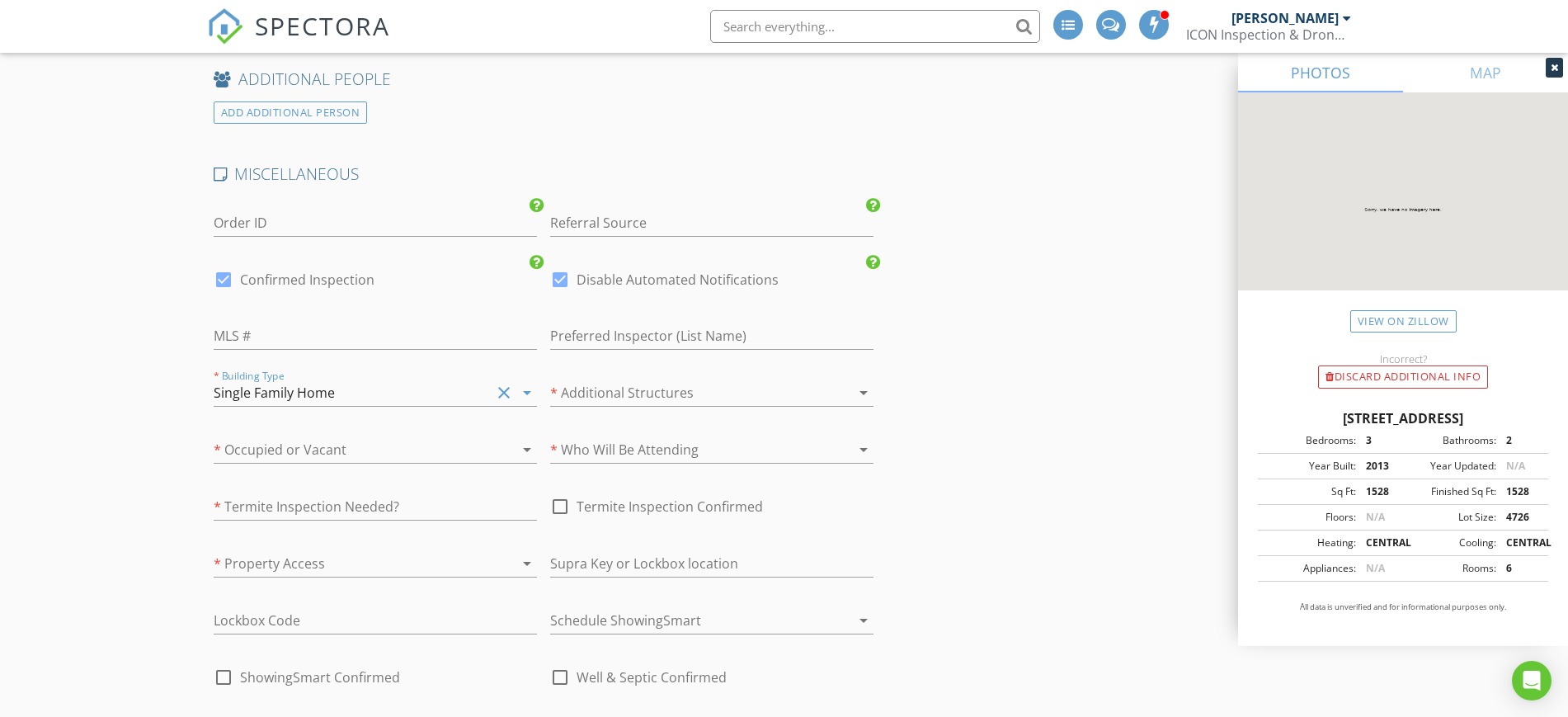
click at [393, 438] on div at bounding box center [352, 449] width 277 height 26
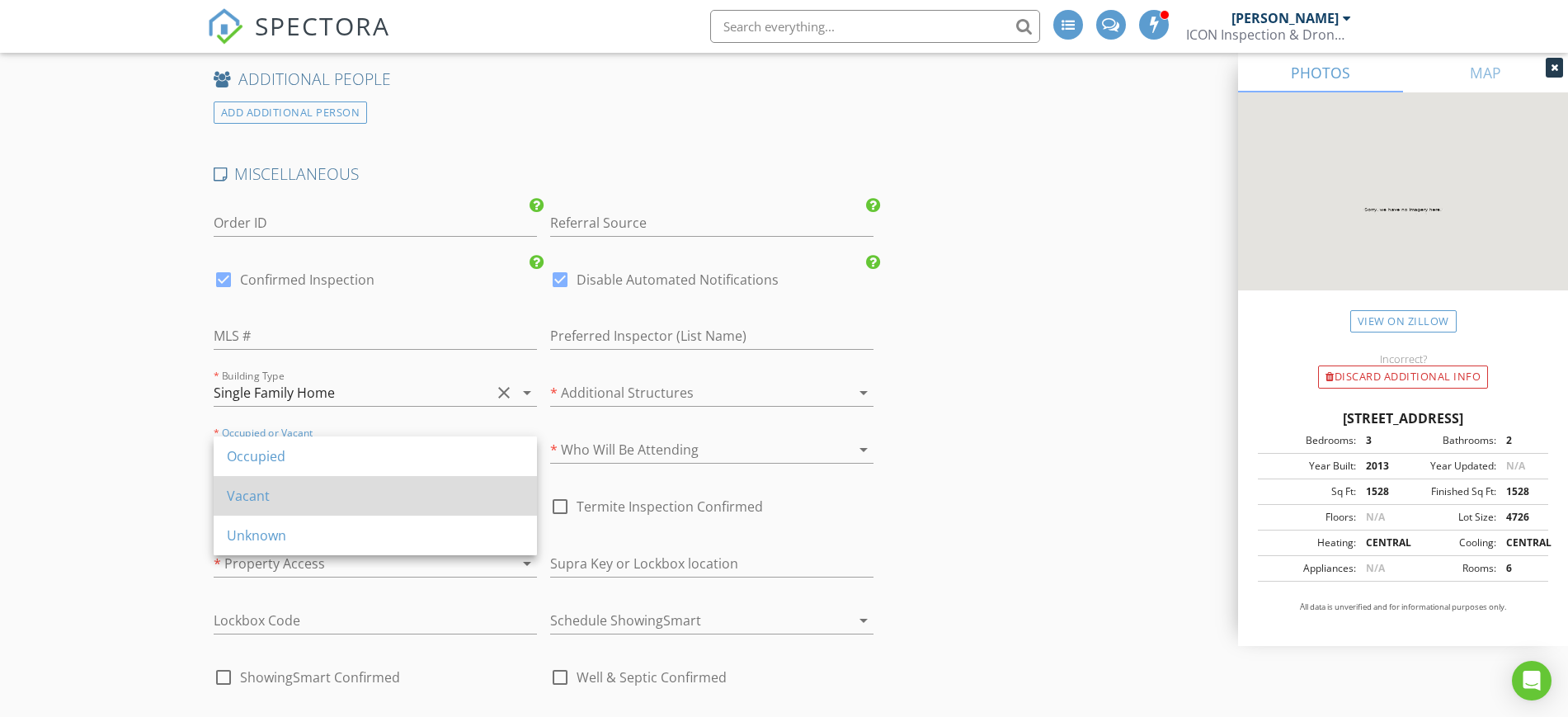
click at [353, 511] on div "Vacant" at bounding box center [375, 495] width 297 height 40
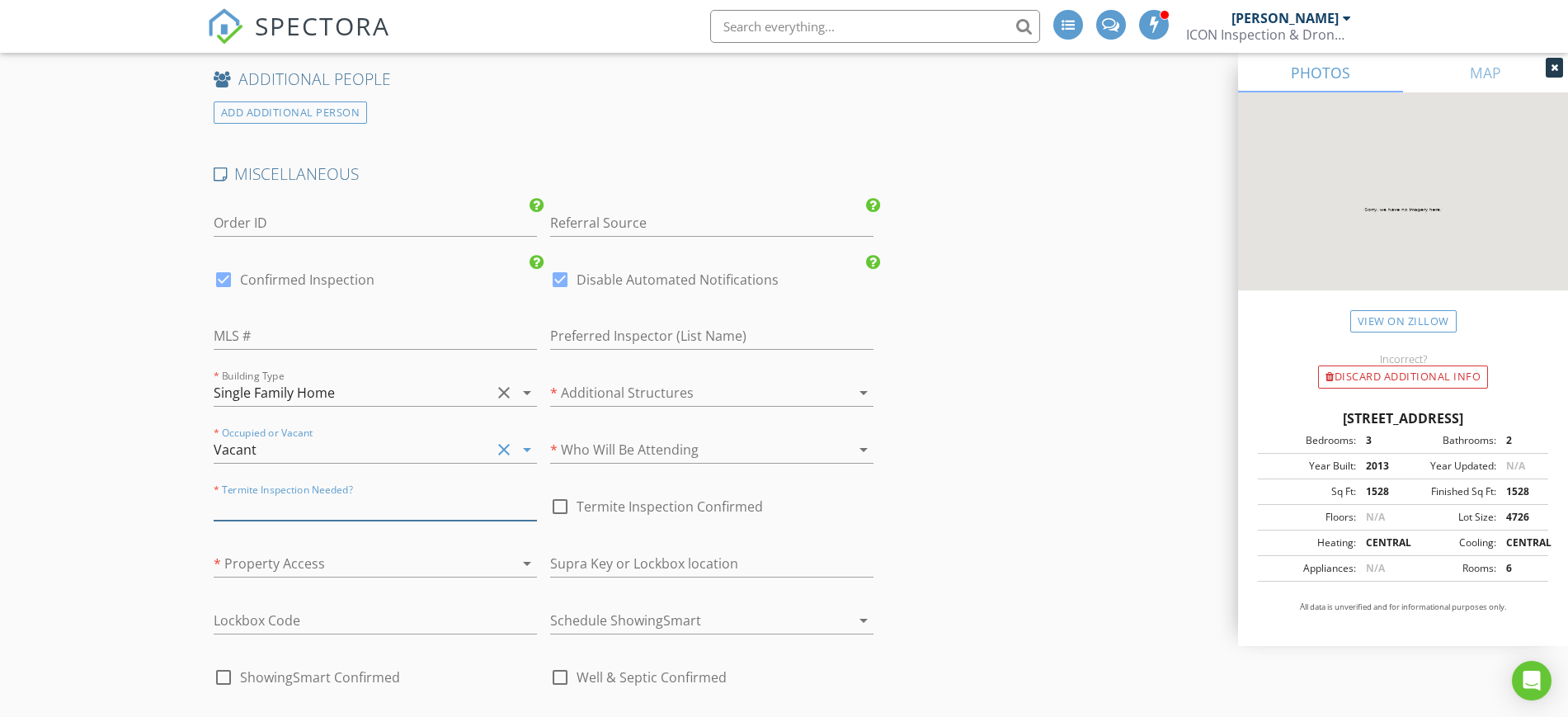
click at [419, 503] on input "text" at bounding box center [375, 506] width 323 height 27
type input "Maybe"
click at [445, 546] on div "* Property Access arrow_drop_down" at bounding box center [375, 567] width 323 height 54
click at [554, 506] on div at bounding box center [560, 506] width 28 height 28
click at [556, 502] on div at bounding box center [560, 506] width 28 height 28
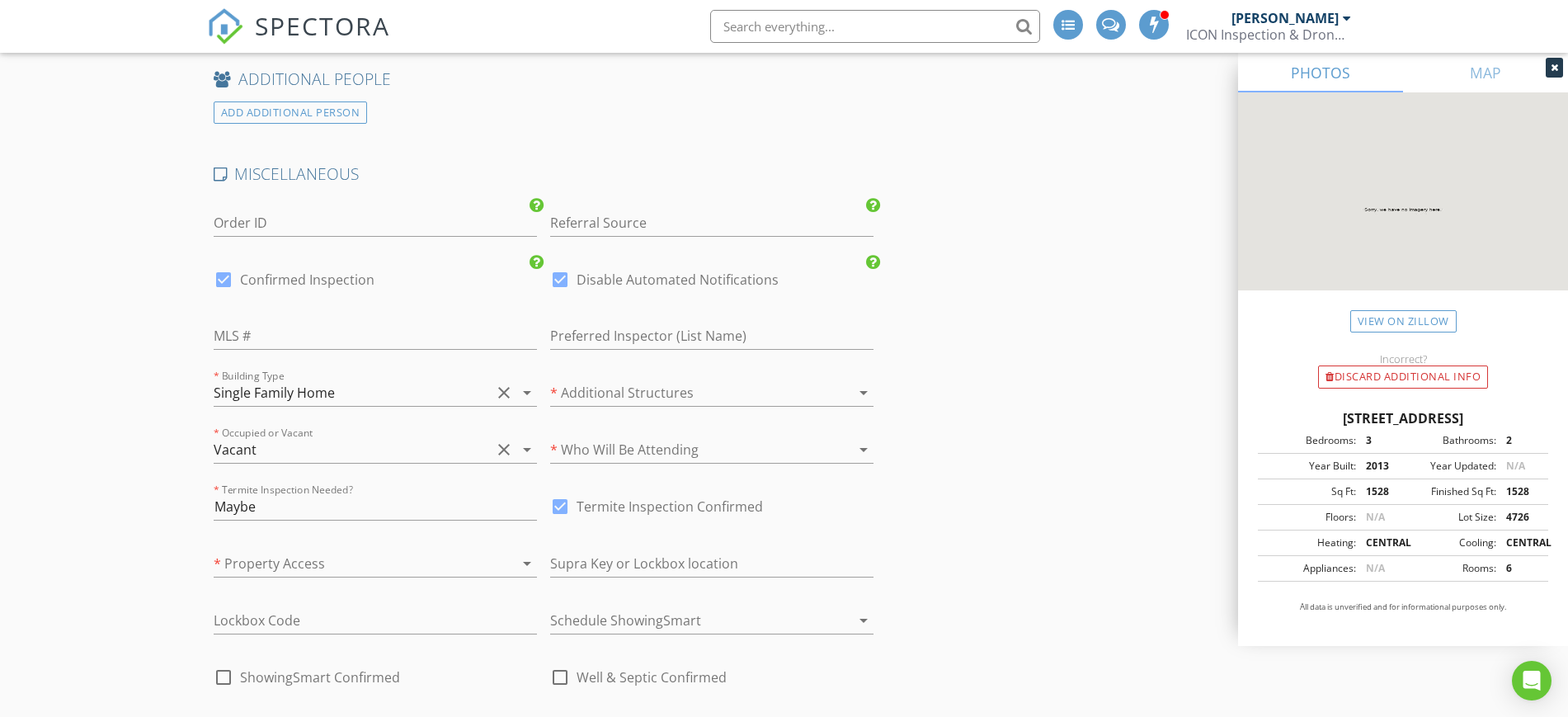
checkbox input "false"
click at [795, 447] on div at bounding box center [688, 449] width 277 height 26
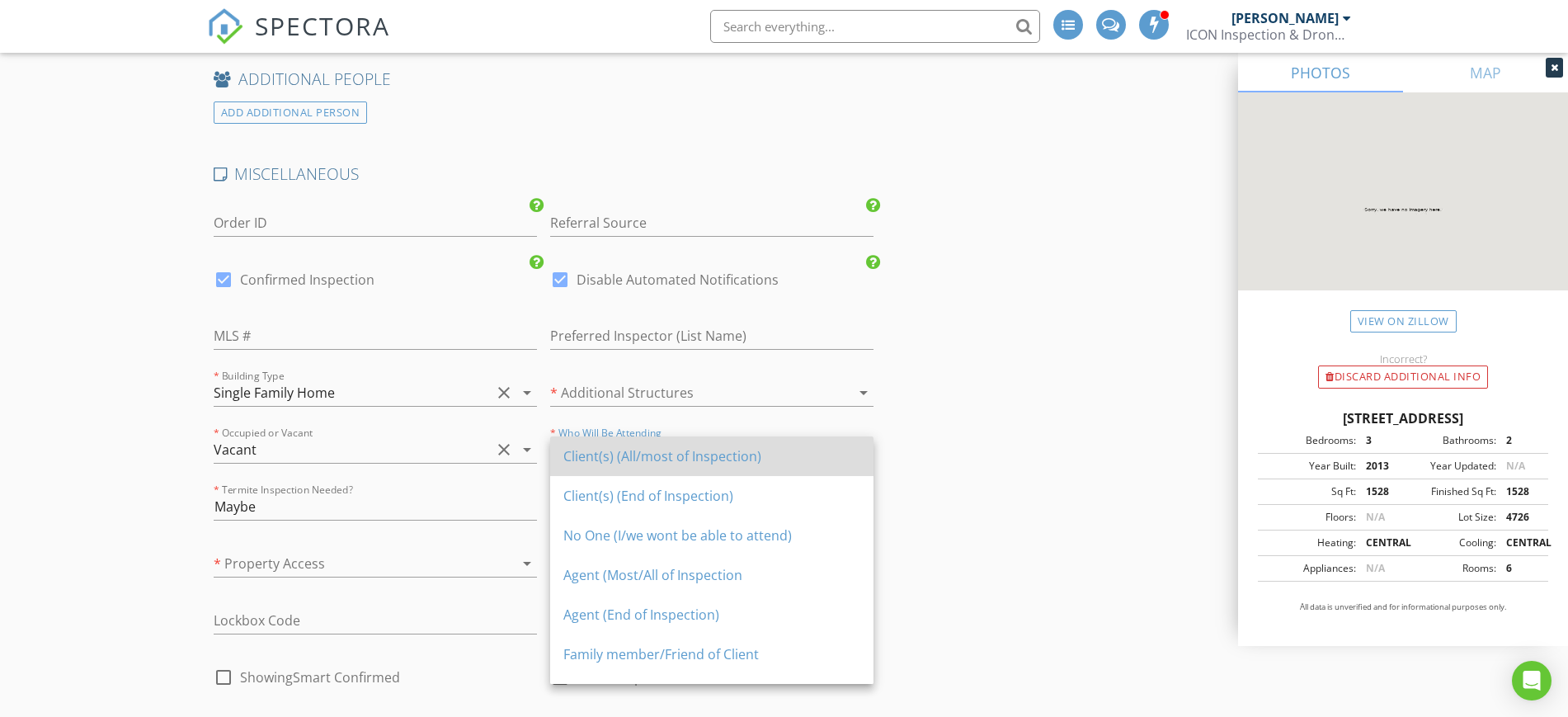
click at [795, 461] on div "Client(s) (All/most of Inspection)" at bounding box center [712, 455] width 297 height 19
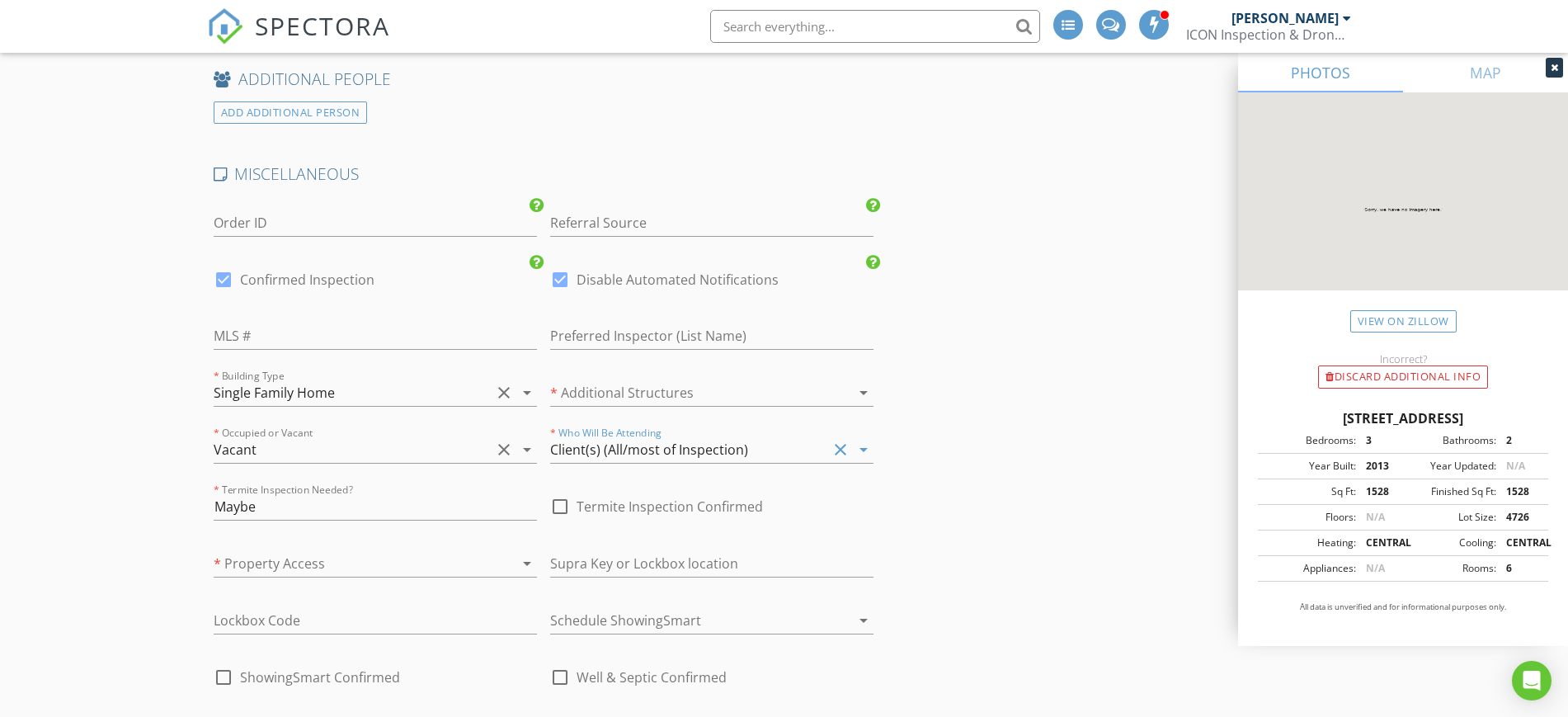
click at [851, 388] on div "arrow_drop_down" at bounding box center [862, 392] width 23 height 19
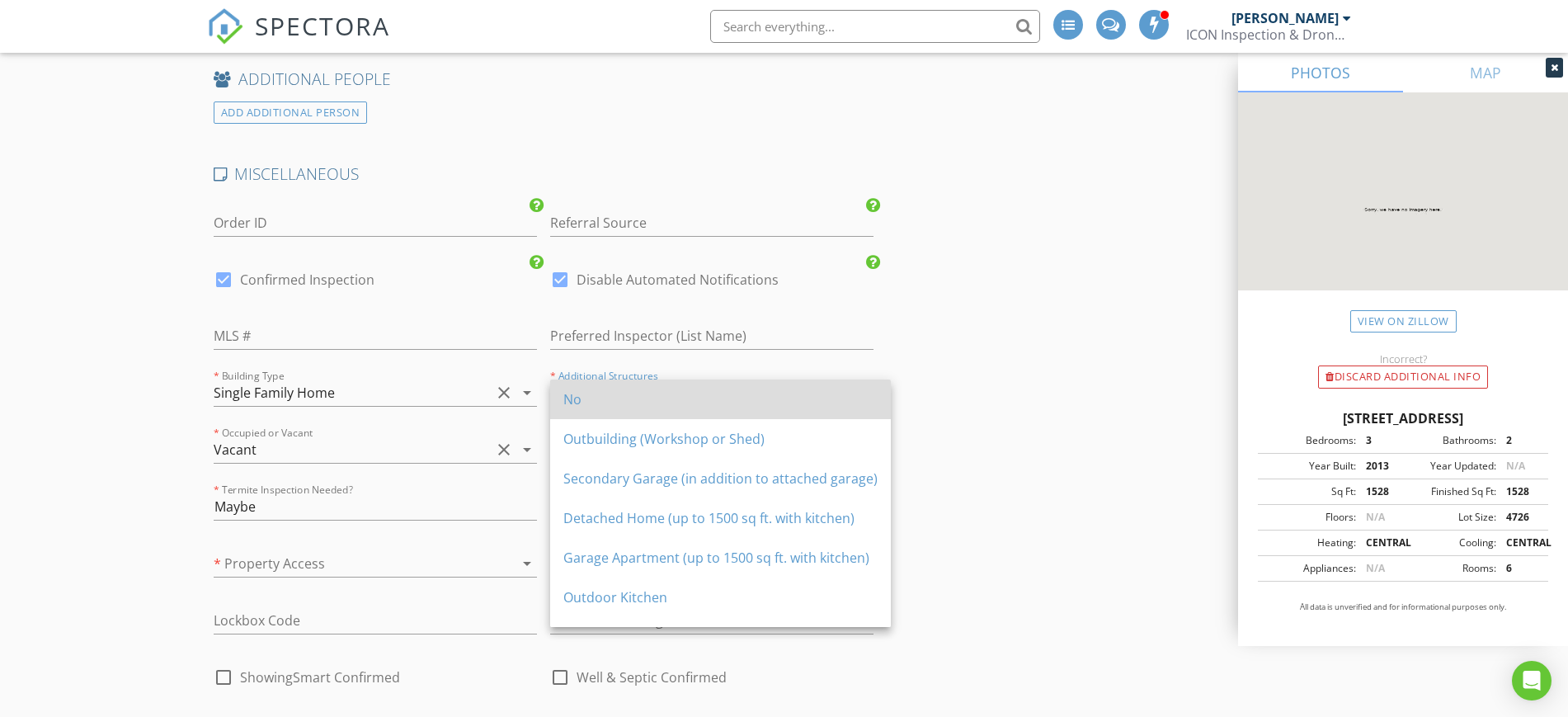
click at [839, 391] on div "No" at bounding box center [720, 399] width 315 height 19
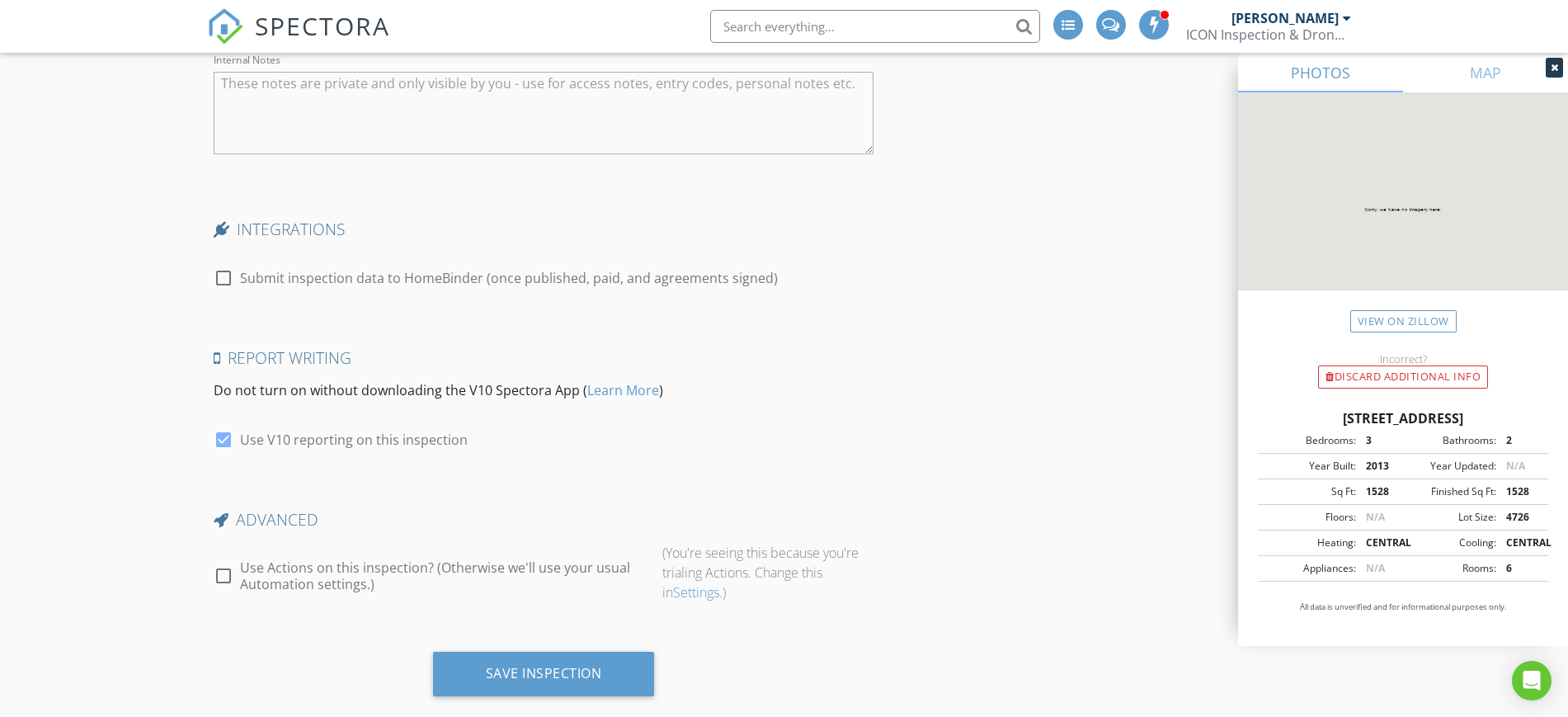
scroll to position [3750, 0]
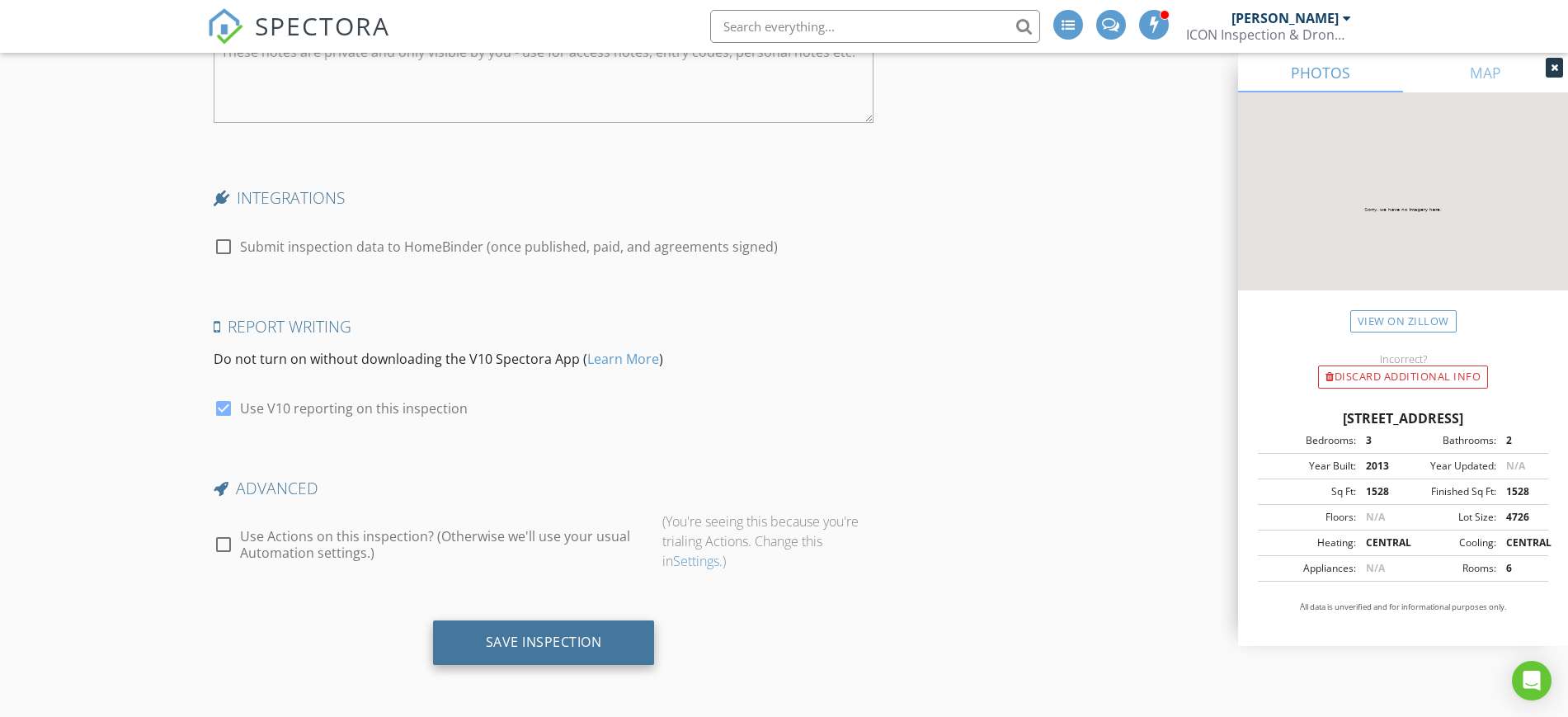
click at [572, 643] on div "Save Inspection" at bounding box center [544, 642] width 116 height 17
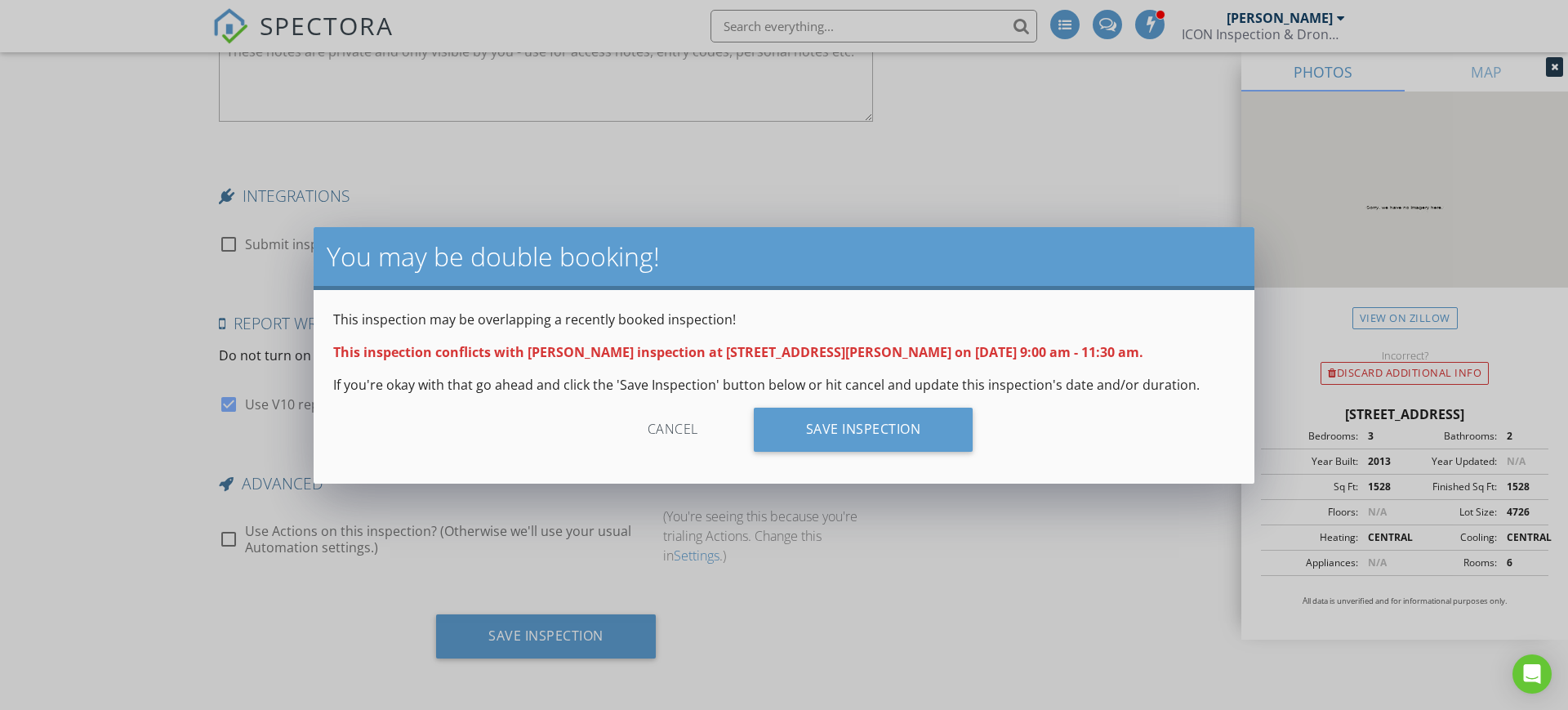
click at [675, 430] on div "Cancel" at bounding box center [672, 430] width 155 height 44
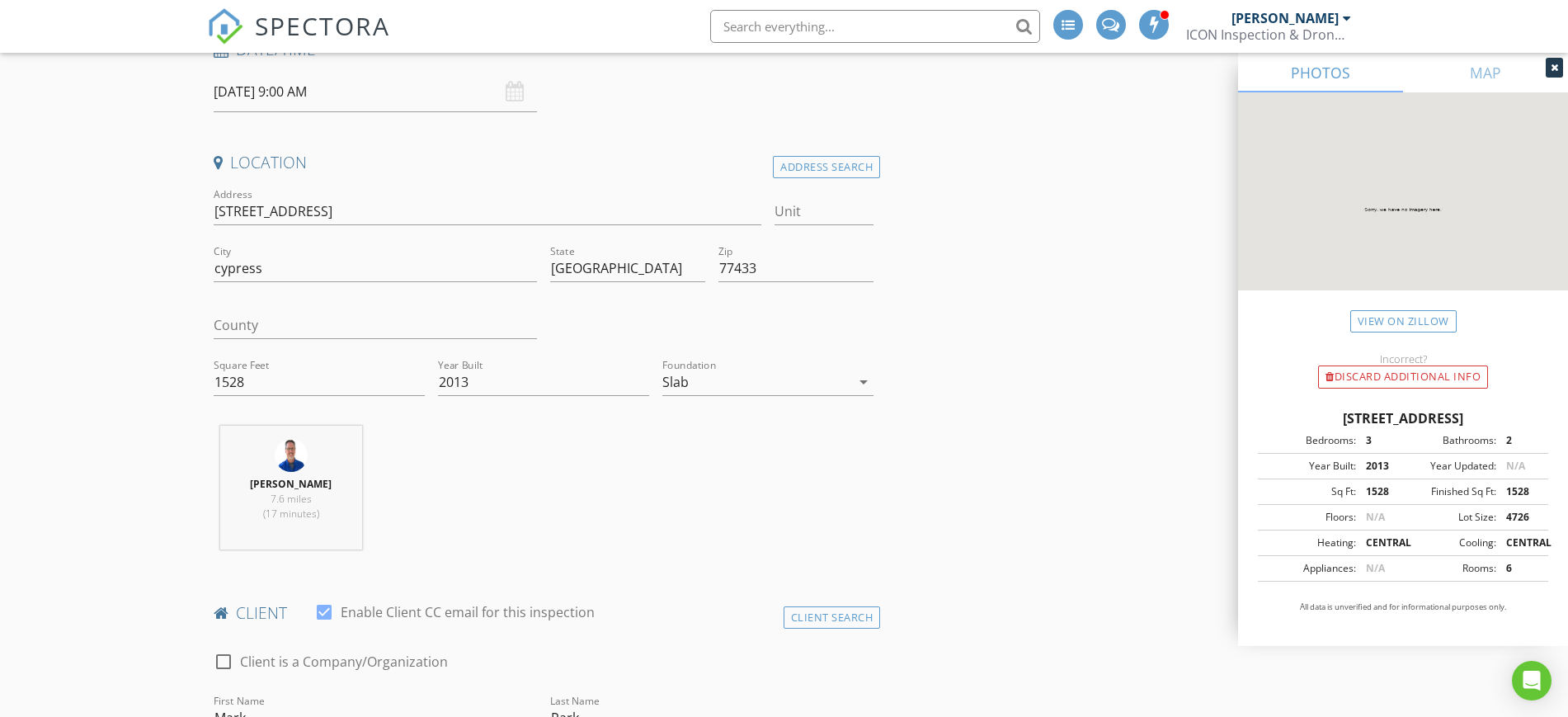
scroll to position [40, 0]
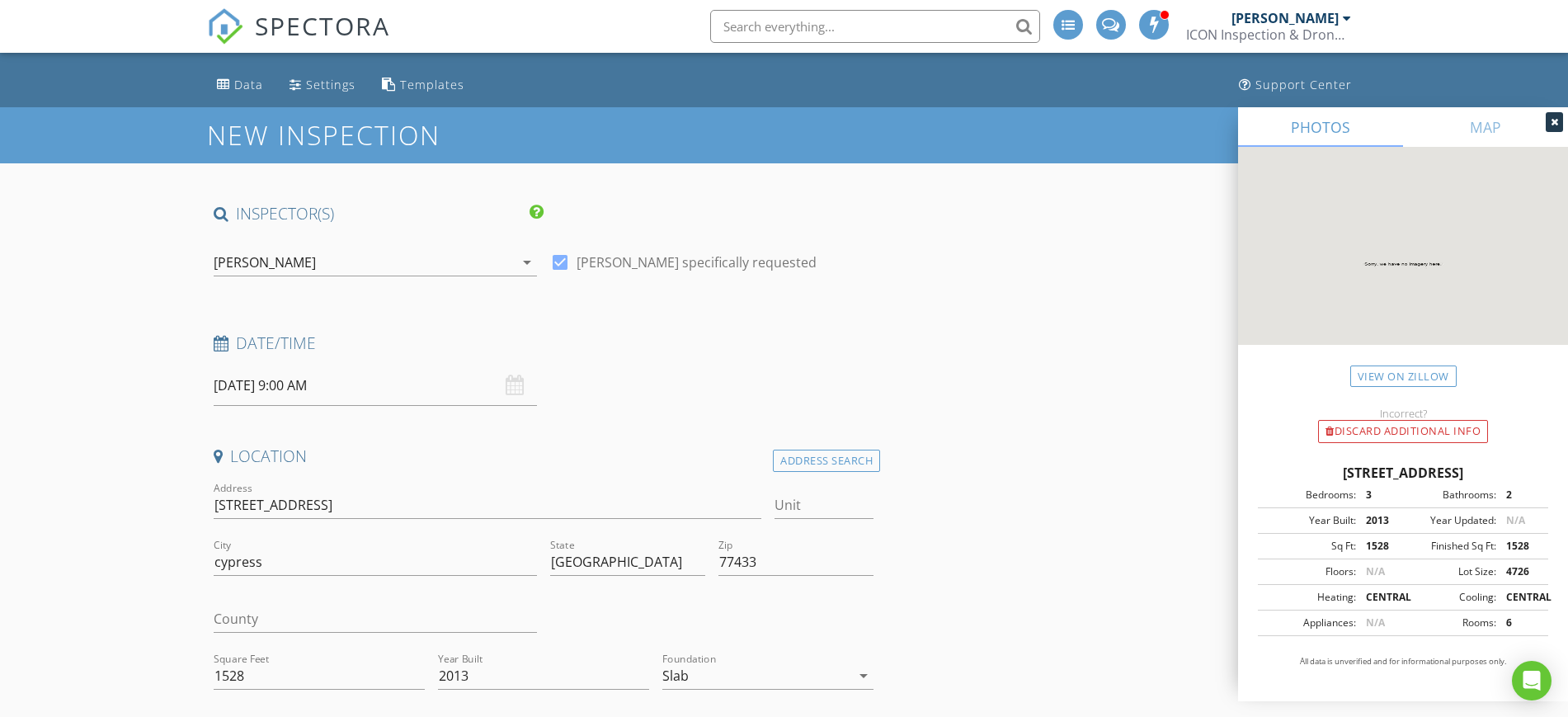
click at [301, 386] on input "08/28/2025 9:00 AM" at bounding box center [375, 386] width 323 height 41
type input "08/29/2025 9:00 AM"
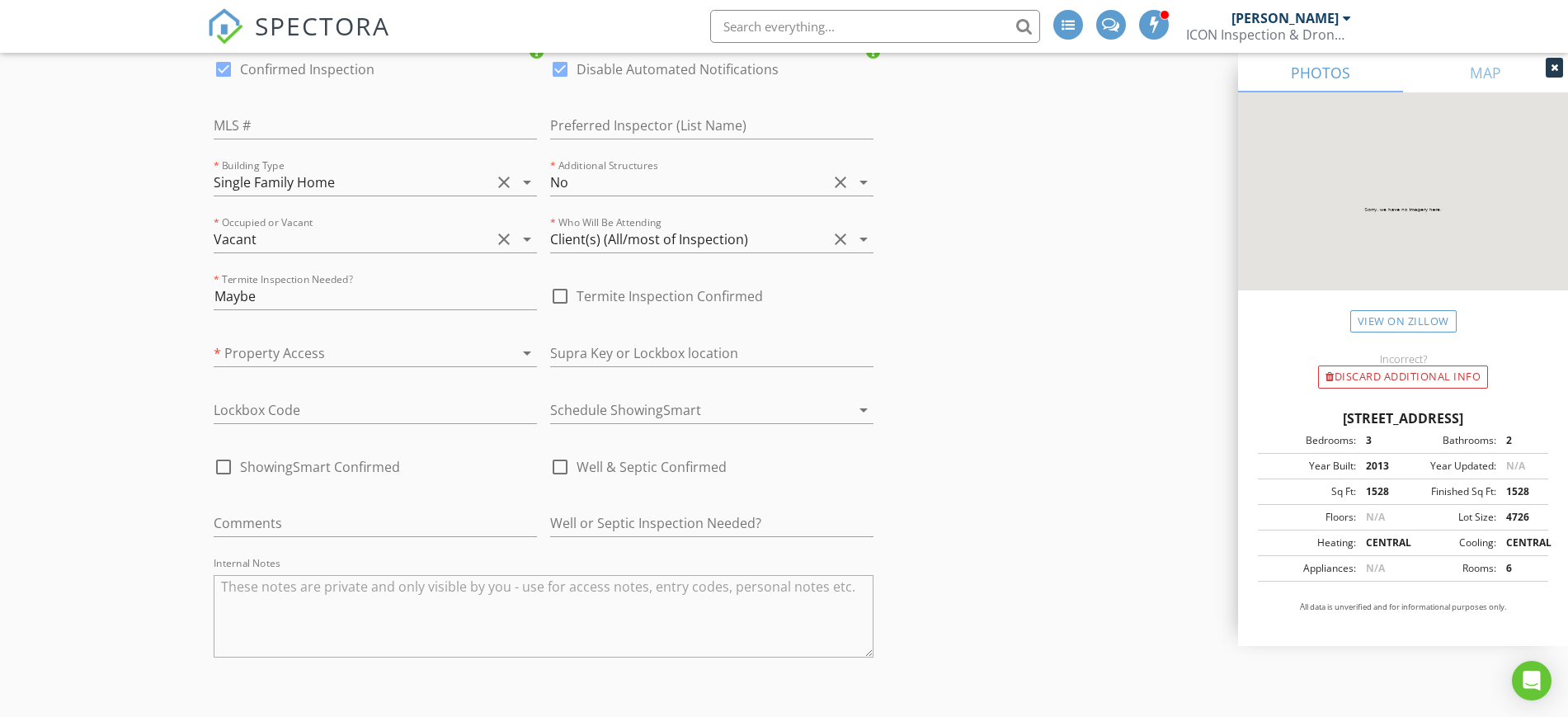
scroll to position [3750, 0]
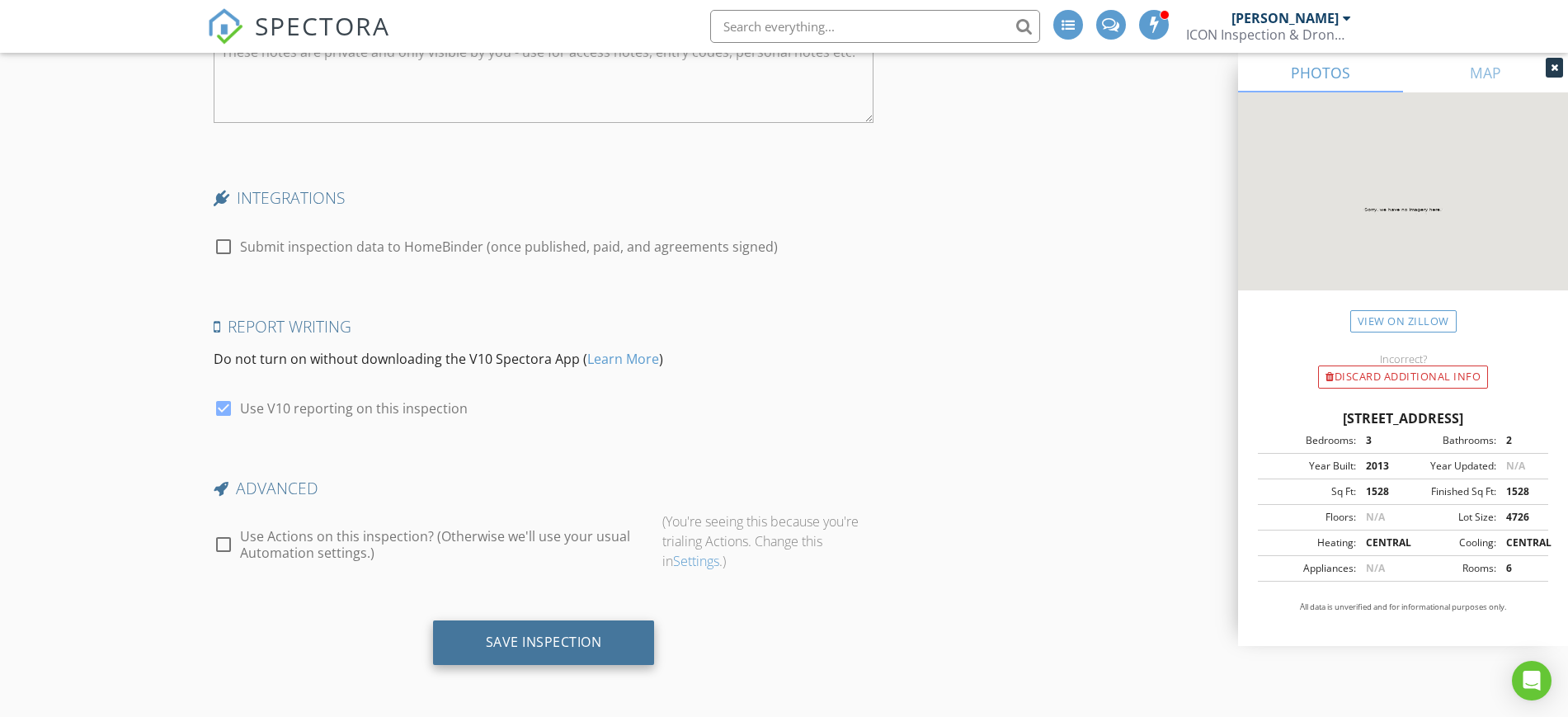
click at [564, 630] on div "Save Inspection" at bounding box center [544, 643] width 222 height 45
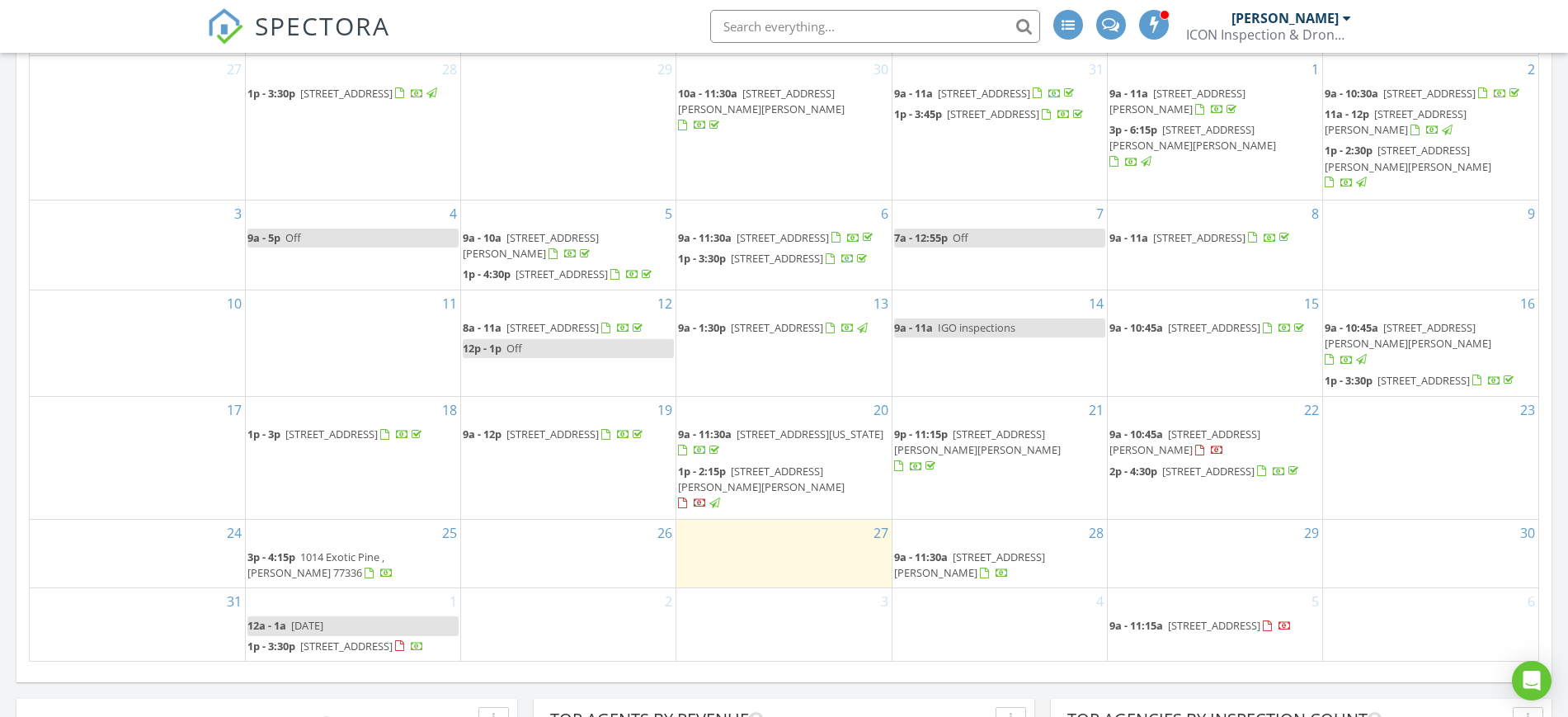
scroll to position [1133, 0]
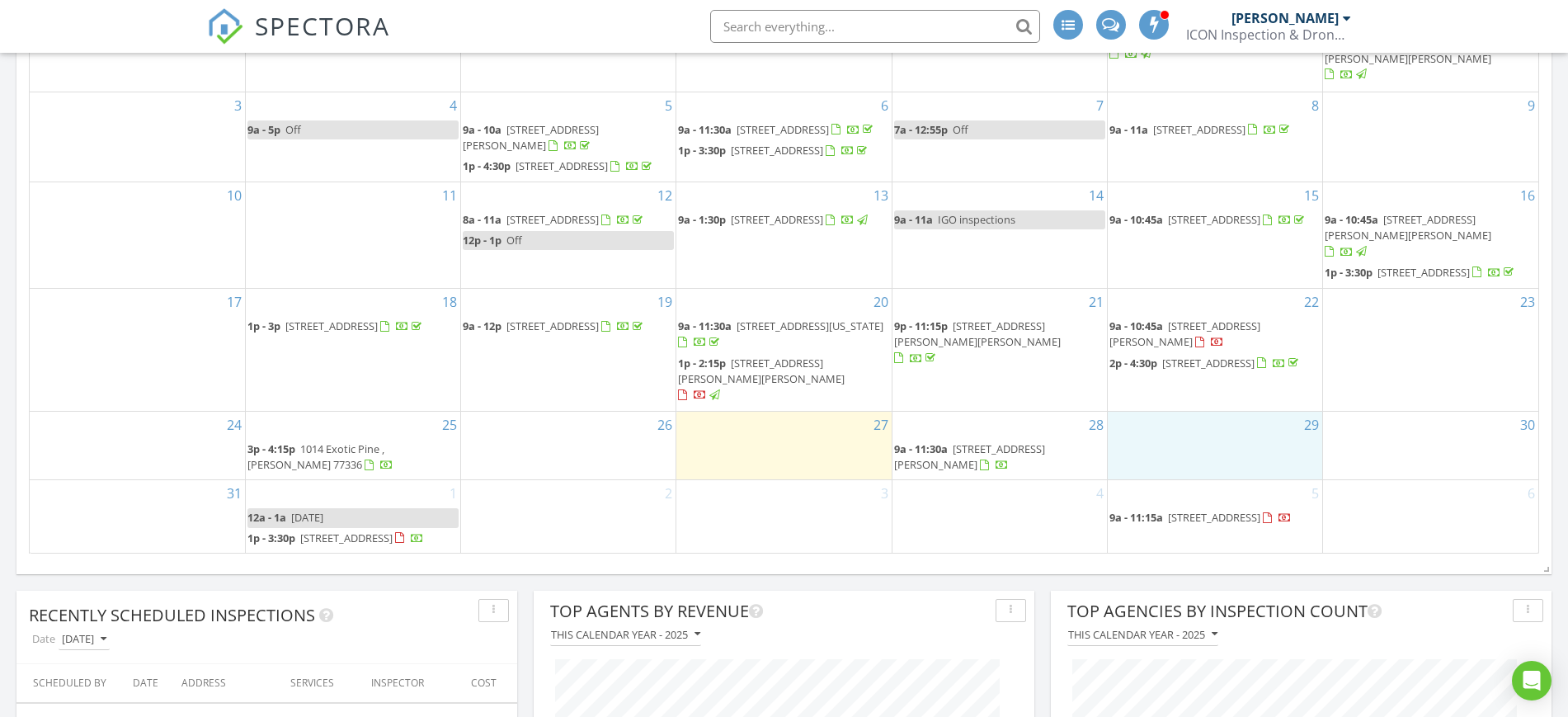
click at [1182, 420] on div "29" at bounding box center [1215, 445] width 214 height 68
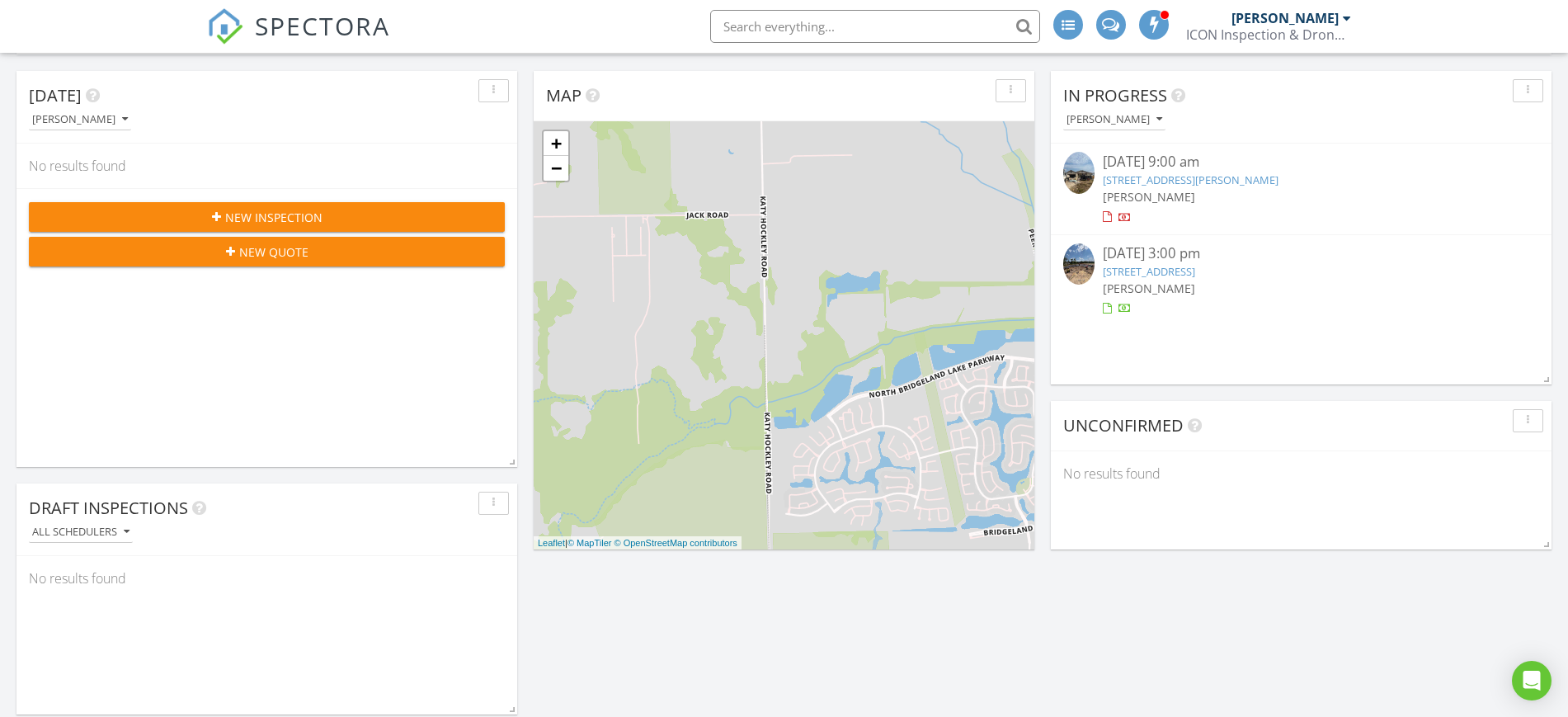
scroll to position [0, 0]
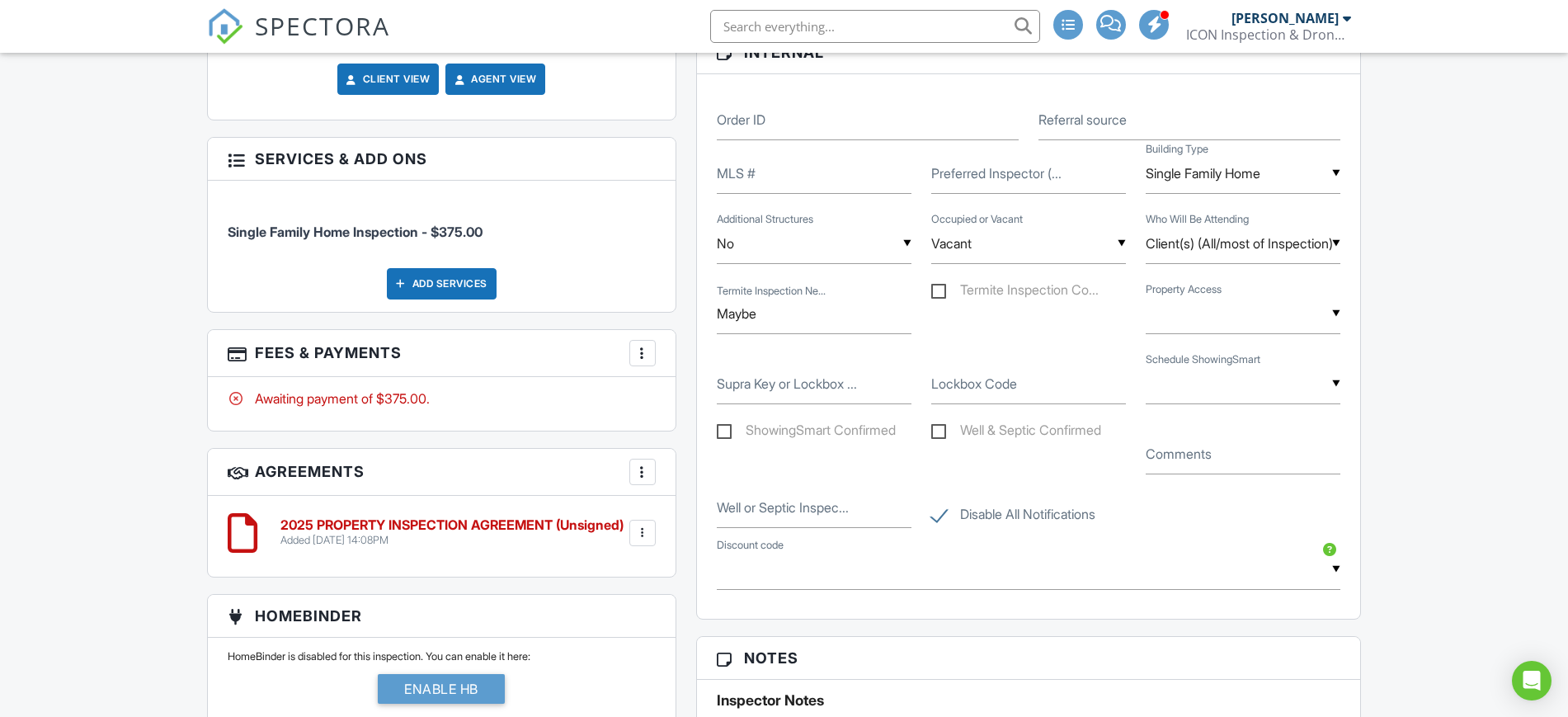
scroll to position [928, 0]
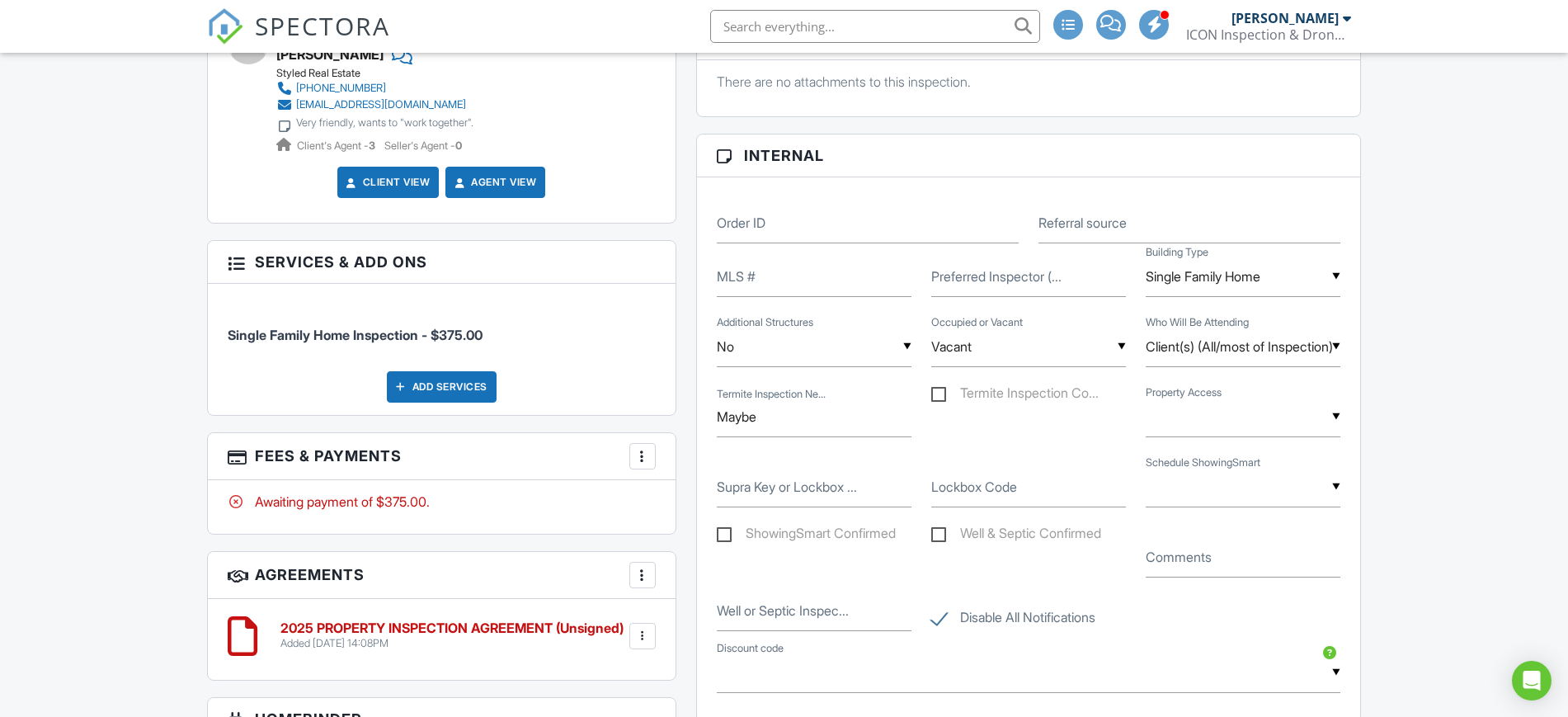
click at [778, 490] on label "Supra Key or Lockbox ..." at bounding box center [787, 487] width 140 height 19
click at [778, 490] on input "Supra Key or Lockbox ..." at bounding box center [815, 487] width 195 height 41
type input "Supra"
click at [1230, 488] on div "▼ No Yes No Yes" at bounding box center [1243, 487] width 195 height 41
click at [1194, 621] on span "Yes" at bounding box center [1187, 612] width 48 height 41
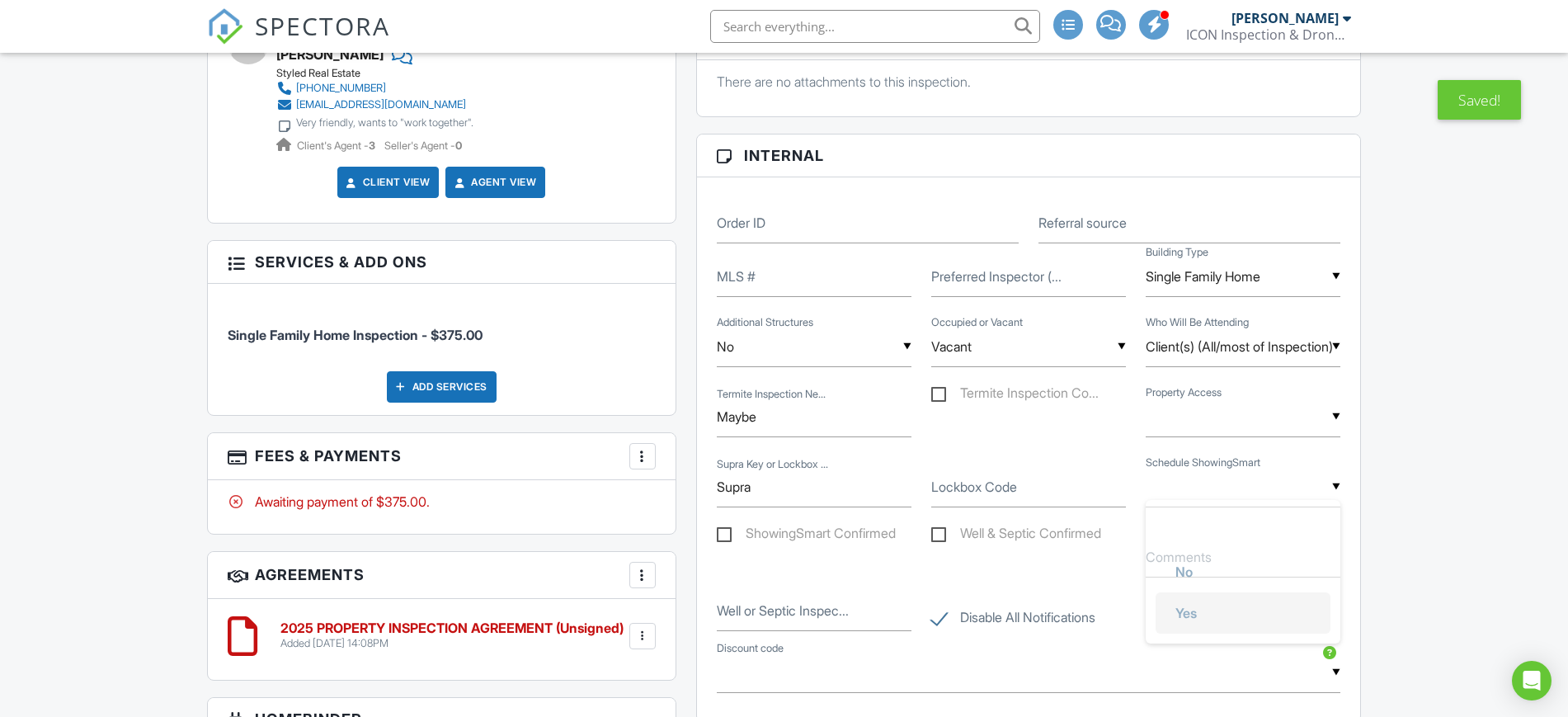
type input "Yes"
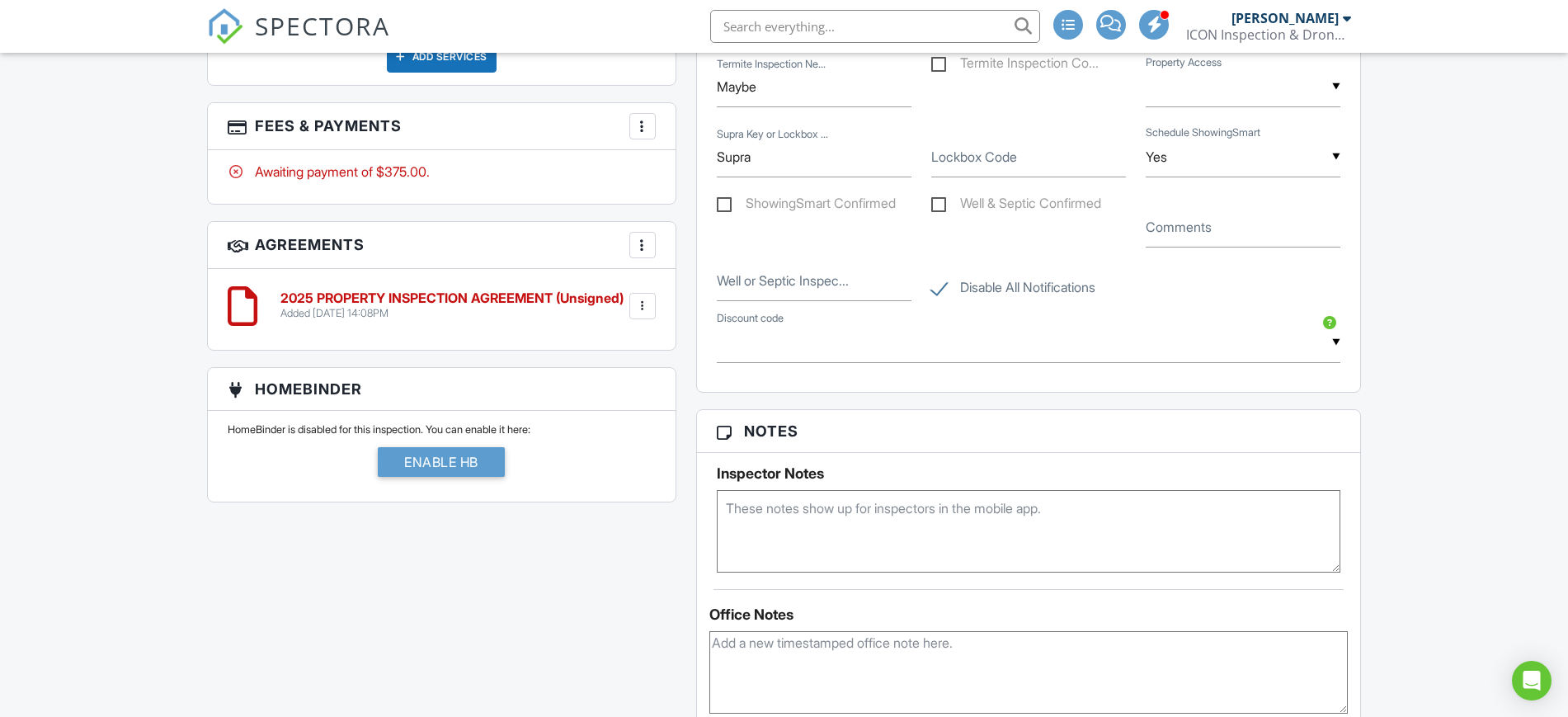
scroll to position [1031, 0]
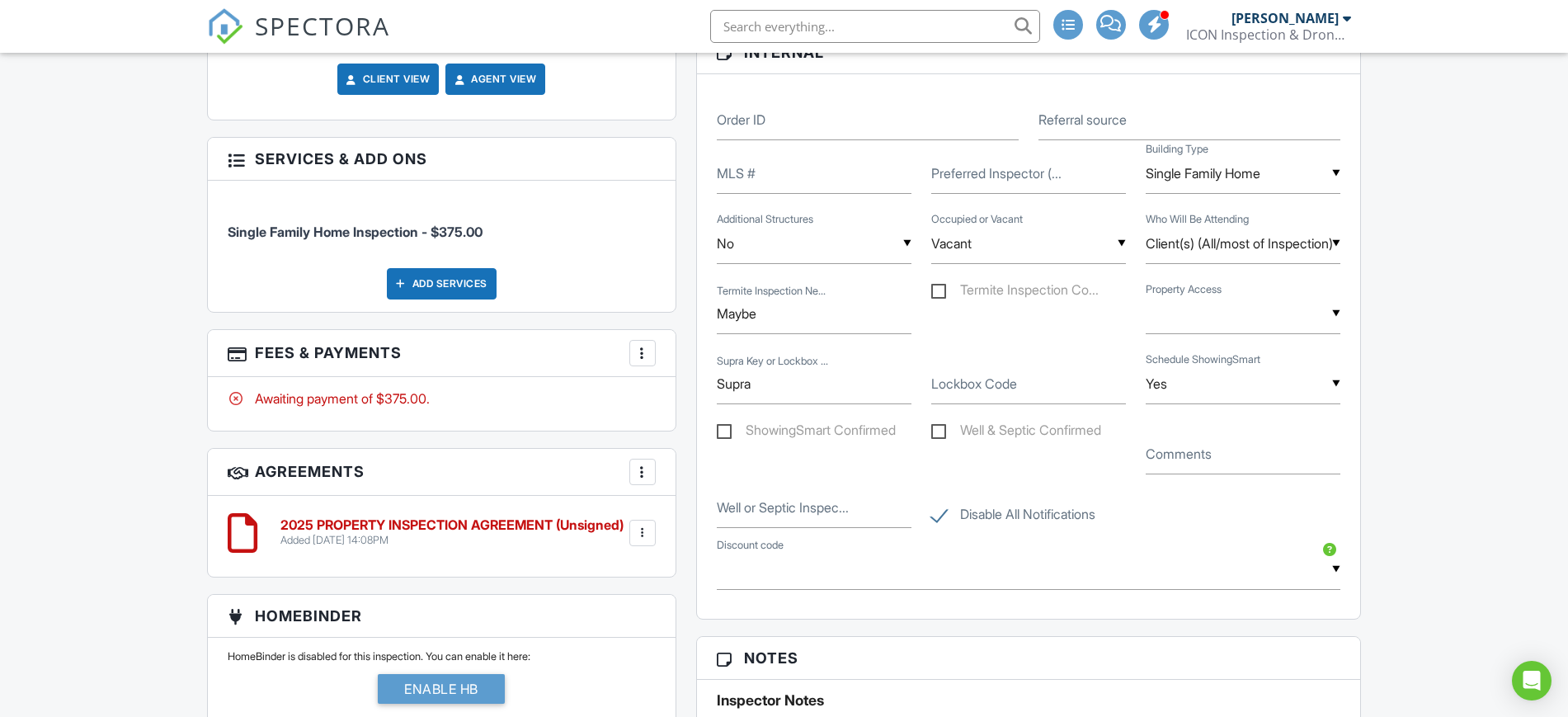
click at [723, 428] on label "ShowingSmart Confirmed" at bounding box center [806, 432] width 179 height 20
click at [723, 428] on input "ShowingSmart Confirmed" at bounding box center [723, 433] width 11 height 11
checkbox input "true"
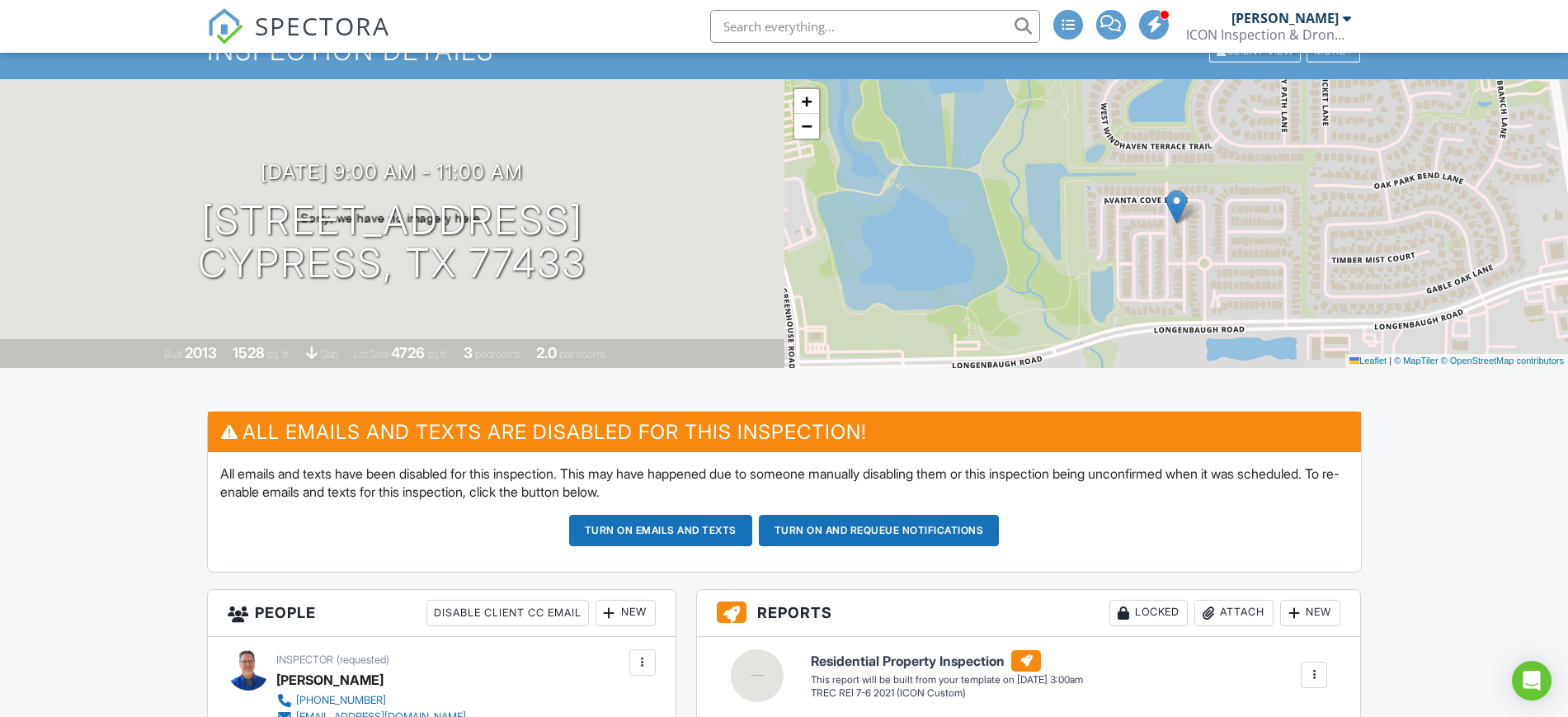
scroll to position [309, 0]
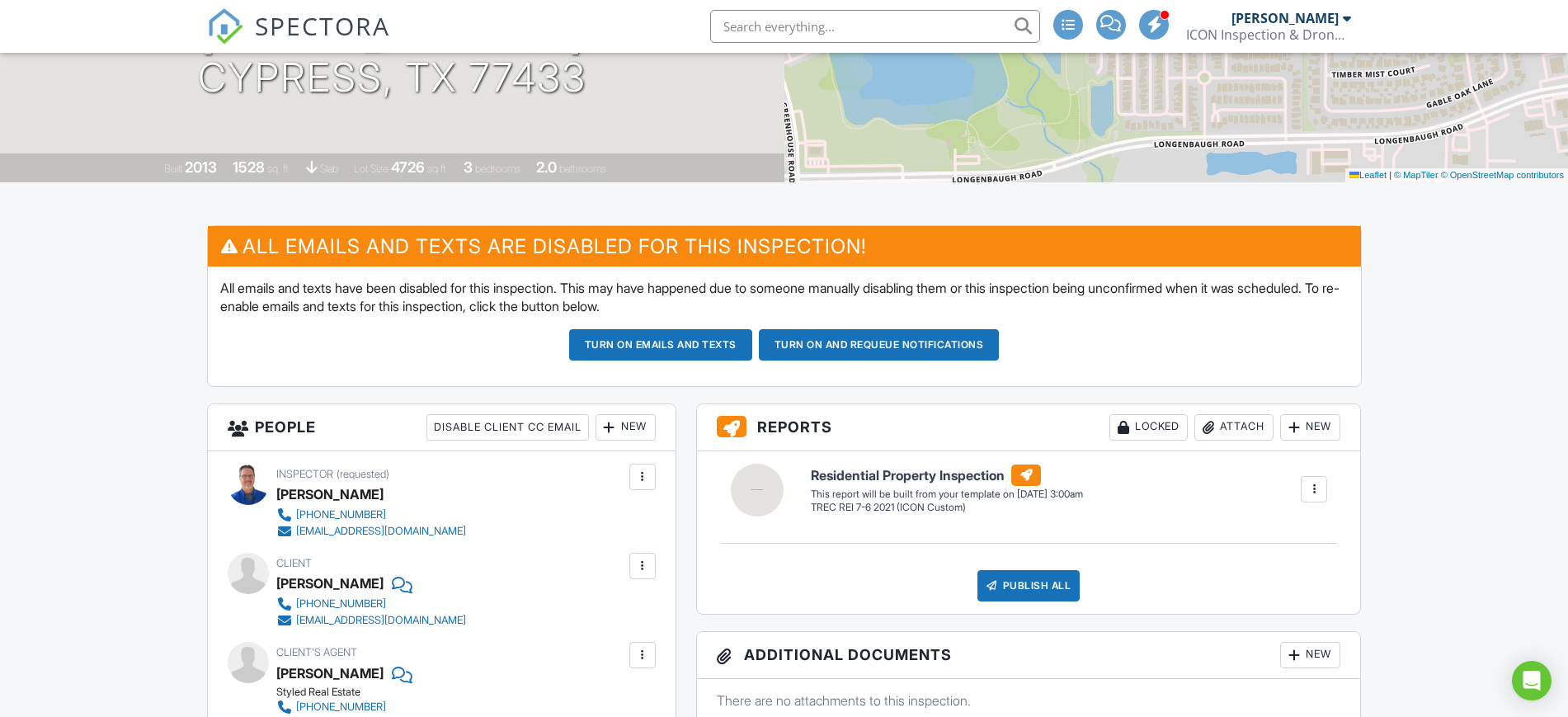
click at [717, 349] on button "Turn on emails and texts" at bounding box center [660, 345] width 183 height 32
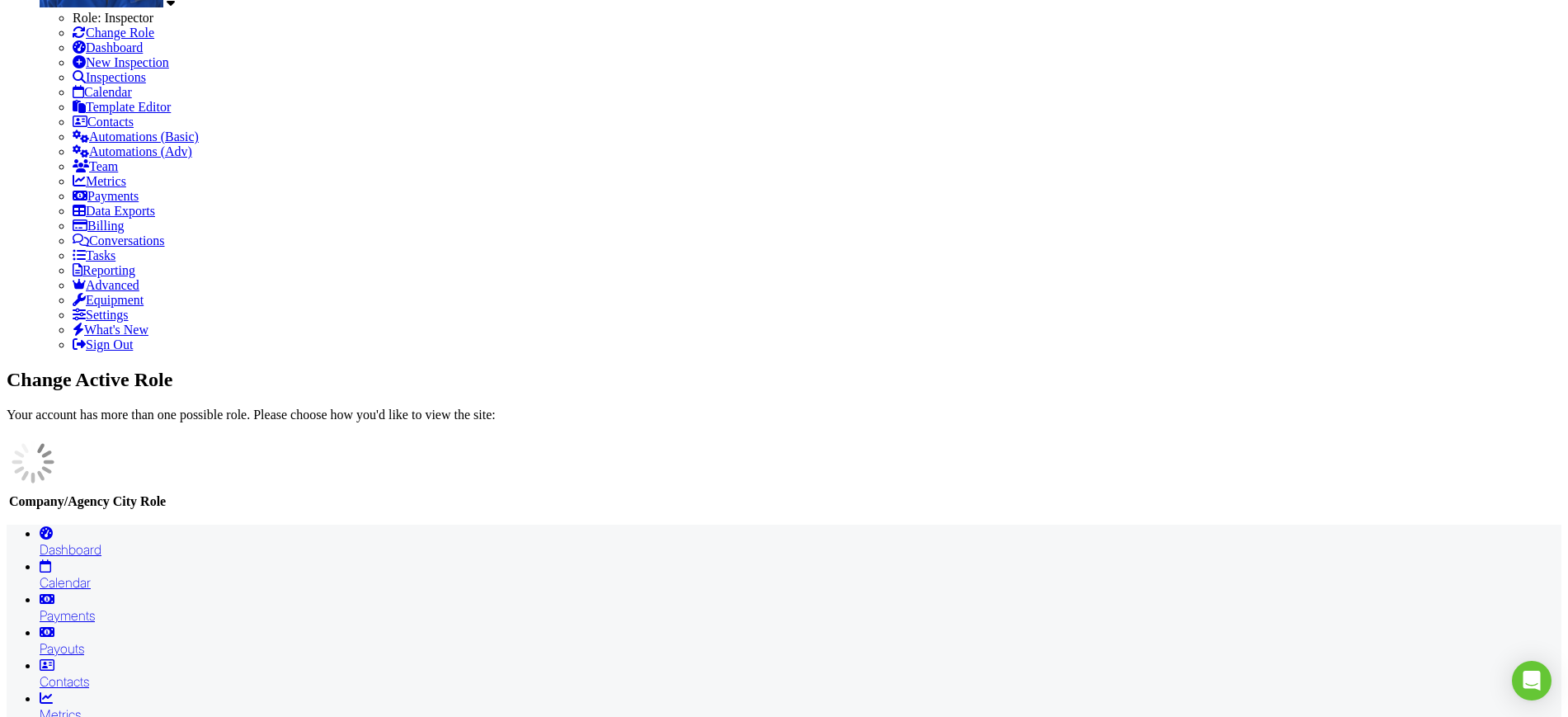
scroll to position [413, 0]
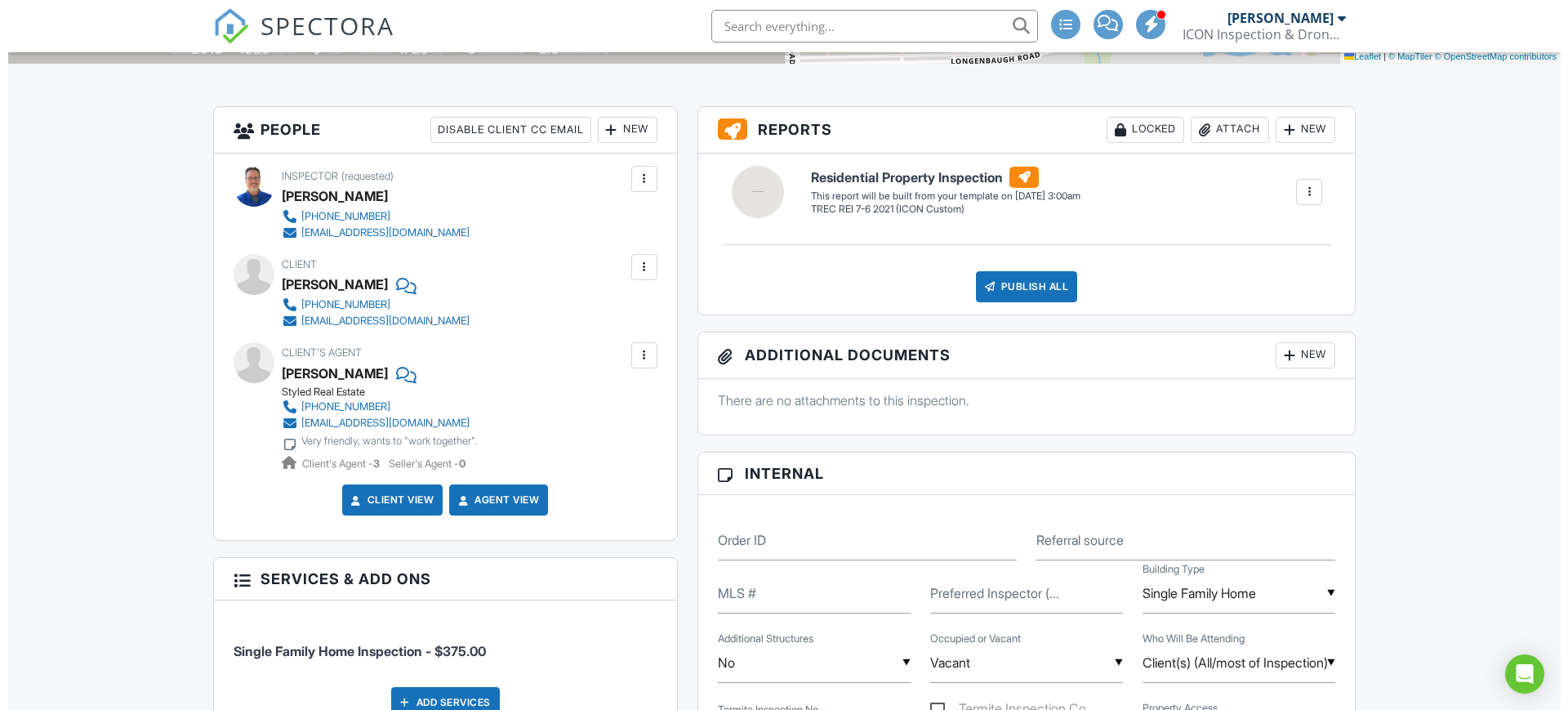
scroll to position [436, 0]
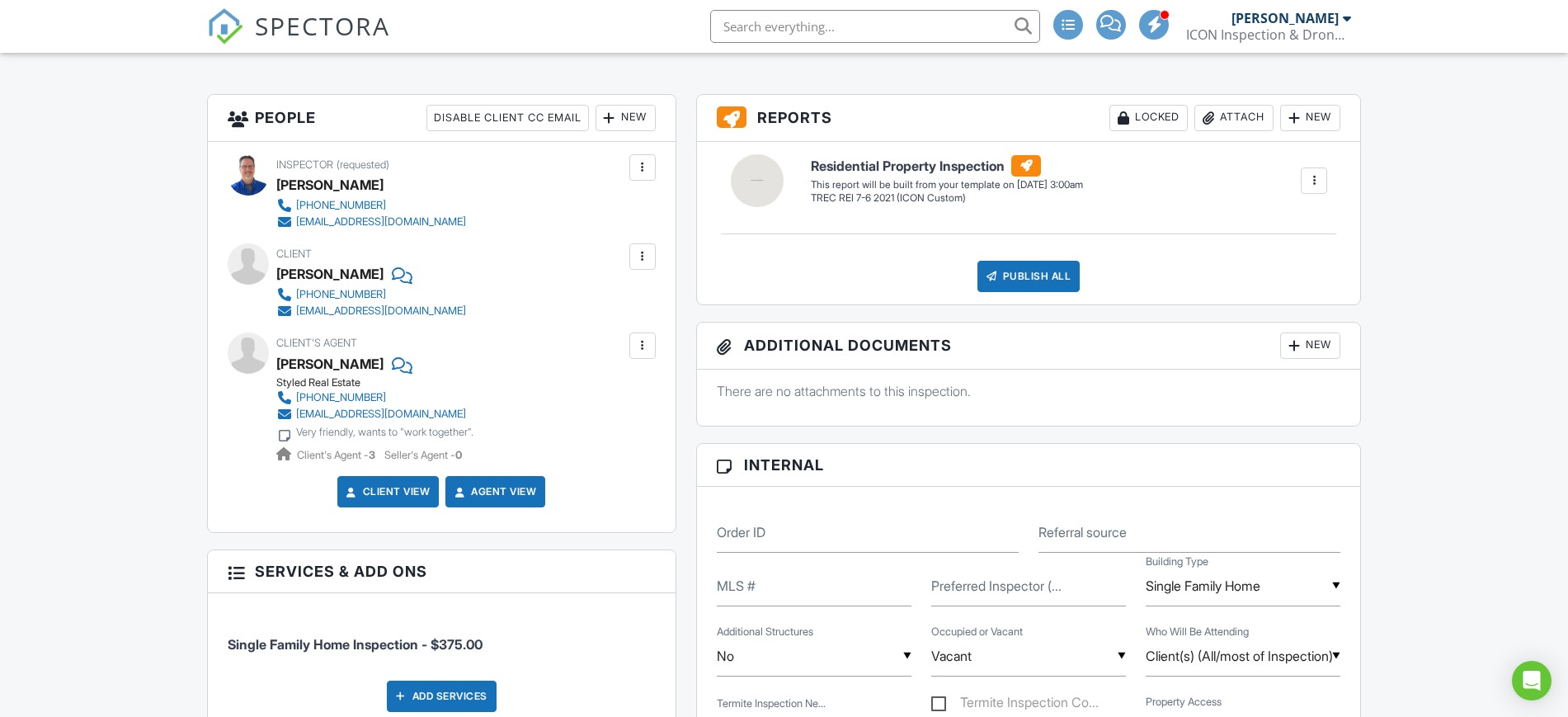
click at [620, 112] on div "New" at bounding box center [625, 118] width 60 height 26
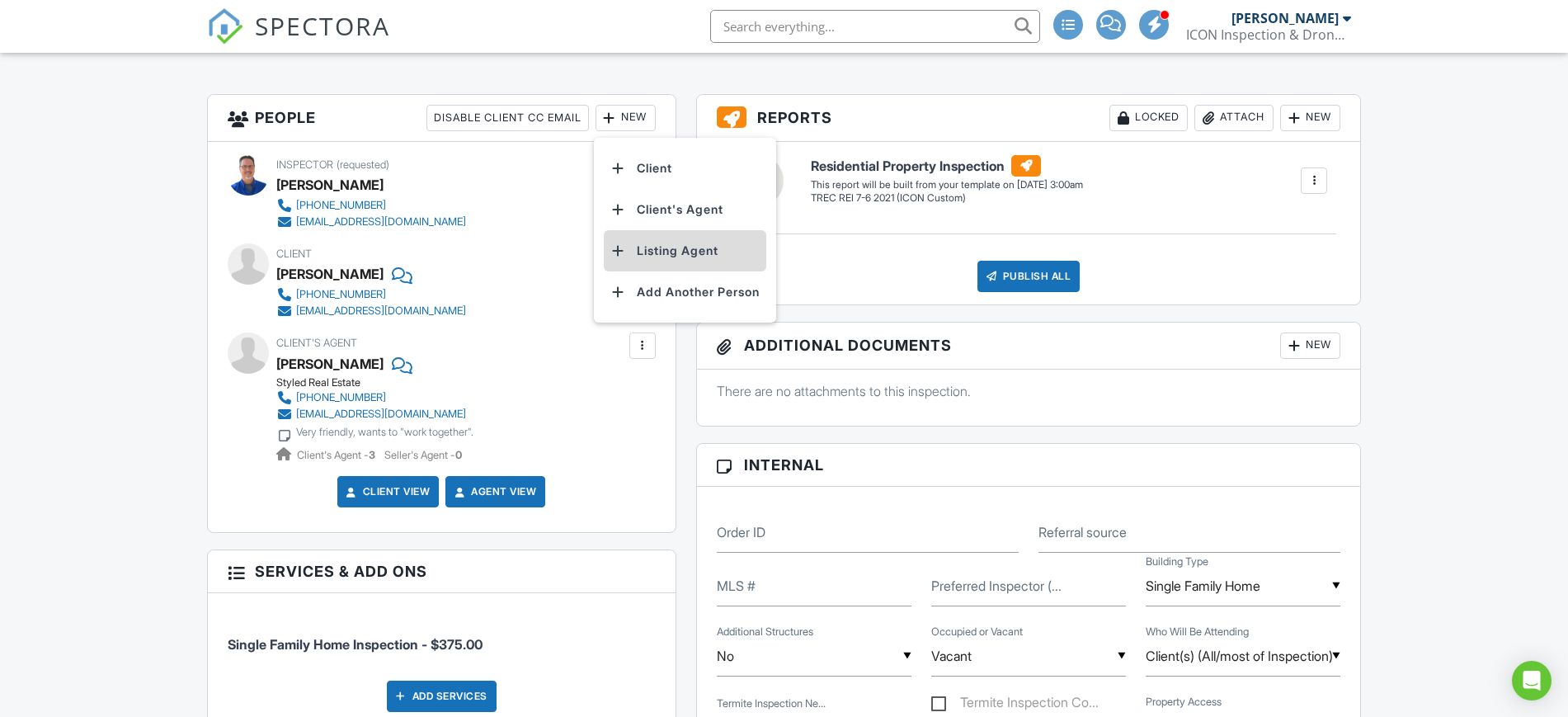
click at [666, 243] on li "Listing Agent" at bounding box center [685, 250] width 162 height 41
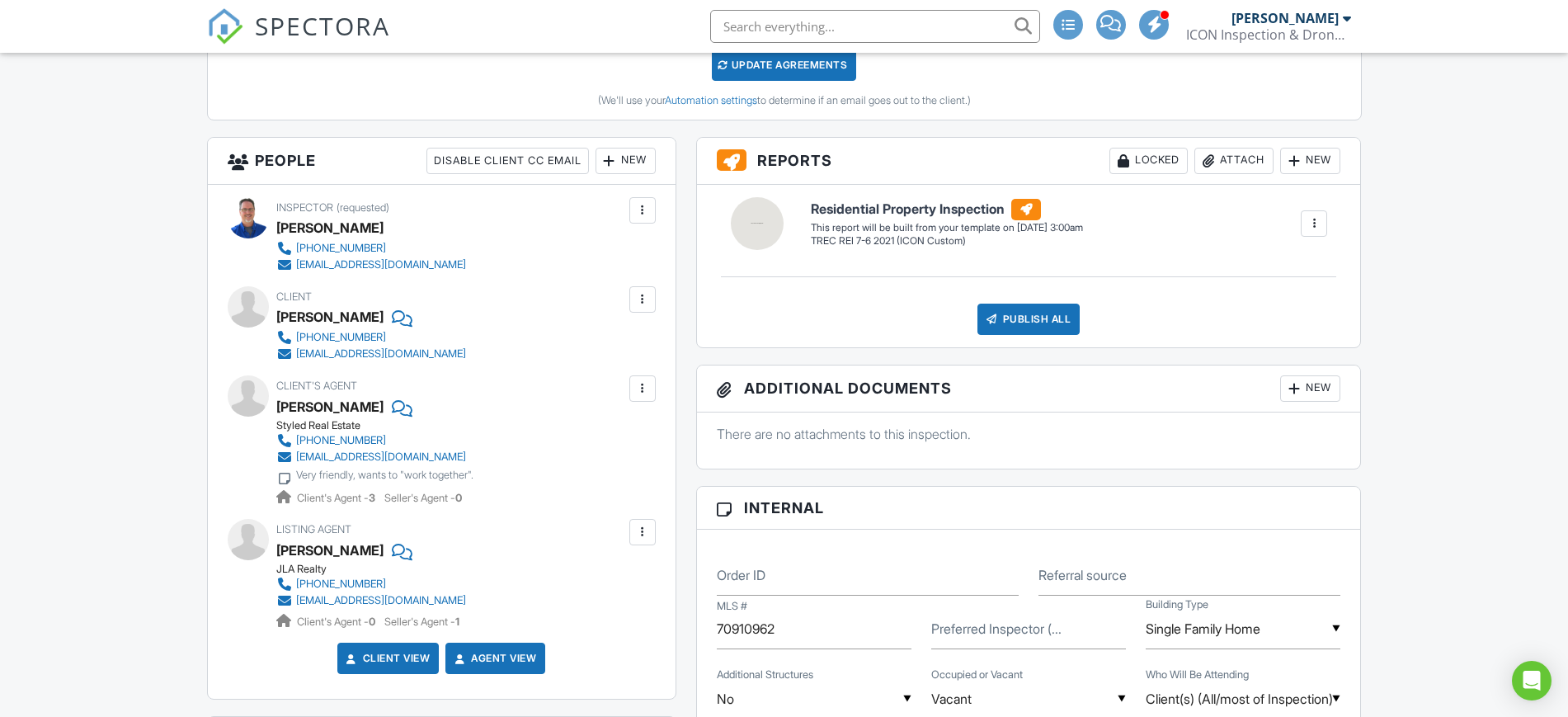
scroll to position [749, 0]
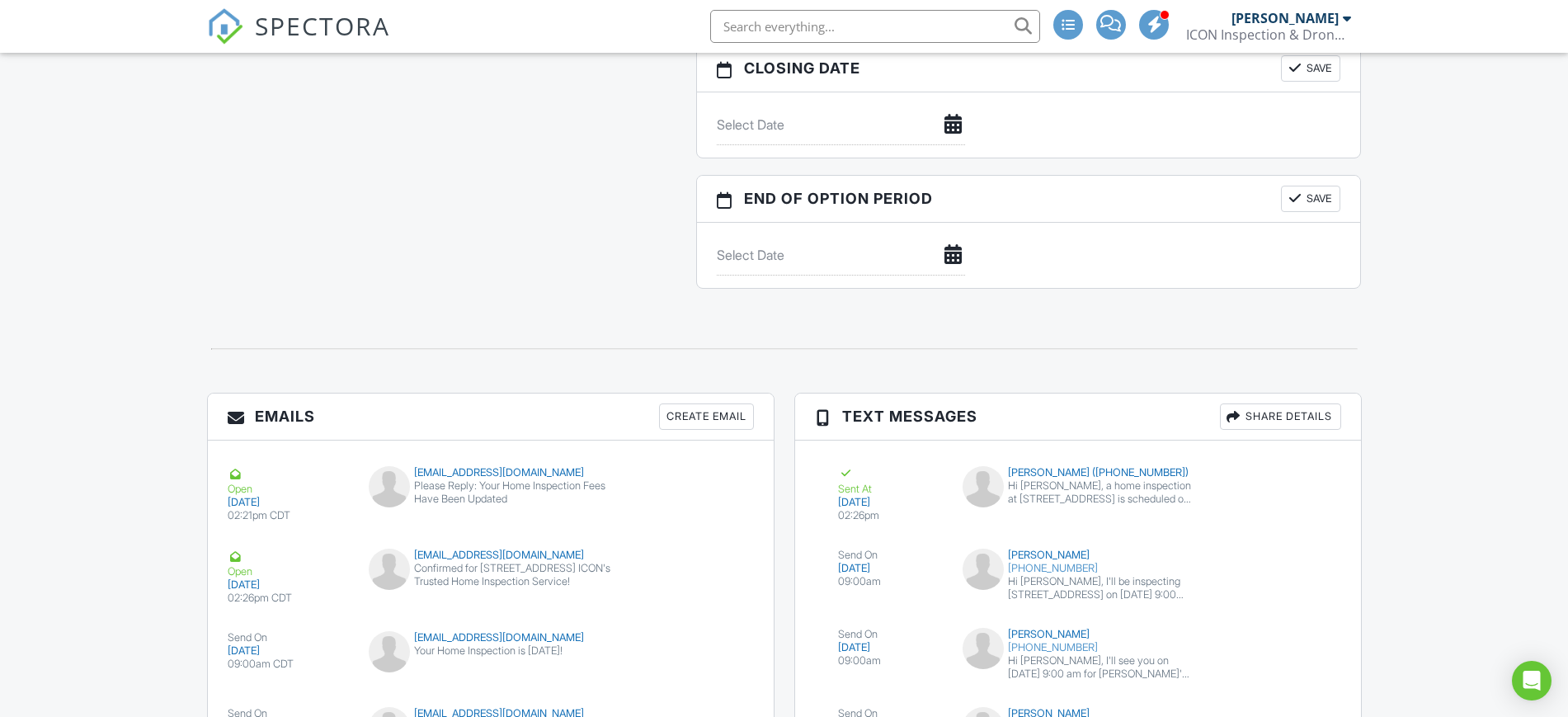
scroll to position [2695, 0]
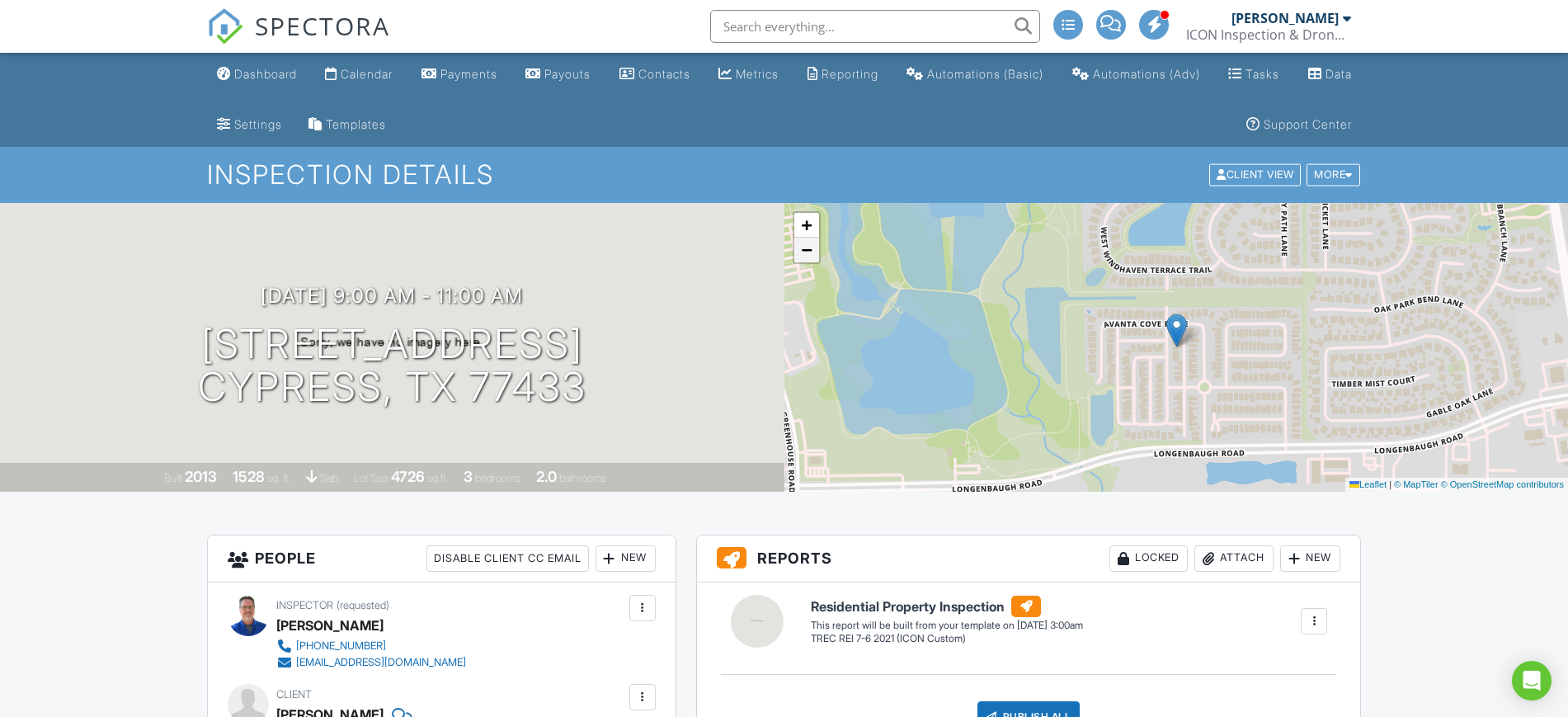
click at [813, 256] on link "−" at bounding box center [806, 250] width 25 height 25
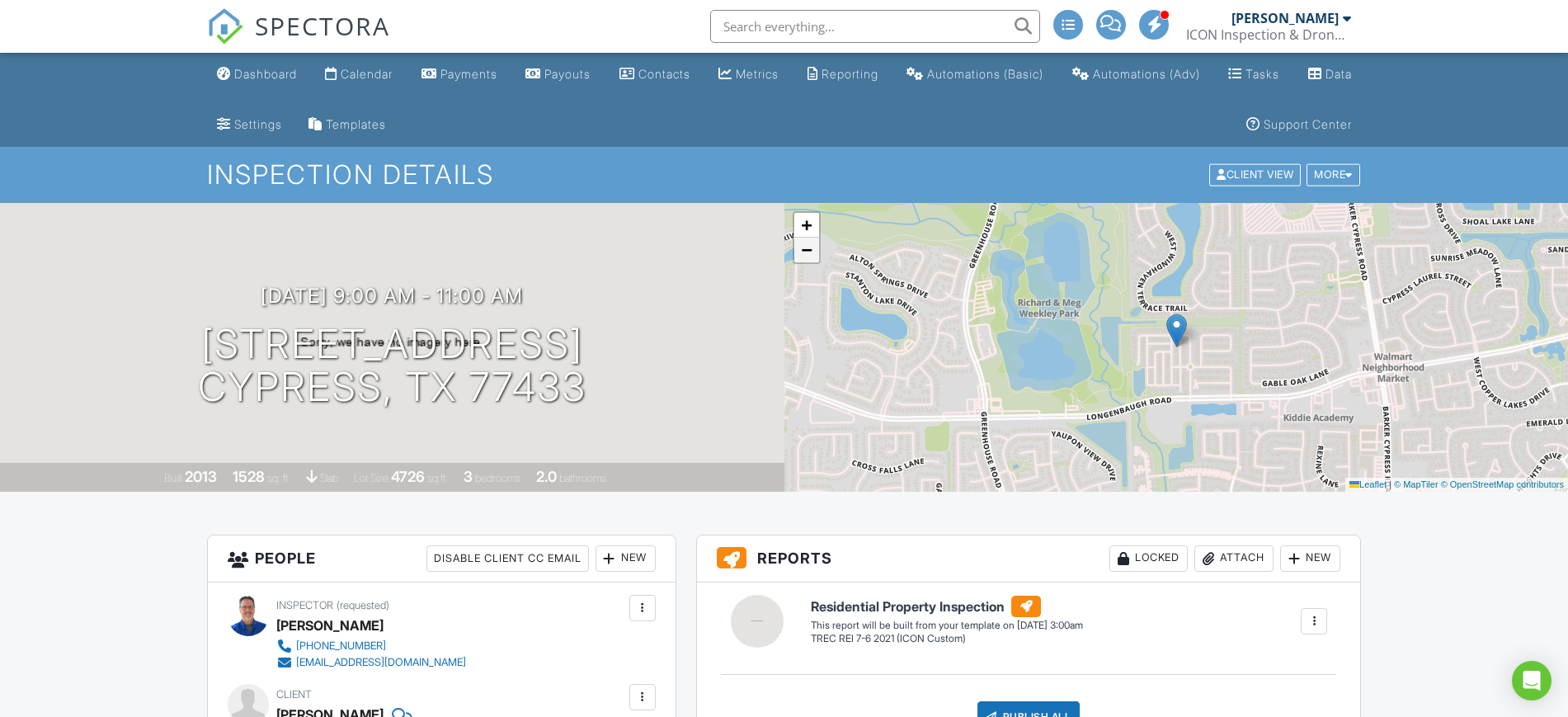
click at [809, 253] on span "−" at bounding box center [806, 250] width 11 height 20
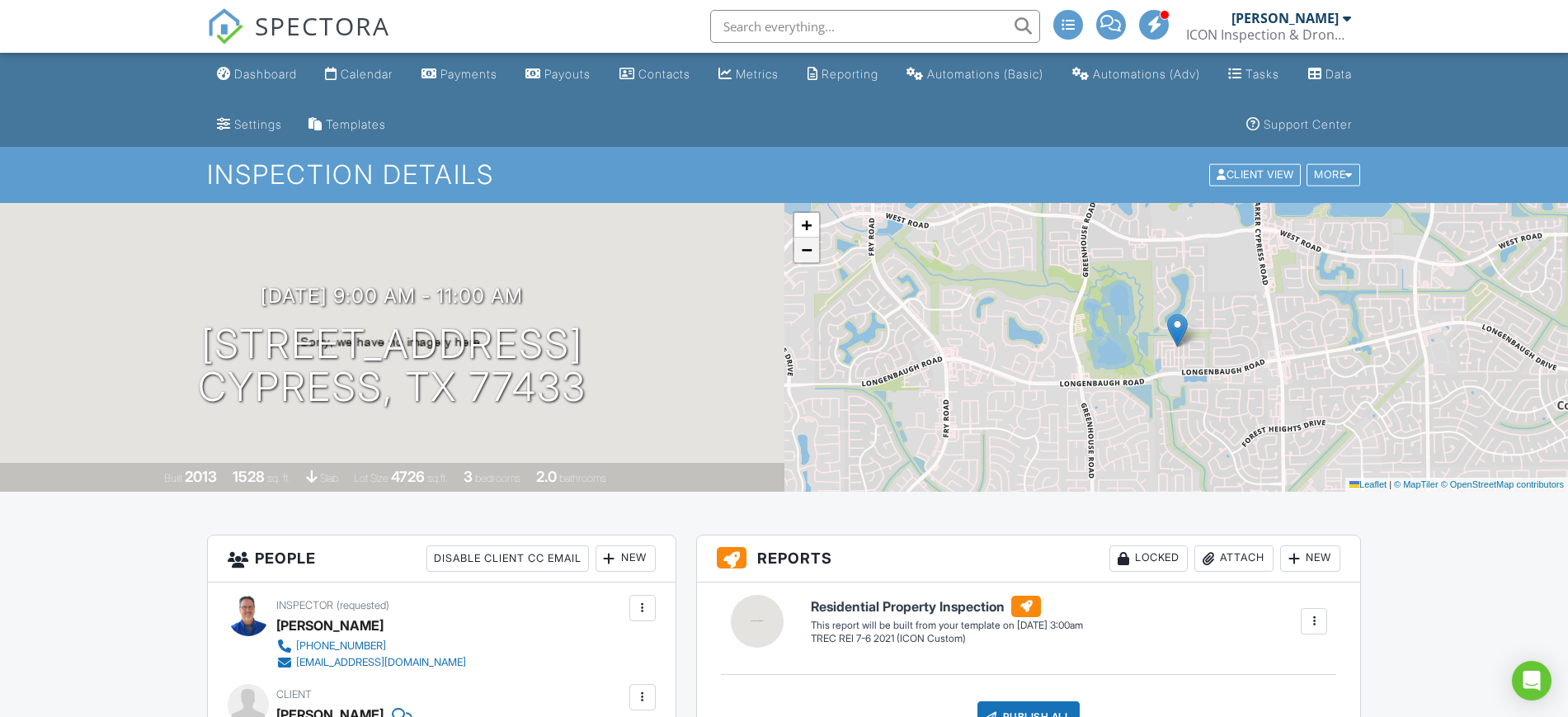
click at [809, 251] on span "−" at bounding box center [806, 250] width 11 height 20
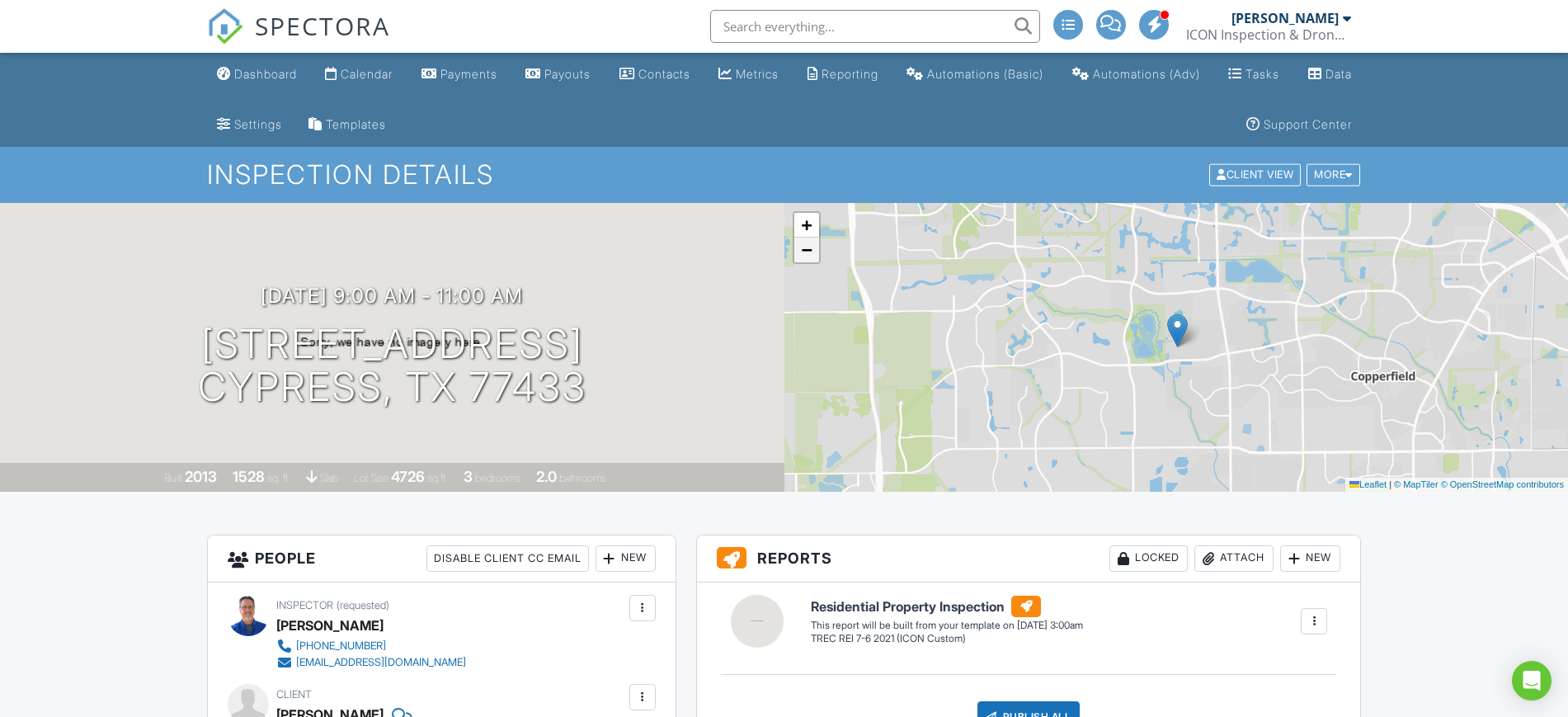
click at [809, 249] on span "−" at bounding box center [806, 250] width 11 height 20
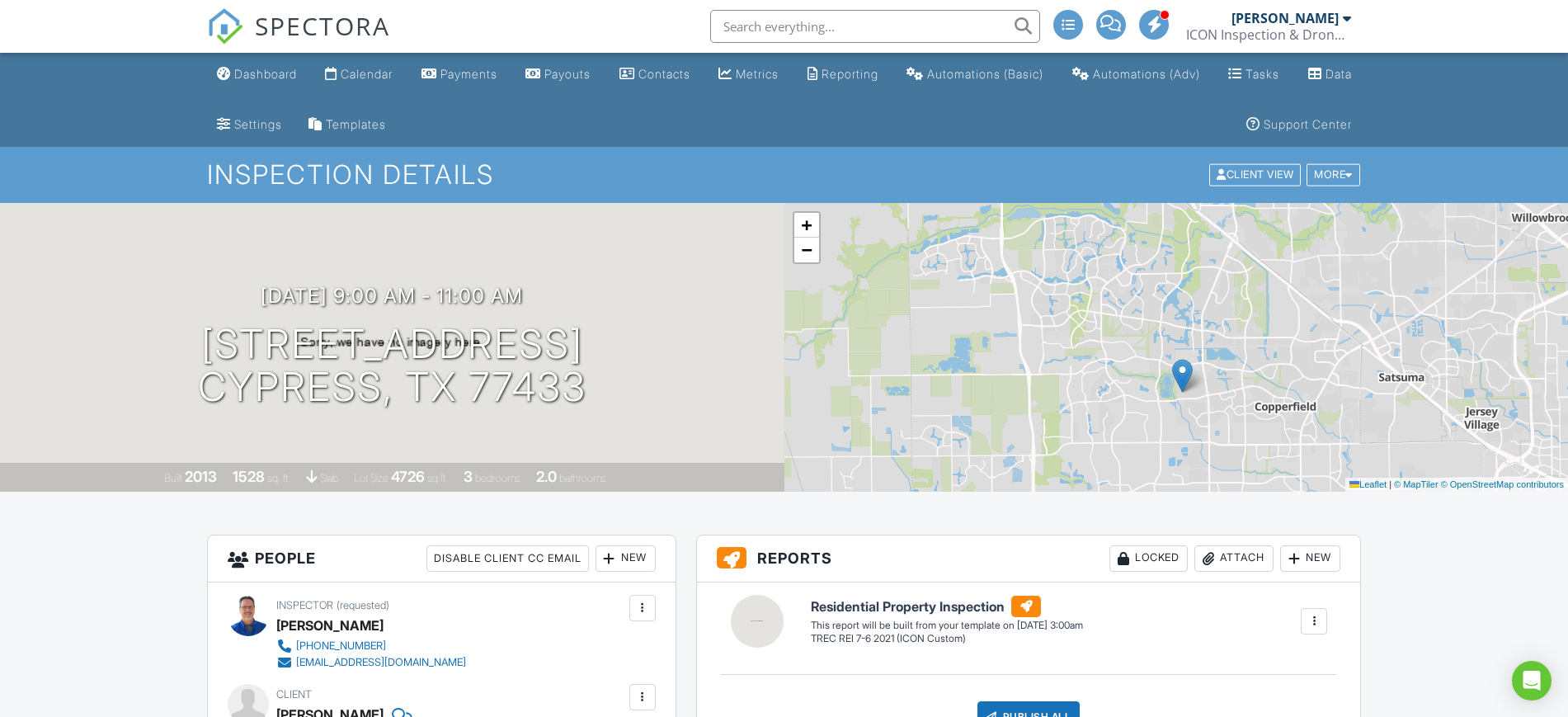
drag, startPoint x: 1050, startPoint y: 399, endPoint x: 1056, endPoint y: 444, distance: 45.4
click at [1056, 444] on div "+ − Leaflet | © MapTiler © OpenStreetMap contributors" at bounding box center [1176, 347] width 784 height 288
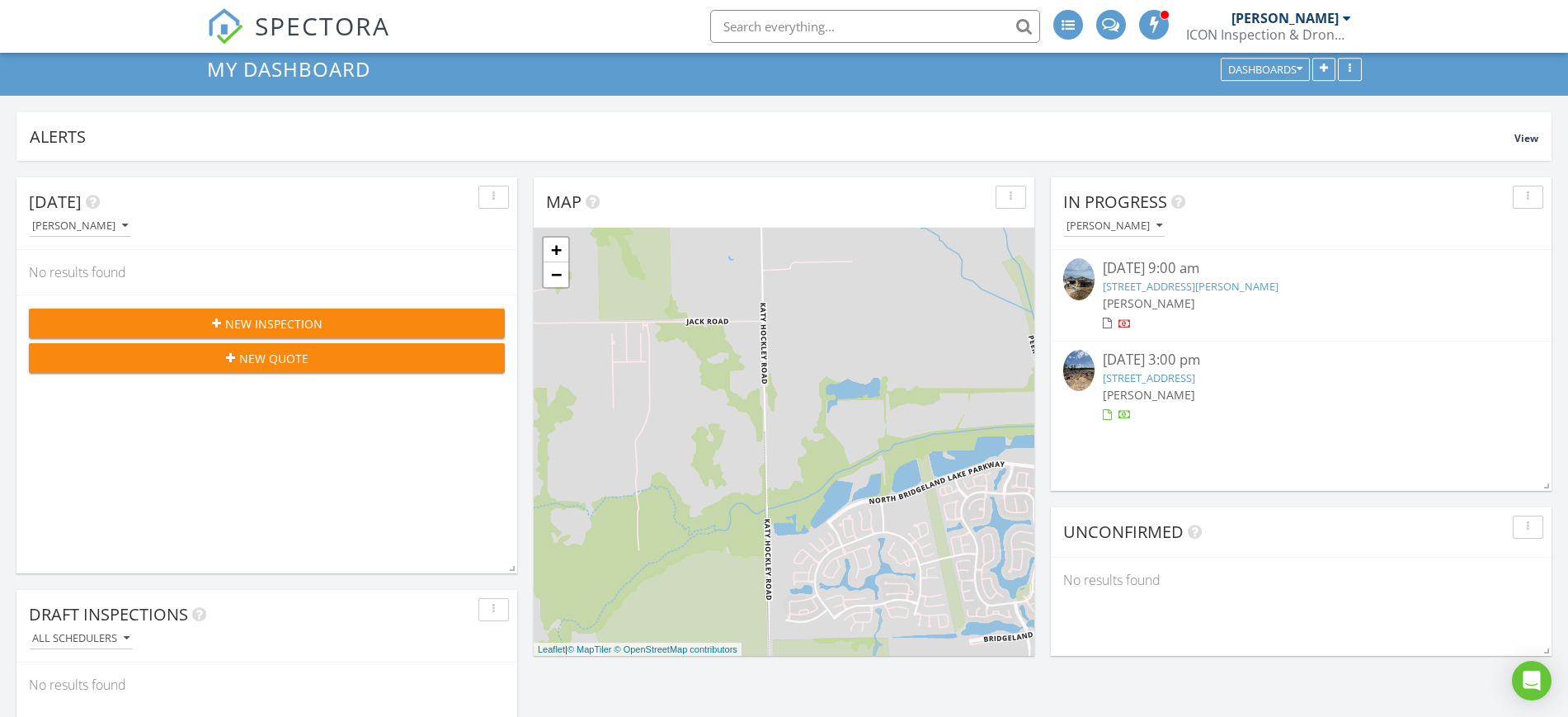
scroll to position [103, 0]
